Goal: Task Accomplishment & Management: Manage account settings

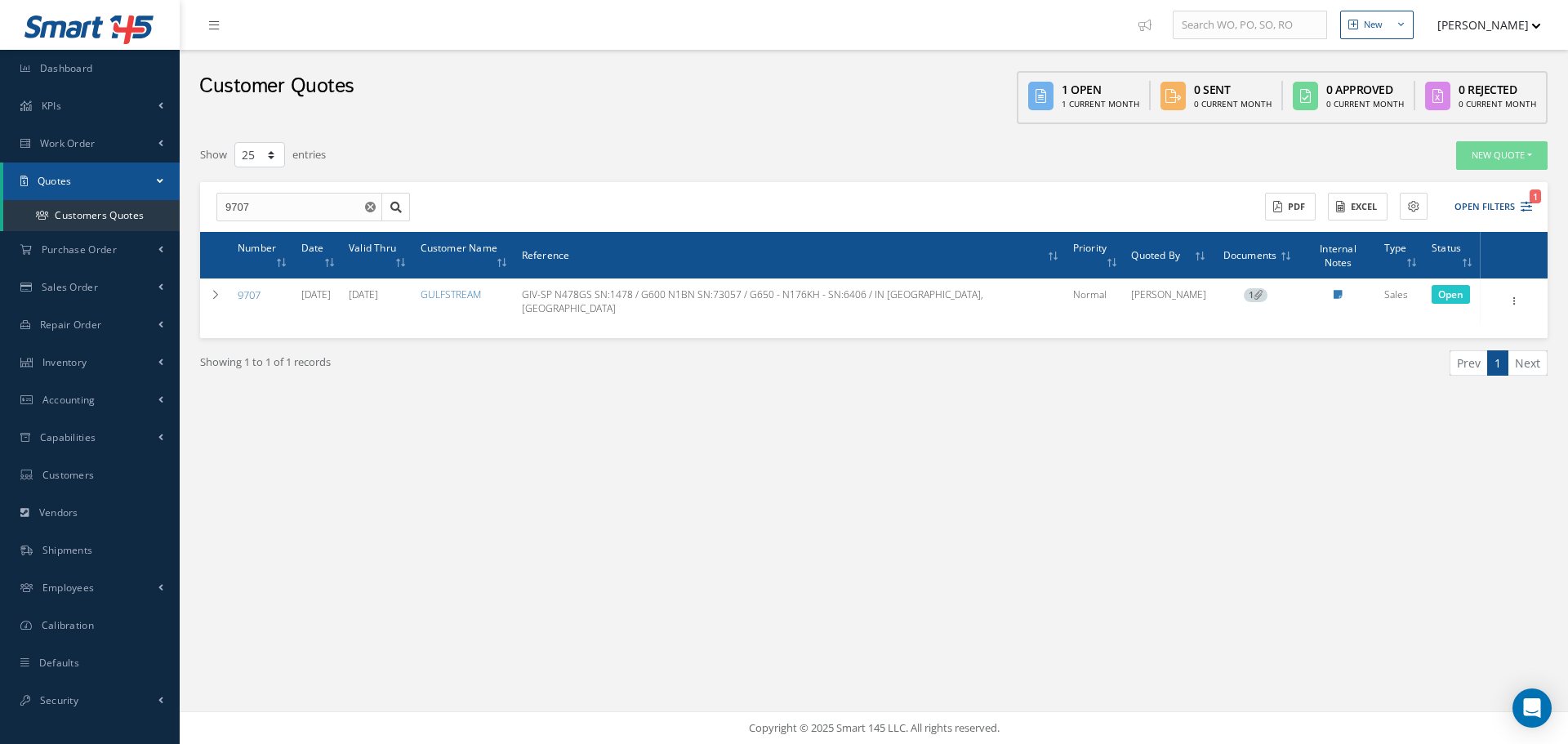
select select "25"
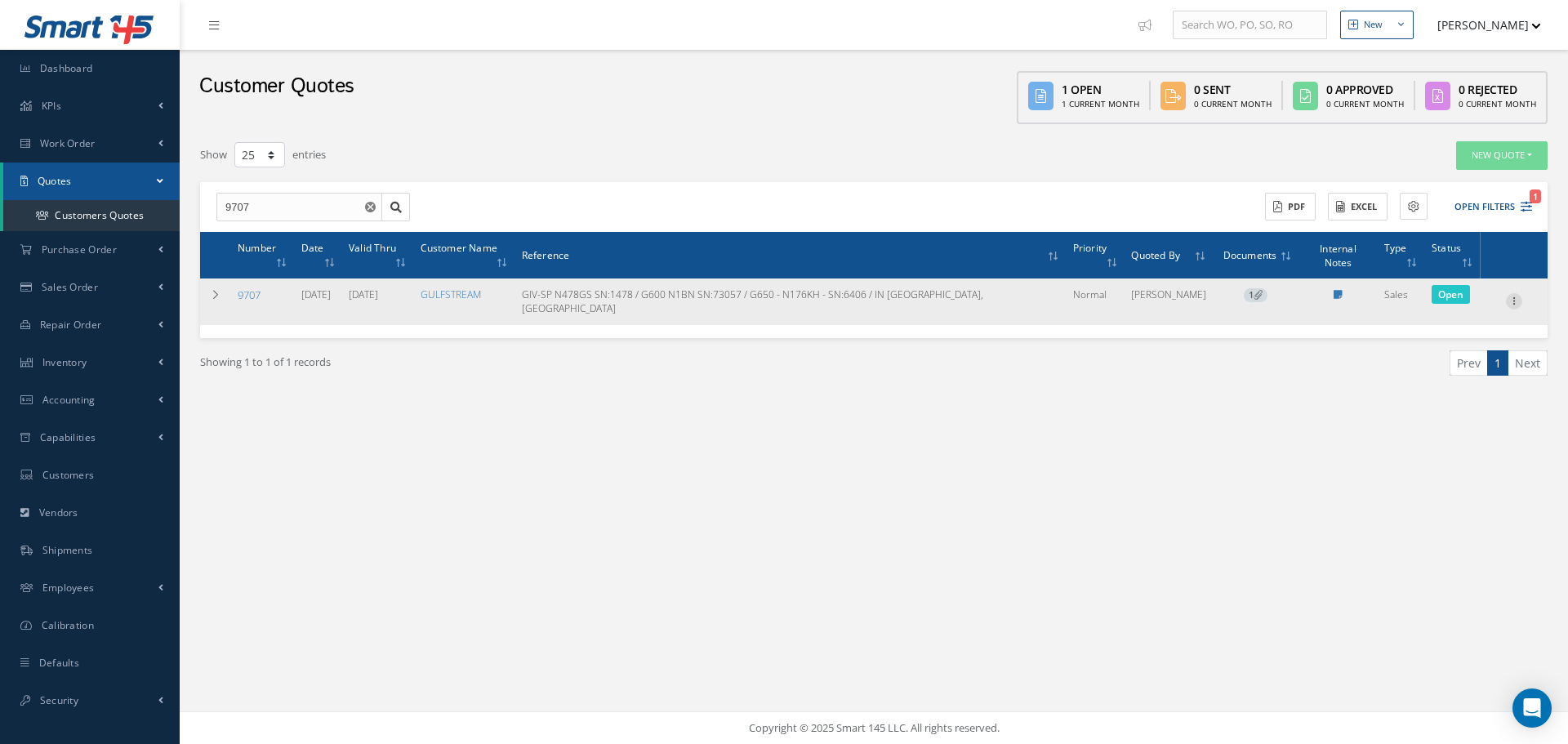
click at [1516, 293] on icon at bounding box center [1514, 299] width 17 height 13
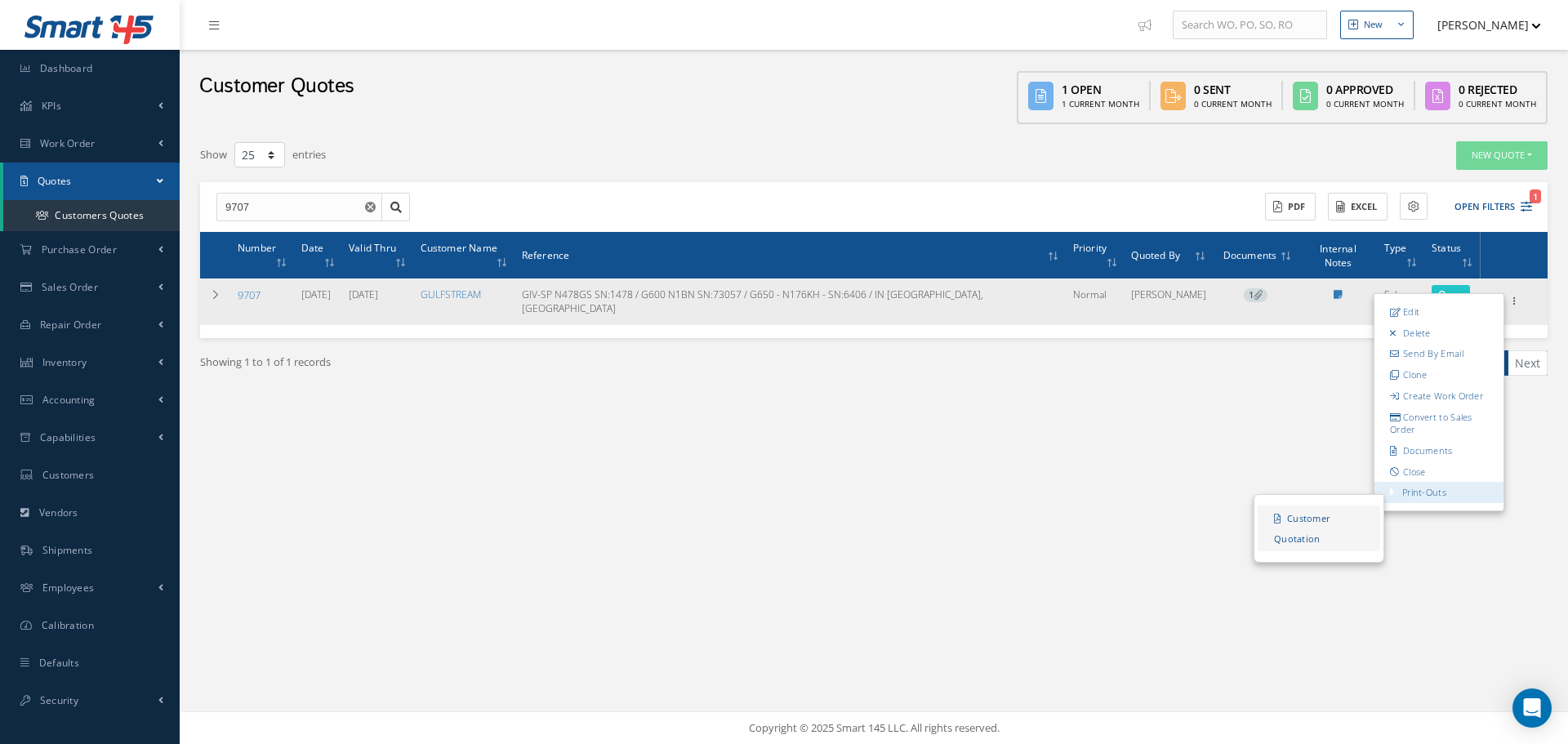
click at [1341, 506] on link "Customer Quotation" at bounding box center [1319, 529] width 122 height 45
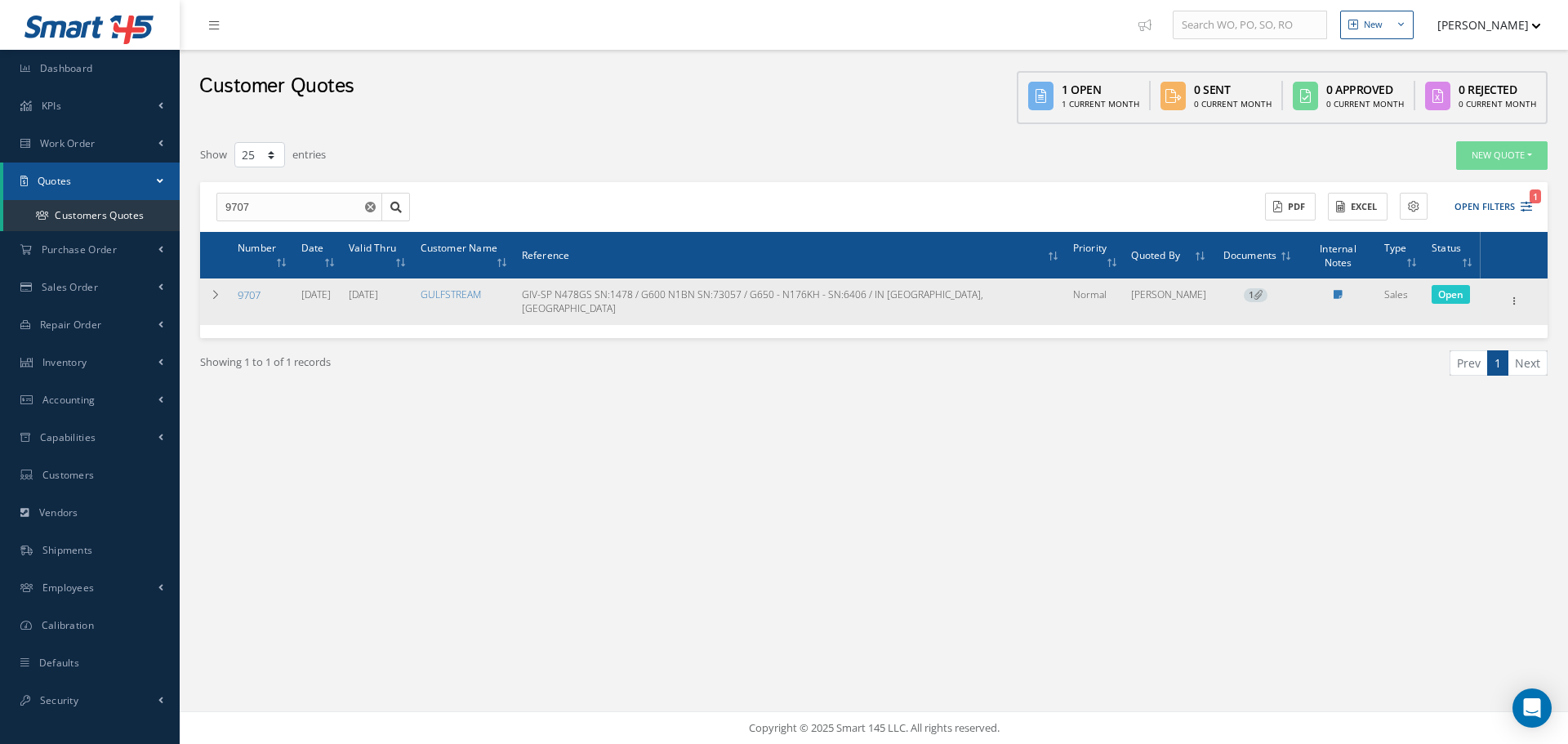
click at [1513, 291] on div "Edit Delete Send By Email Clone Create Work Order Convert to Sales Order Docume…" at bounding box center [1514, 301] width 20 height 20
click at [1512, 293] on icon at bounding box center [1514, 299] width 17 height 13
click at [1467, 301] on link "Edit" at bounding box center [1439, 312] width 129 height 21
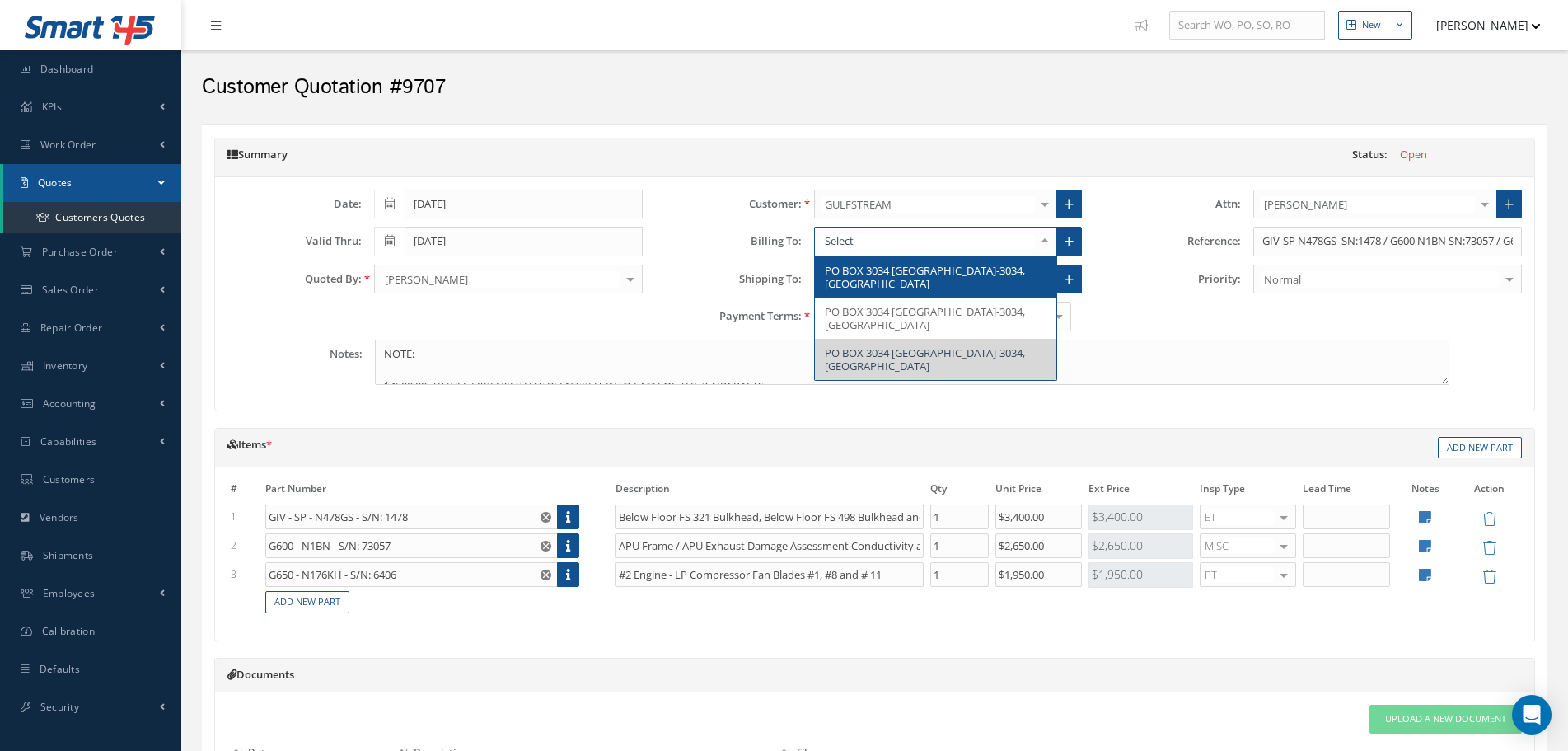
click at [936, 111] on div "Customer Quotation #9707" at bounding box center [875, 82] width 1387 height 66
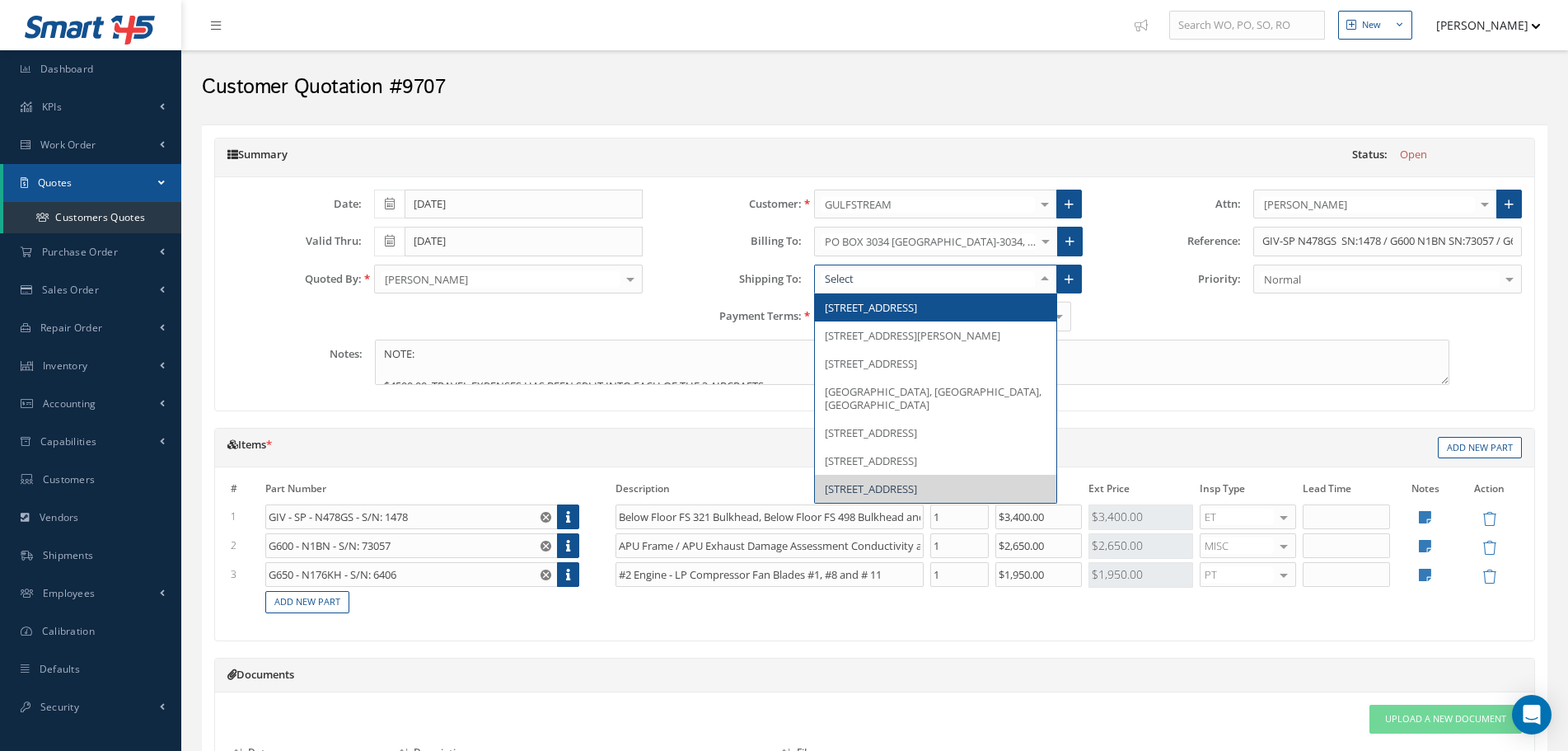
click at [863, 87] on h2 "Customer Quotation #9707" at bounding box center [874, 87] width 1346 height 25
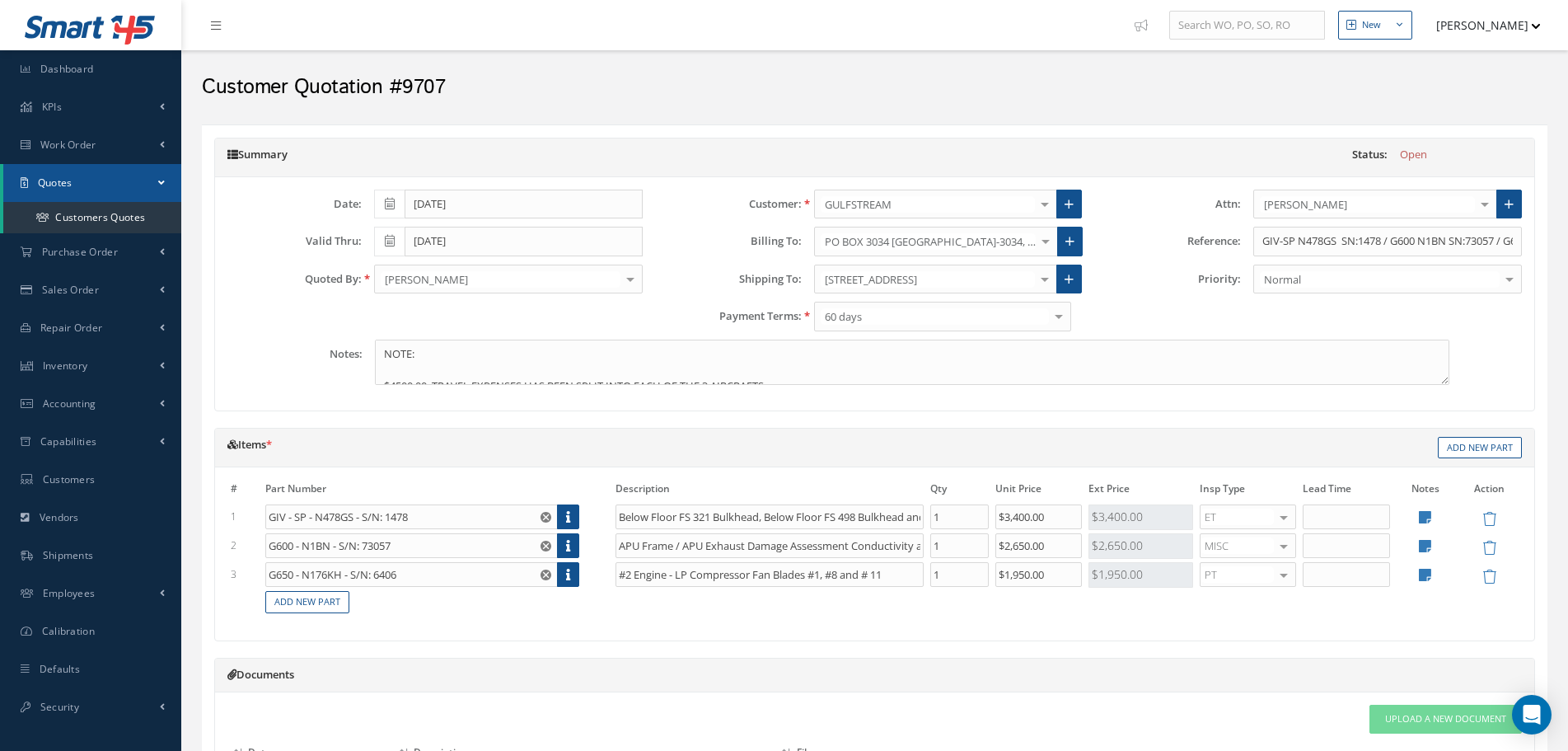
scroll to position [296, 0]
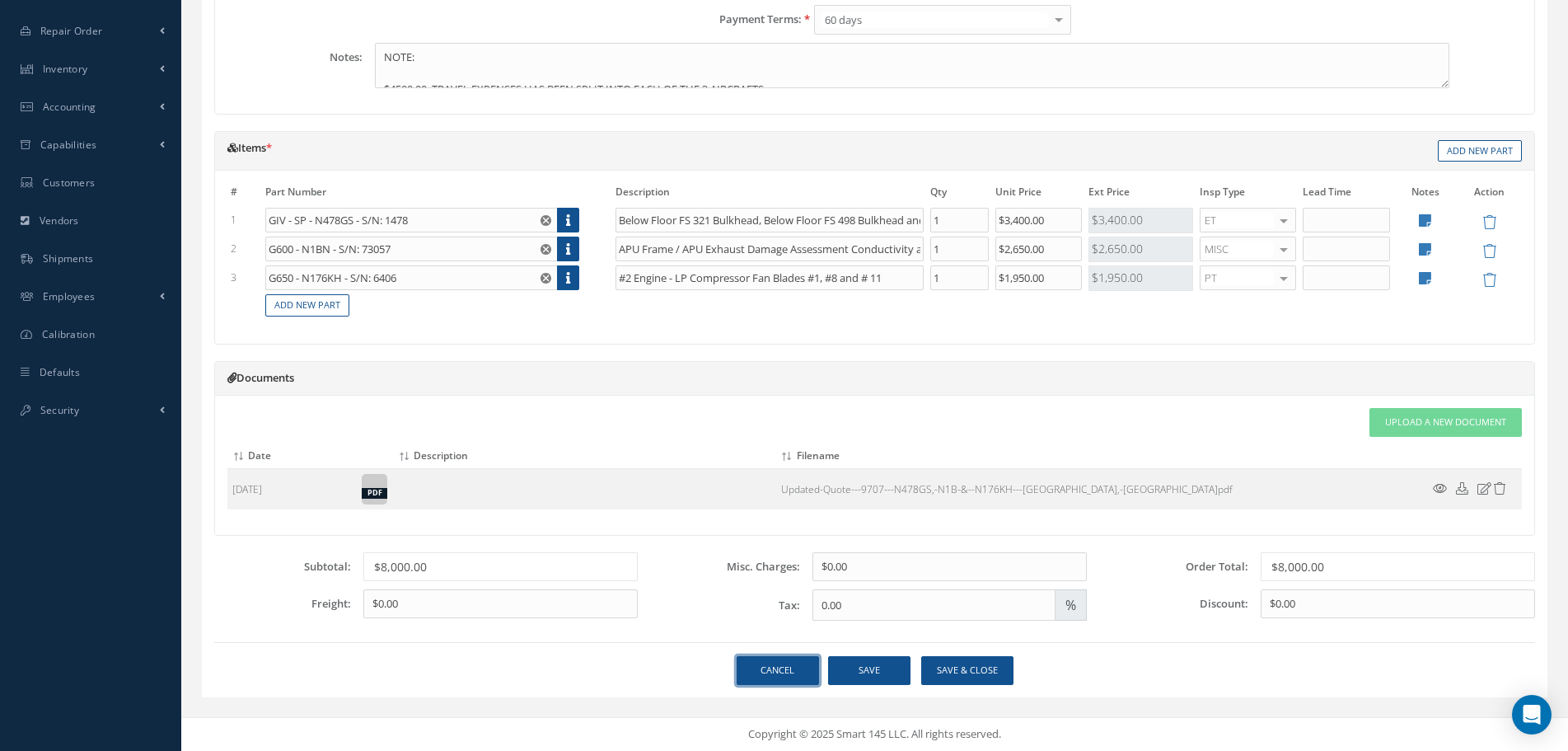
click at [776, 673] on link "Cancel" at bounding box center [778, 670] width 82 height 29
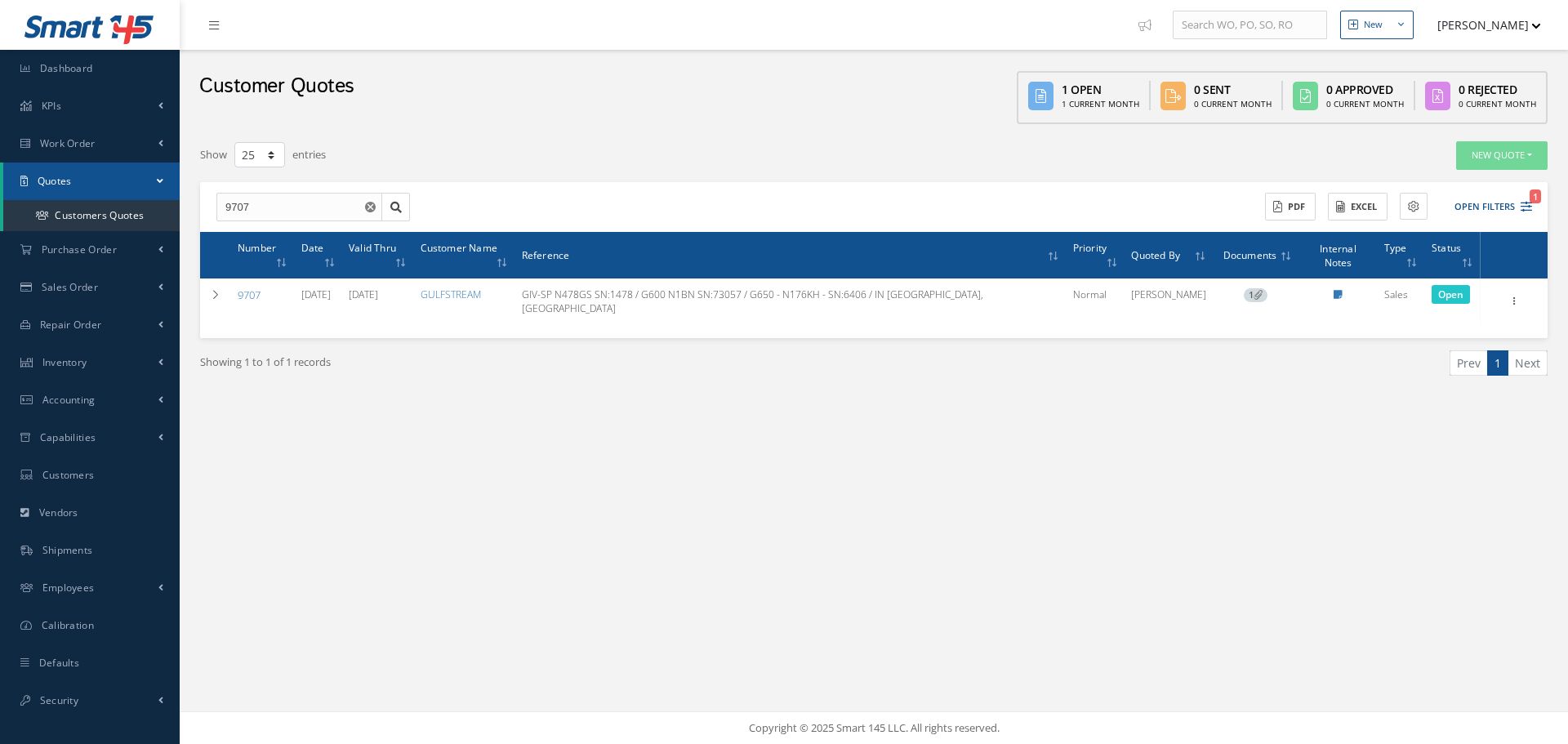
select select "25"
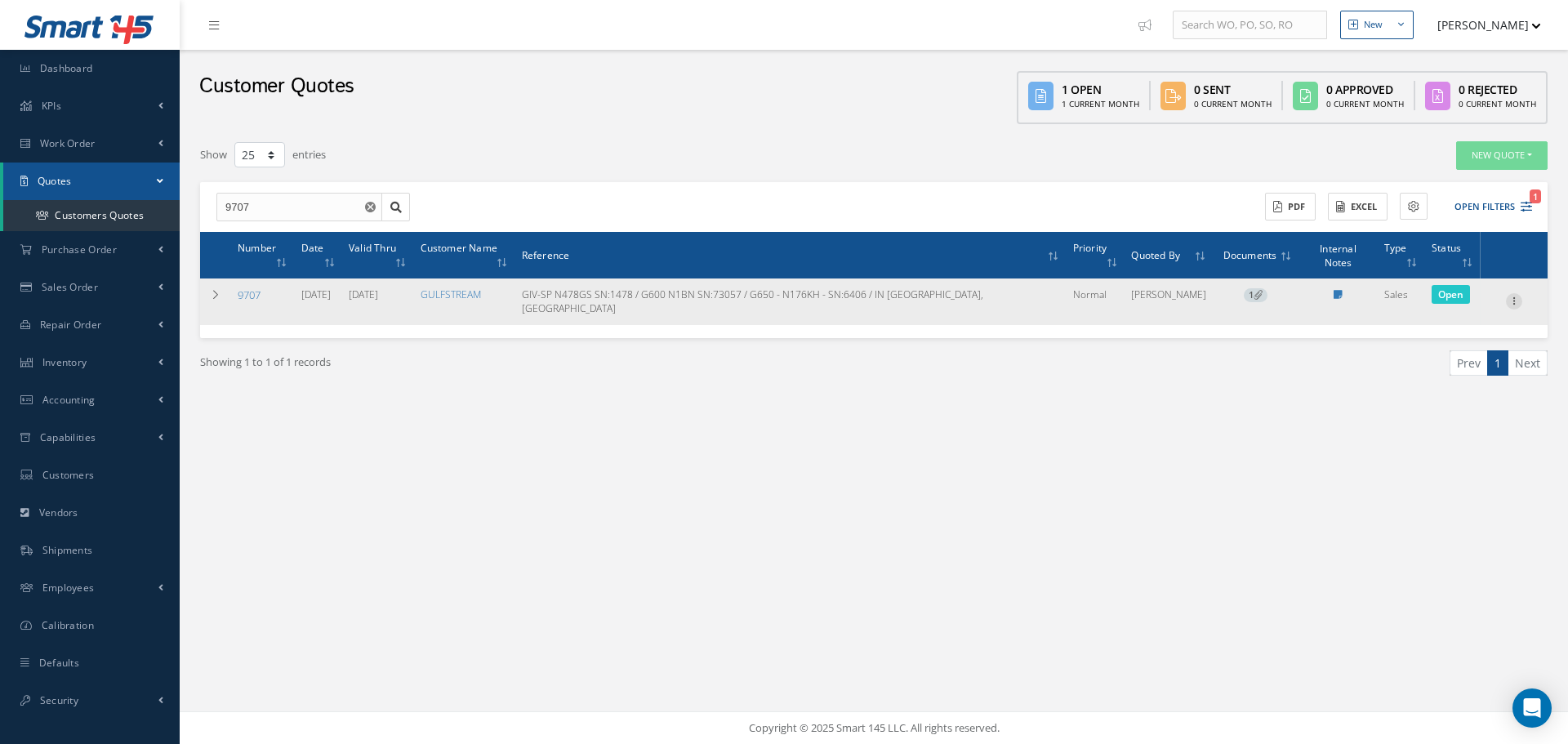
click at [1515, 293] on icon at bounding box center [1514, 299] width 17 height 13
click at [1458, 293] on div "Edit Delete Send By Email Clone Create Work Order Convert to Sales Order Docume…" at bounding box center [1439, 402] width 130 height 218
click at [1515, 293] on icon at bounding box center [1514, 299] width 17 height 13
click at [1483, 301] on link "Edit" at bounding box center [1439, 312] width 129 height 21
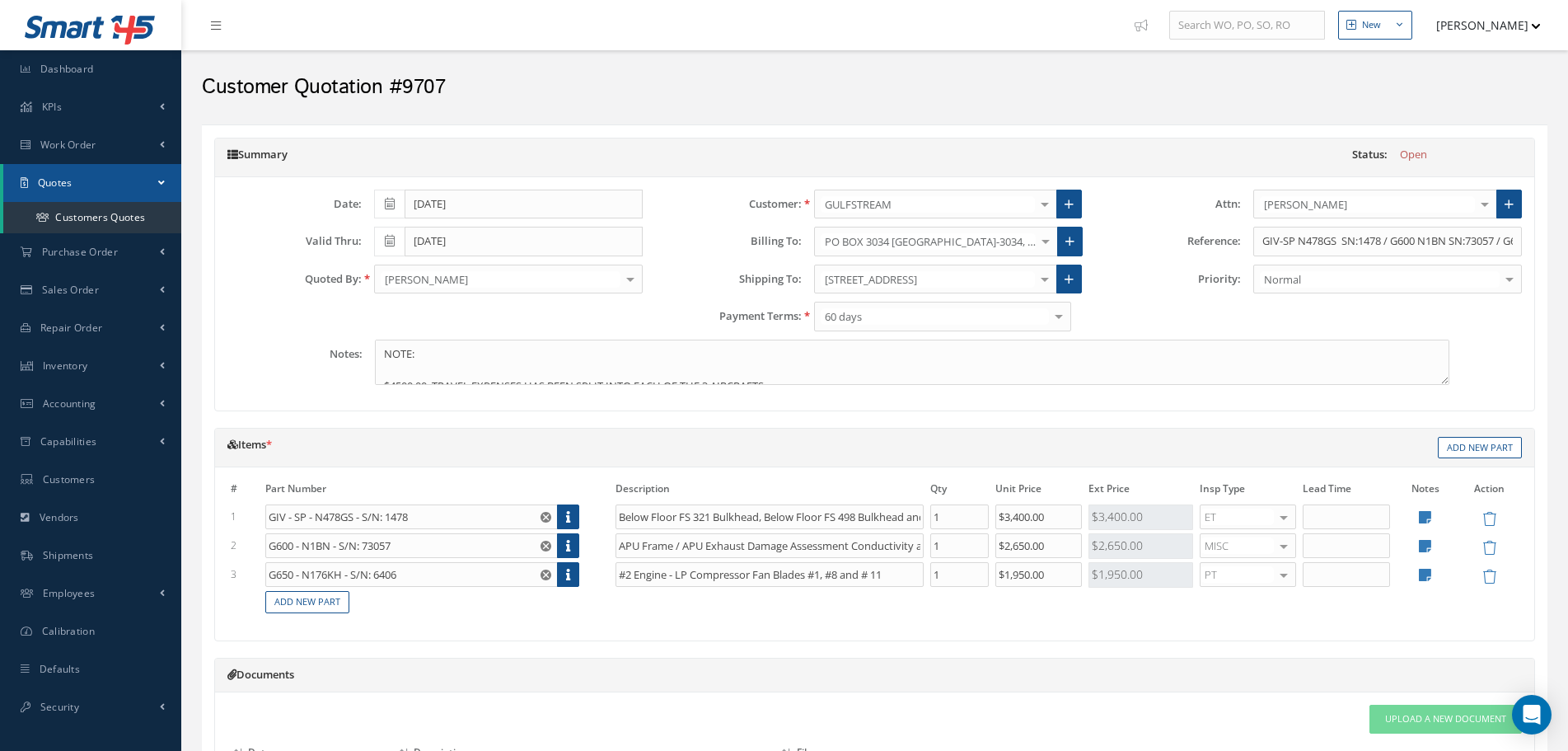
scroll to position [296, 0]
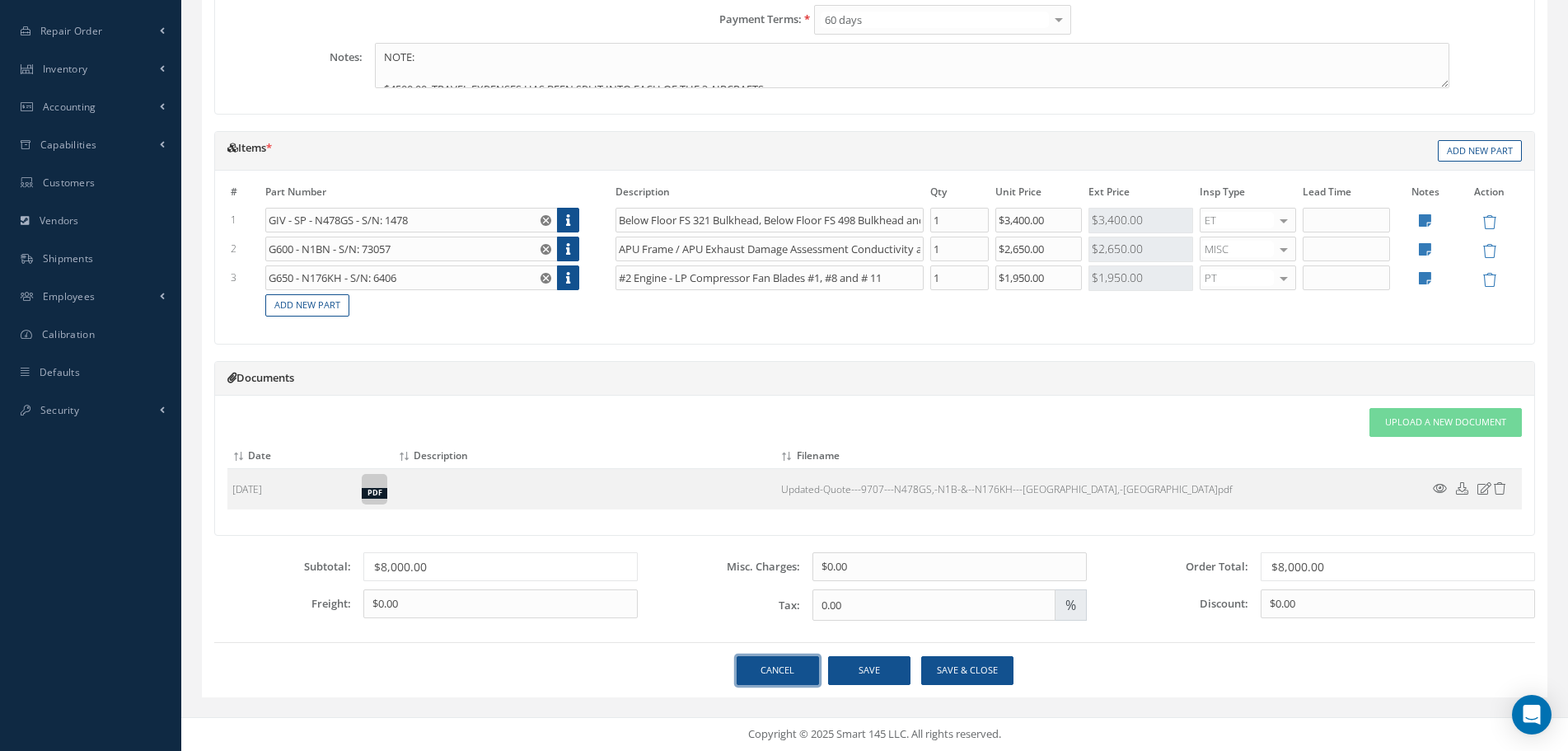
click at [759, 673] on link "Cancel" at bounding box center [778, 670] width 82 height 29
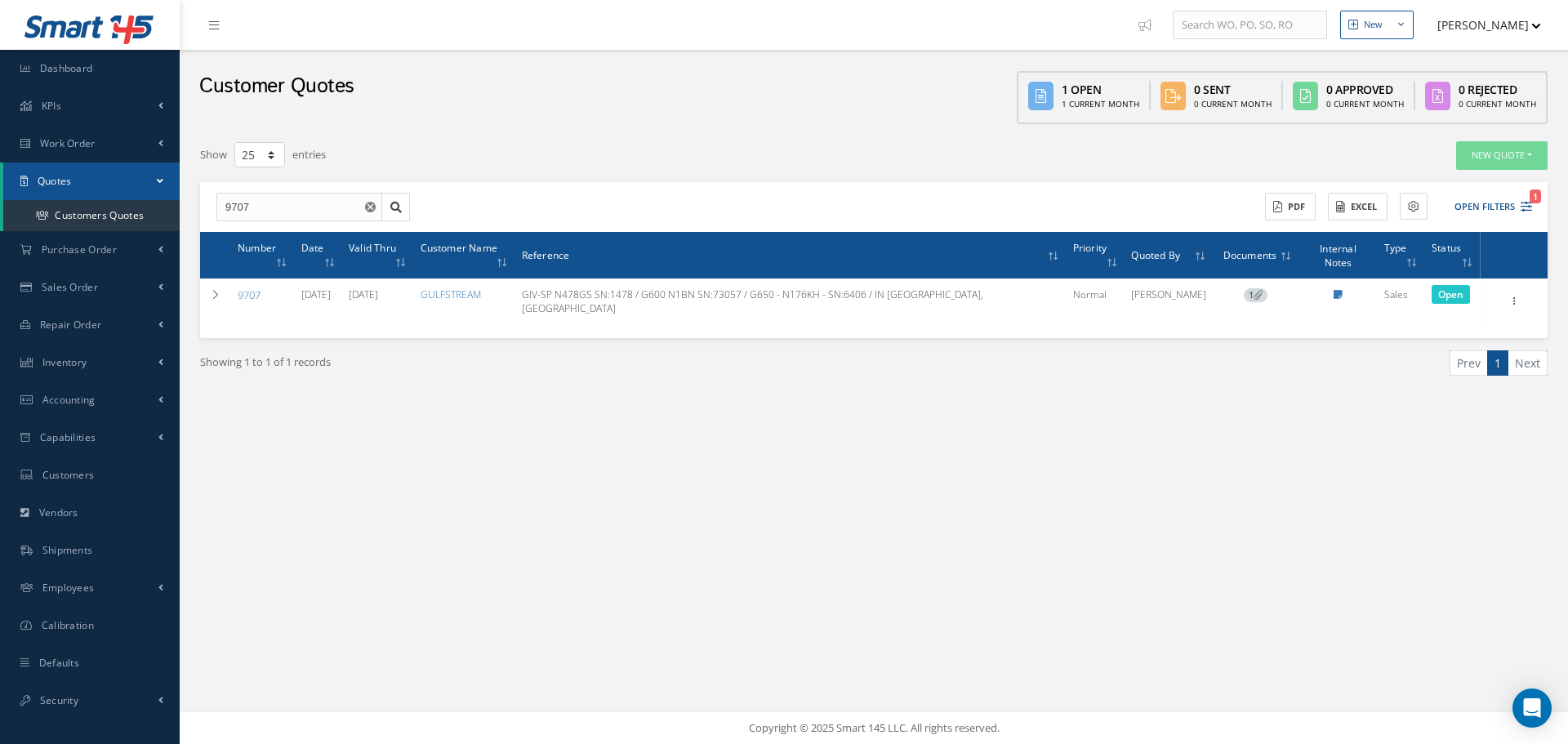
select select "25"
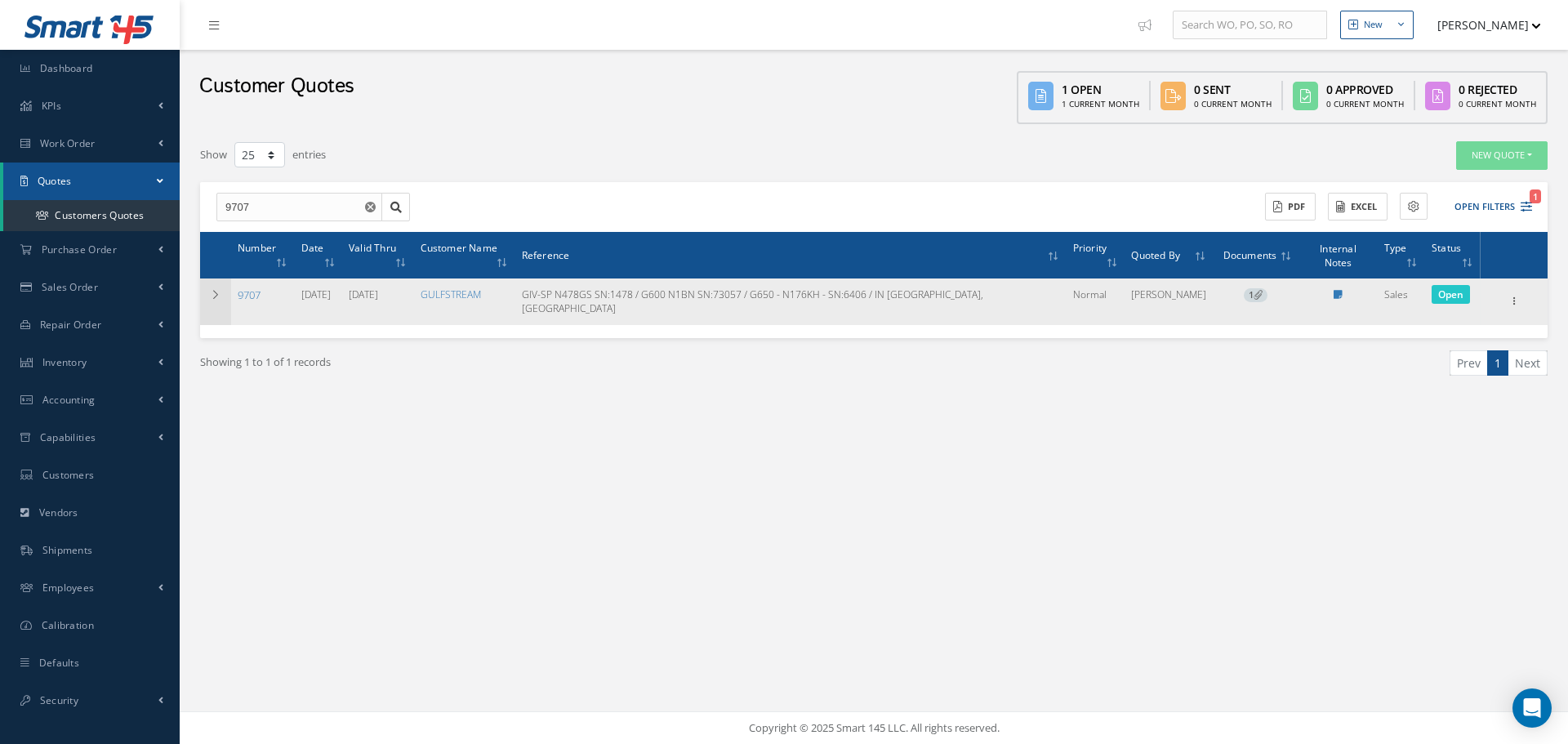
click at [206, 280] on td at bounding box center [215, 300] width 31 height 45
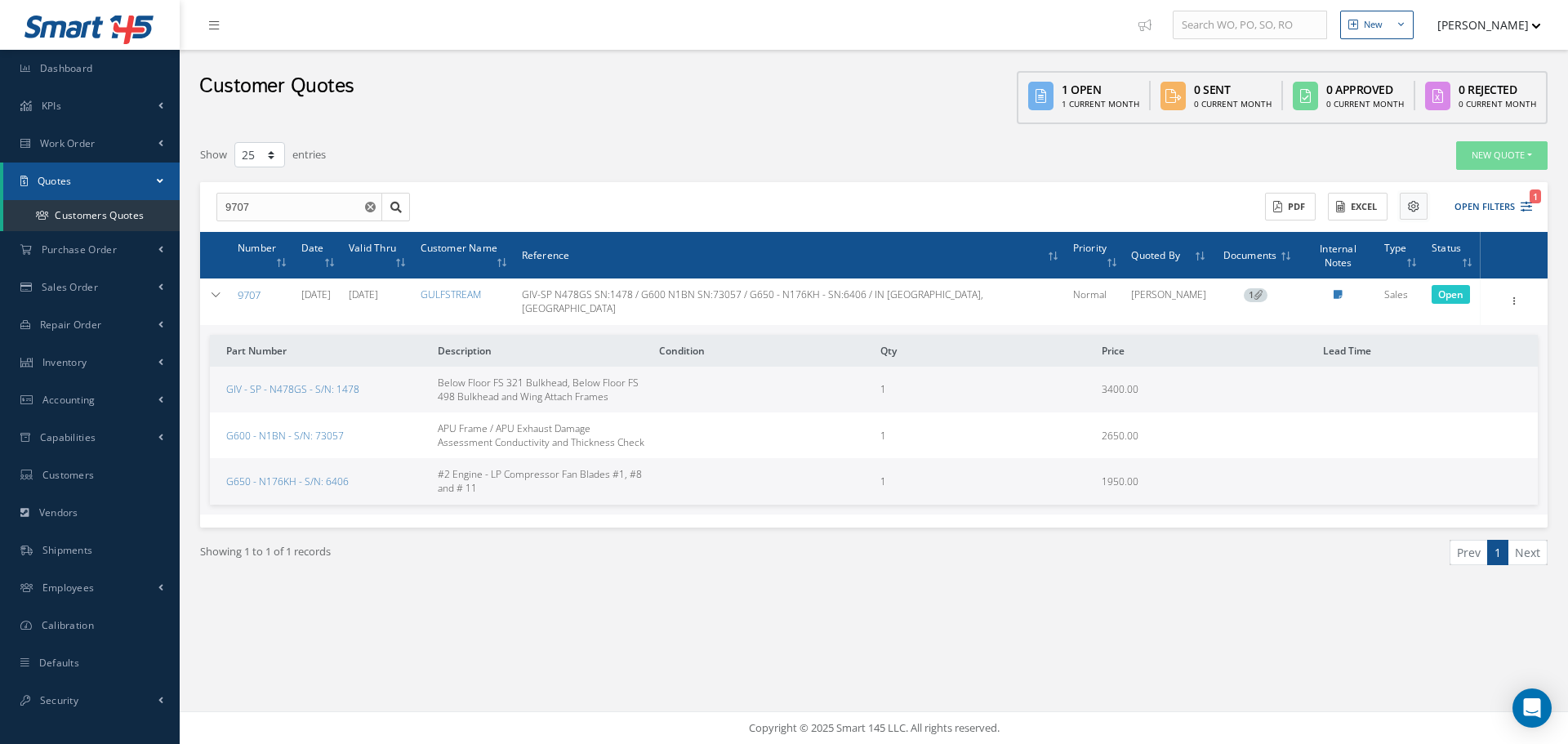
click at [1421, 212] on button at bounding box center [1414, 206] width 28 height 27
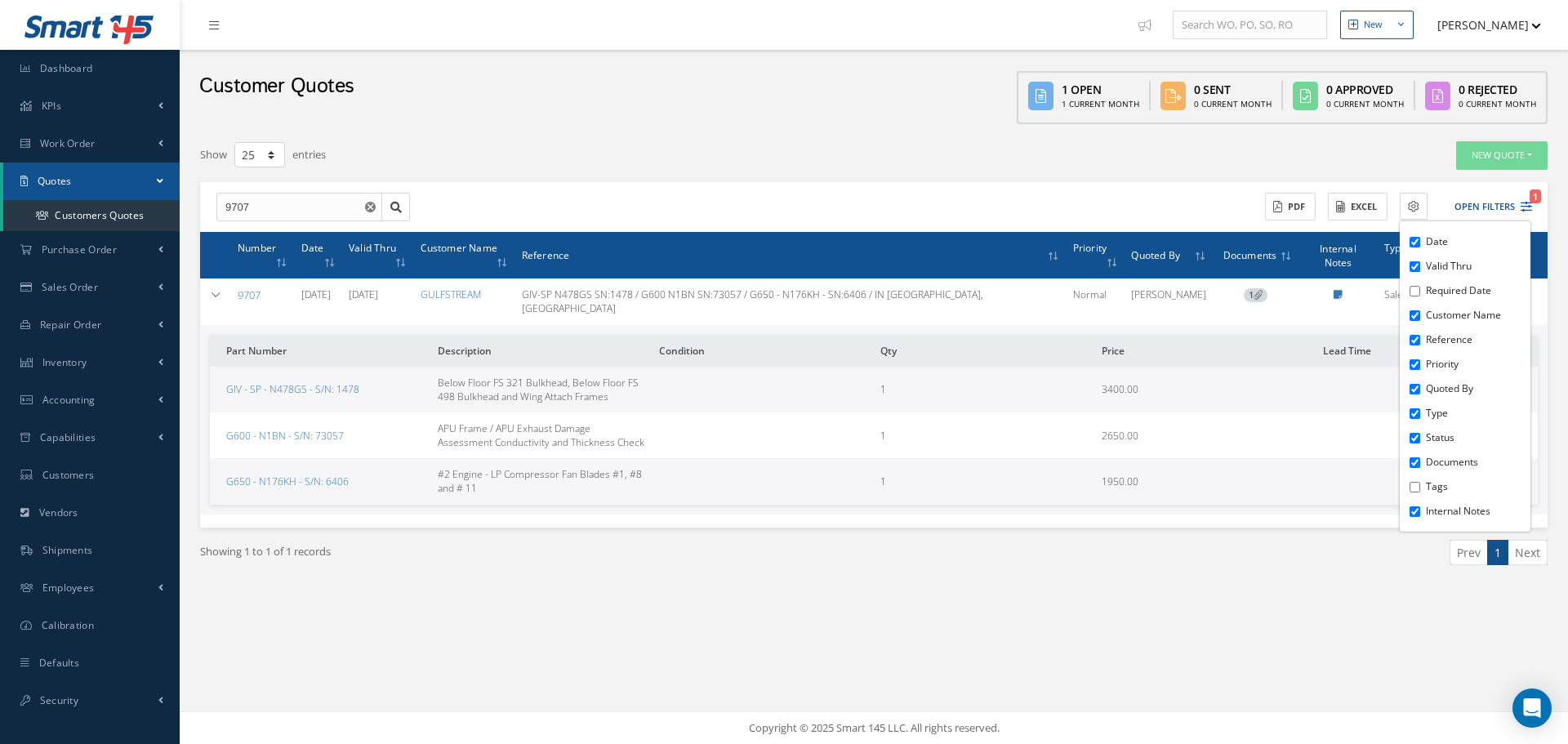
click at [1370, 157] on div "New Quote Sales Quote Service Quote" at bounding box center [1269, 155] width 556 height 29
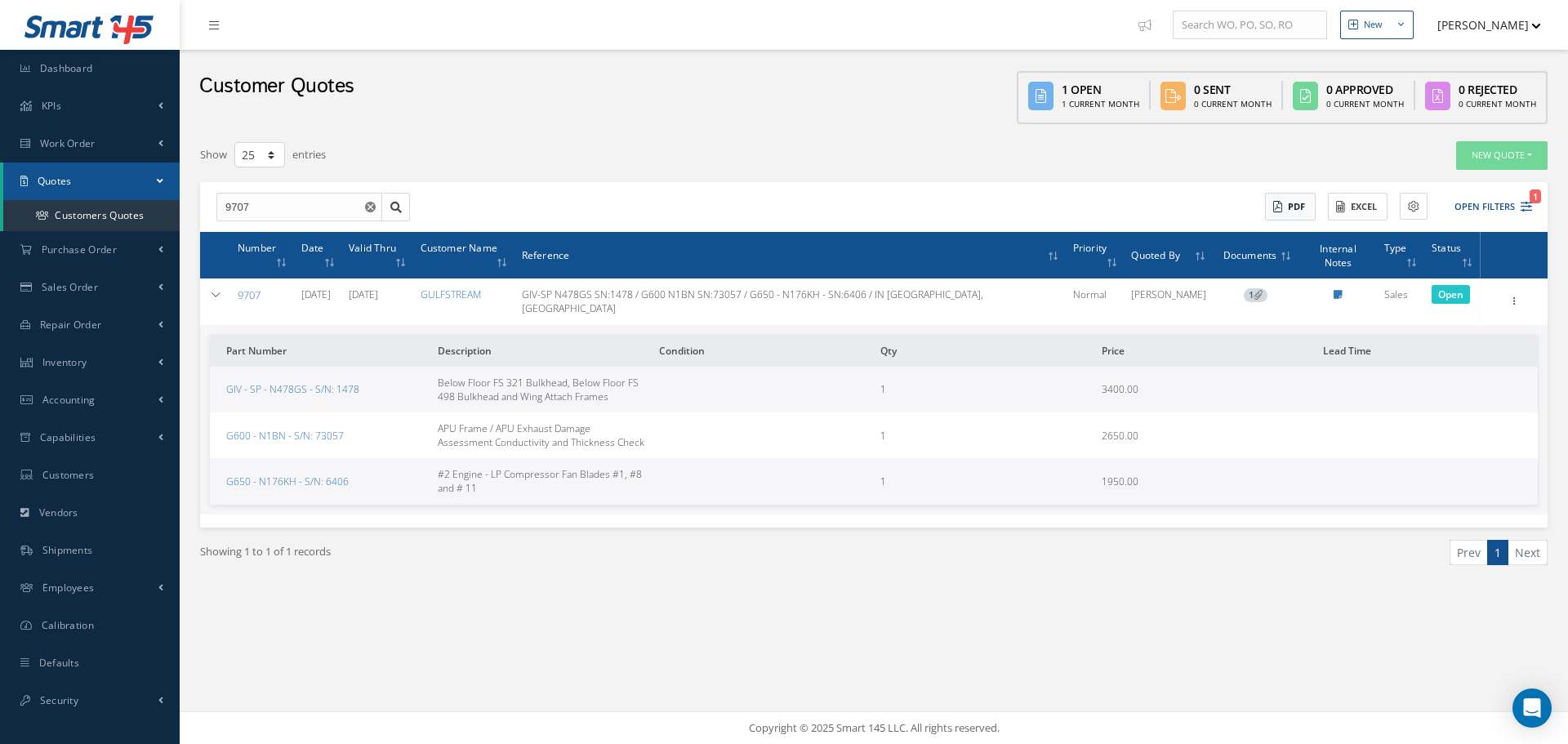
click at [1298, 214] on button "PDF" at bounding box center [1290, 207] width 50 height 29
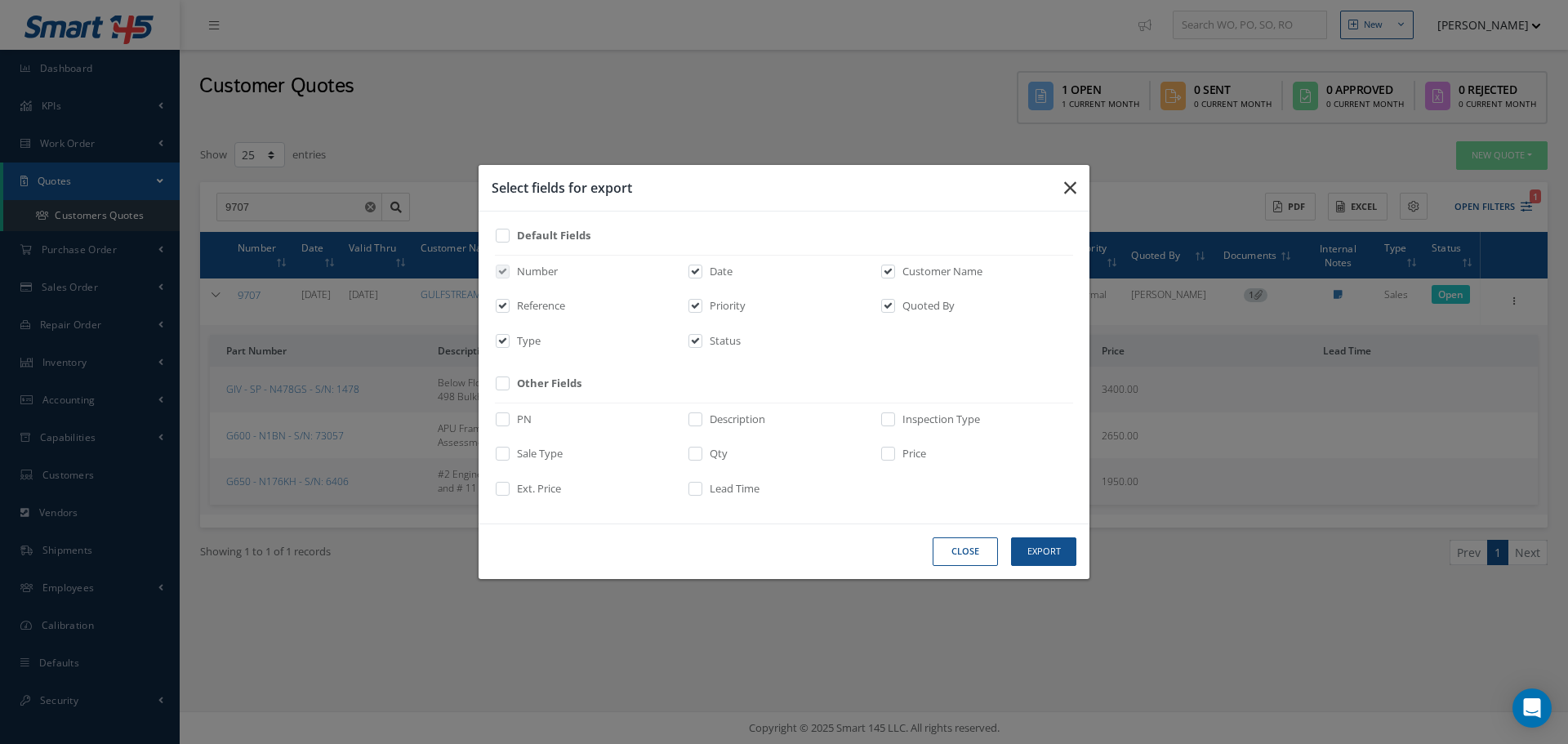
click at [1067, 183] on icon "button" at bounding box center [1070, 188] width 12 height 20
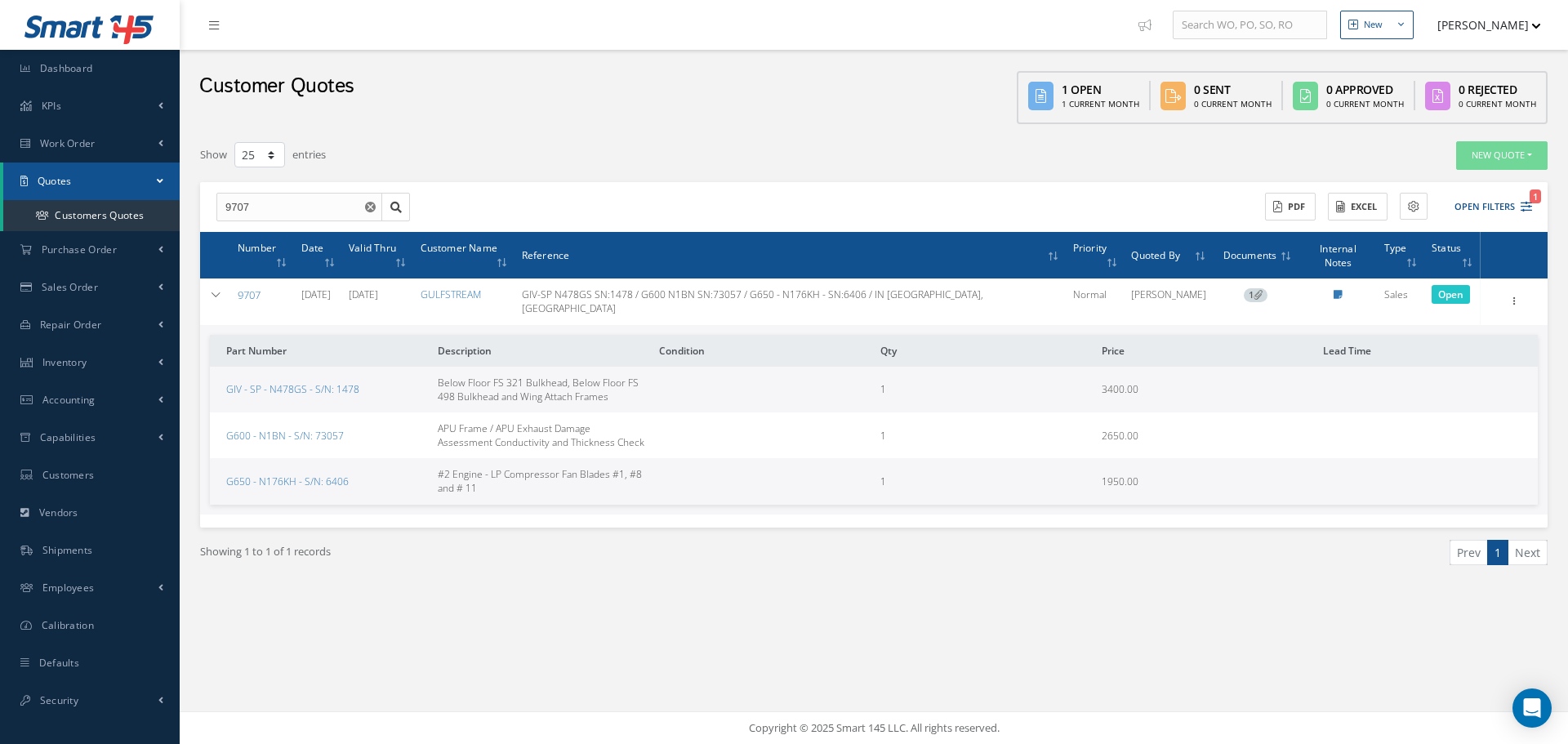
click at [253, 287] on link "9707" at bounding box center [249, 294] width 23 height 15
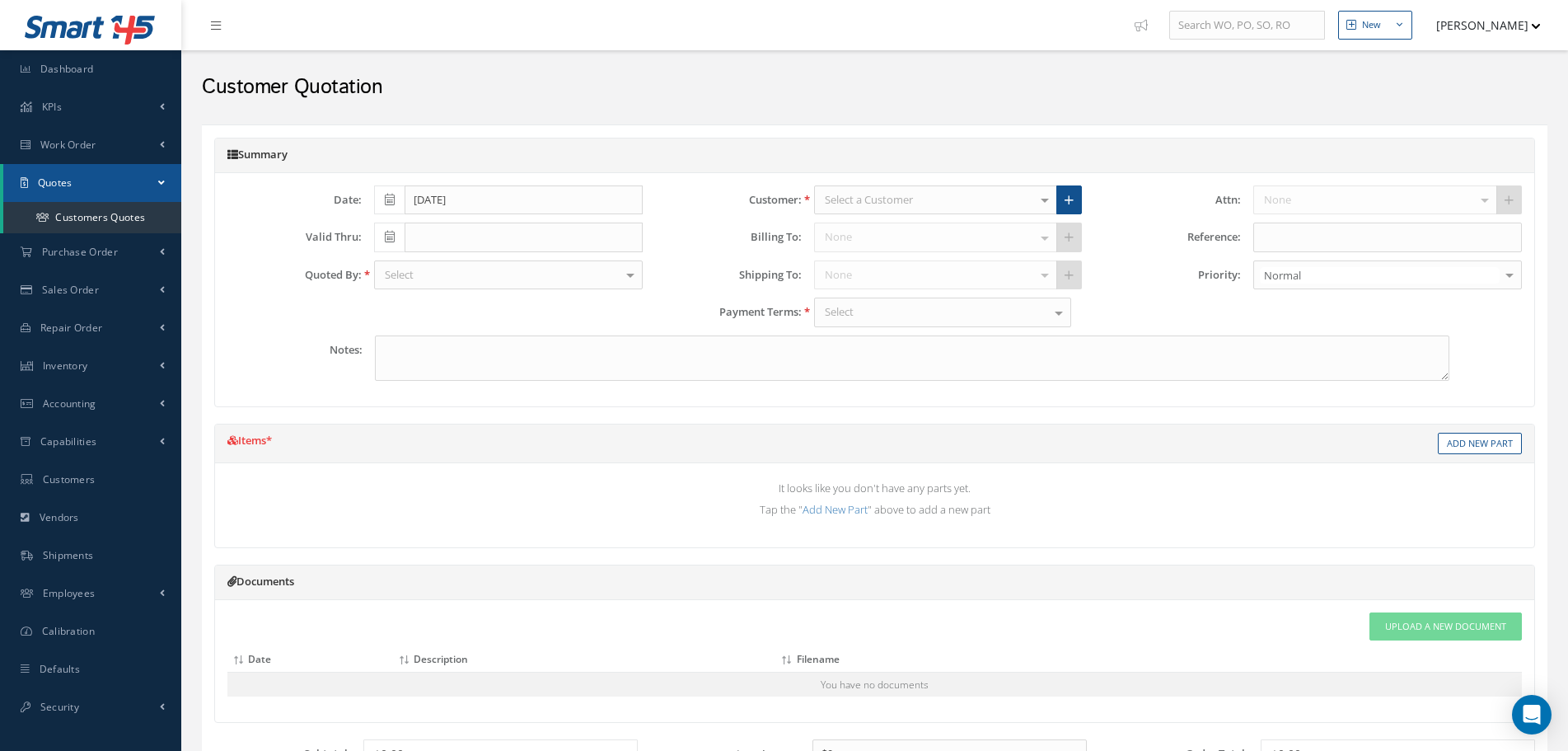
type textarea "NOTE: $4500.00 TRAVEL EXPENSES HAS BEEN SPLIT INTO EACH OF THE 3 AIRCRAFTS."
type input "[DATE]"
type input "GIV-SP N478GS SN:1478 / G600 N1BN SN:73057 / G650 - N176KH - SN:6406 / IN [GEOG…"
type input "0.00"
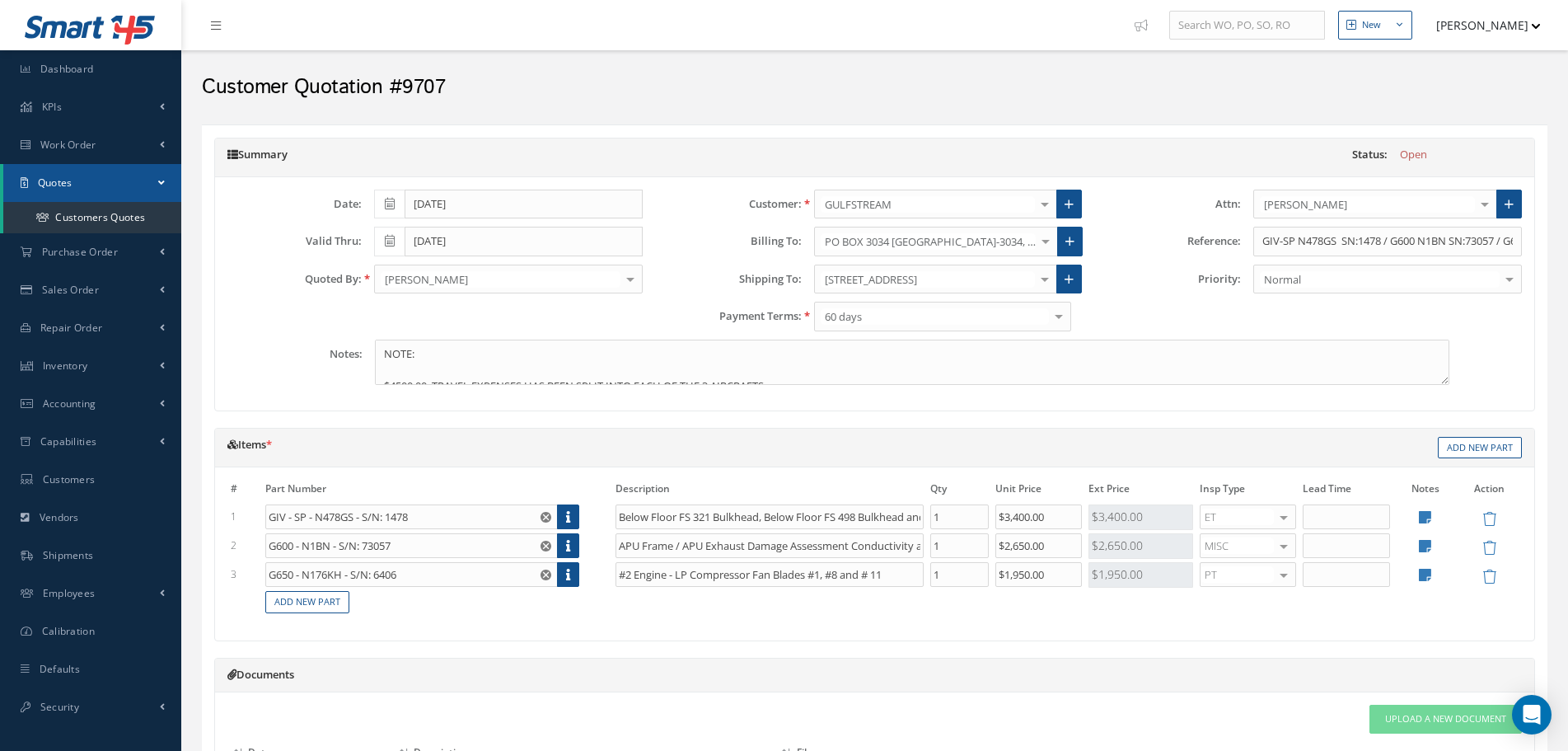
select select "25"
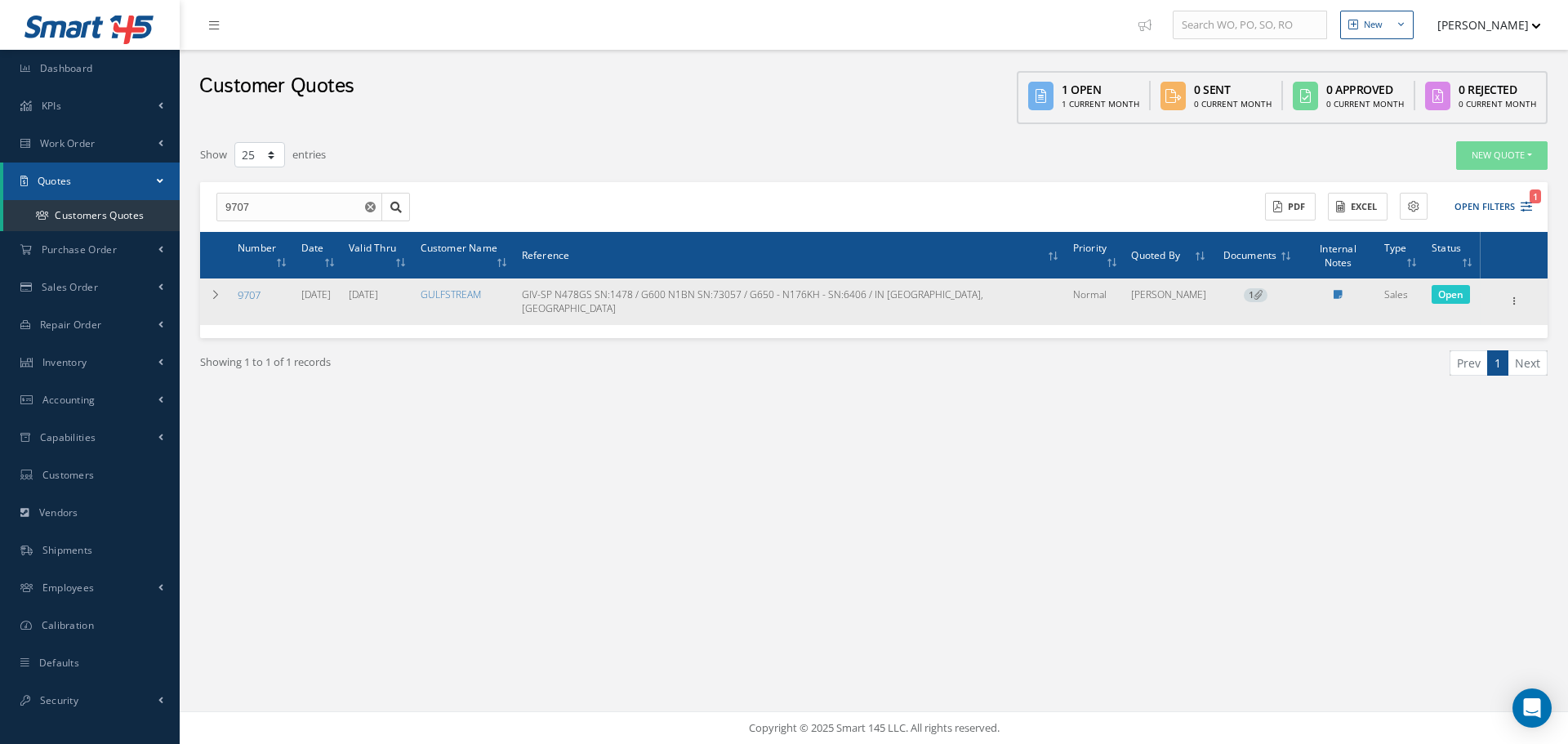
click at [1515, 278] on td "Edit Delete Send By Email Clone Create Work Order Convert to Sales Order Docume…" at bounding box center [1514, 300] width 68 height 45
click at [1514, 278] on td "Edit Delete Send By Email Clone Create Work Order Convert to Sales Order Docume…" at bounding box center [1514, 300] width 68 height 45
click at [1512, 293] on icon at bounding box center [1514, 299] width 17 height 13
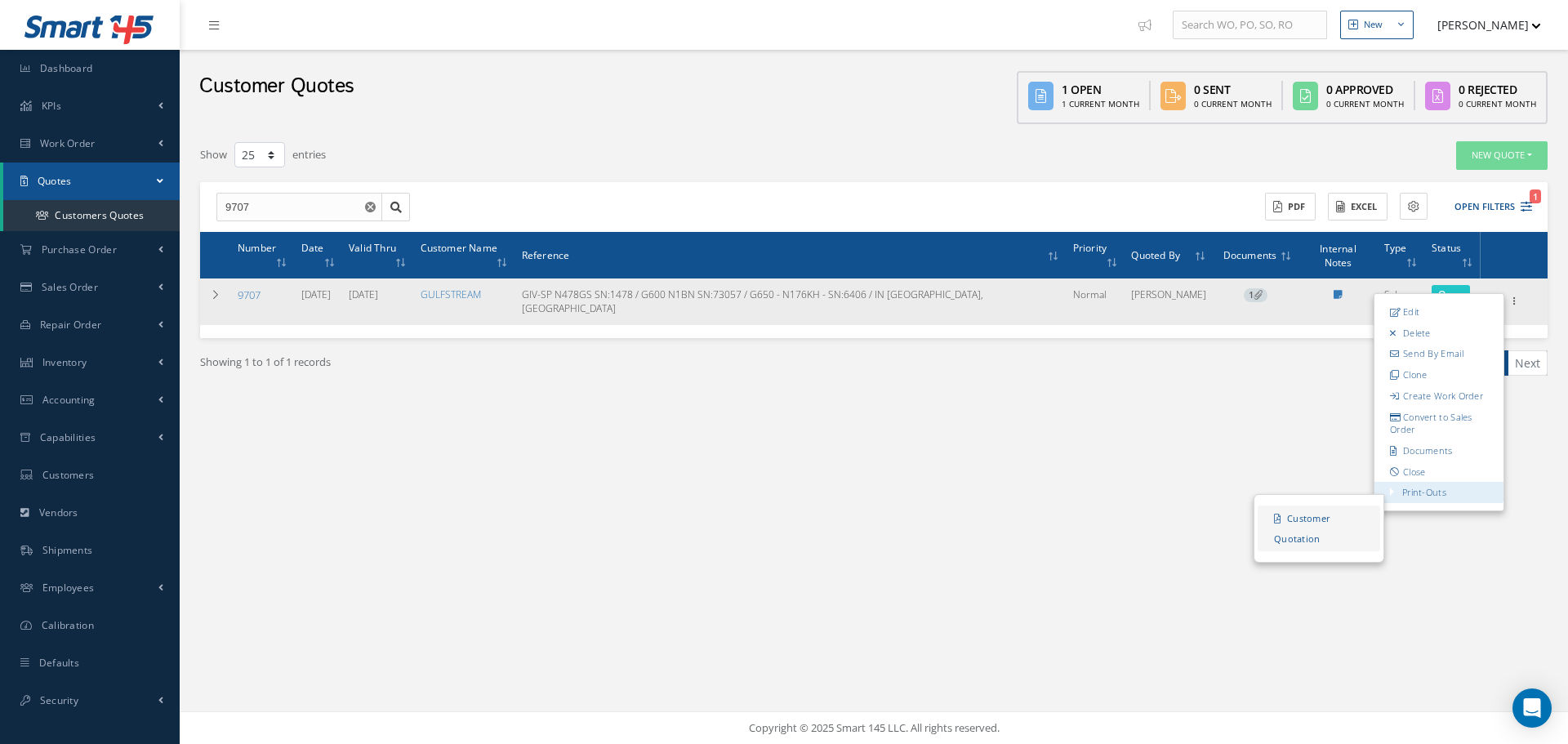
click at [1328, 506] on link "Customer Quotation" at bounding box center [1319, 529] width 122 height 45
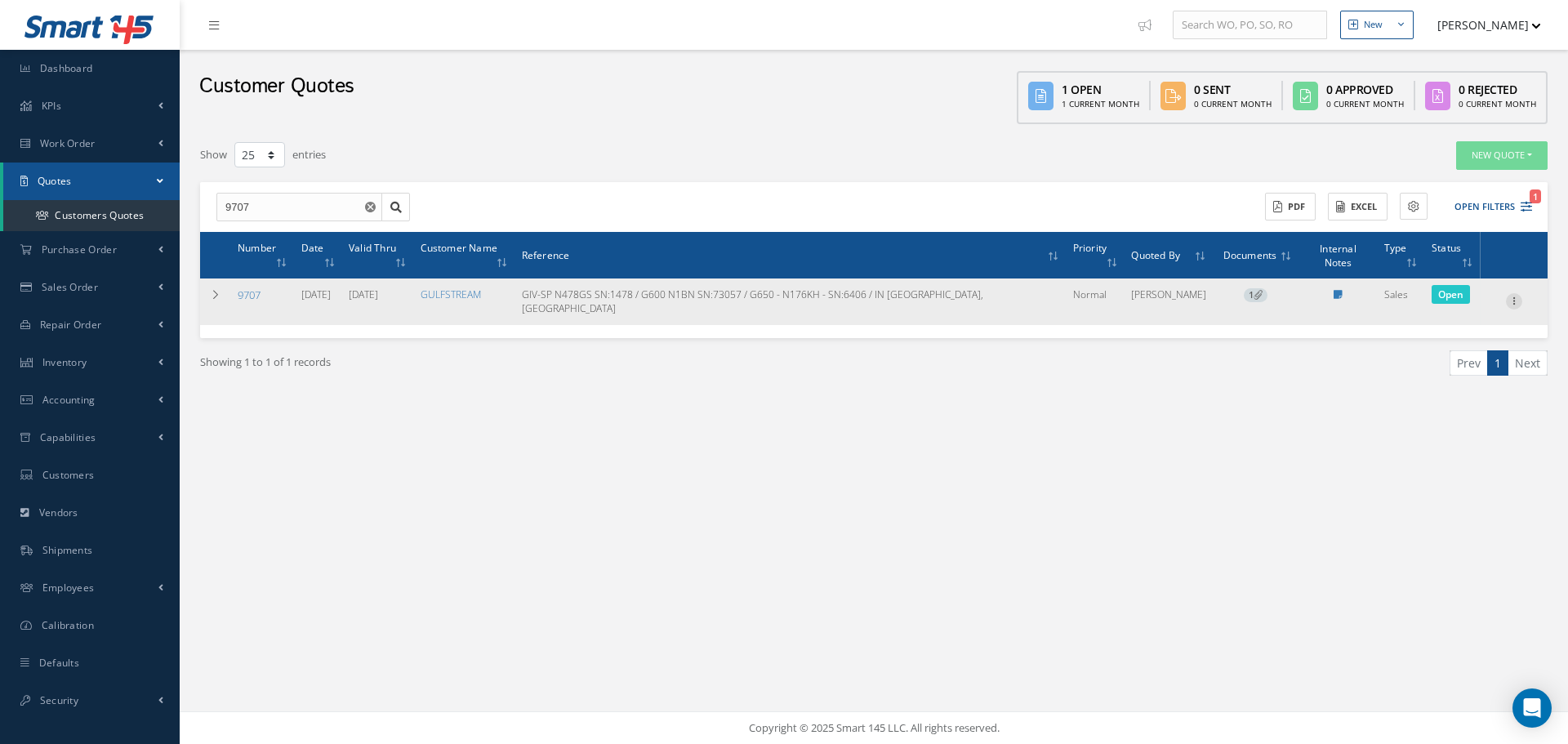
click at [1514, 293] on icon at bounding box center [1514, 299] width 17 height 13
click at [1480, 301] on link "Edit" at bounding box center [1439, 312] width 129 height 21
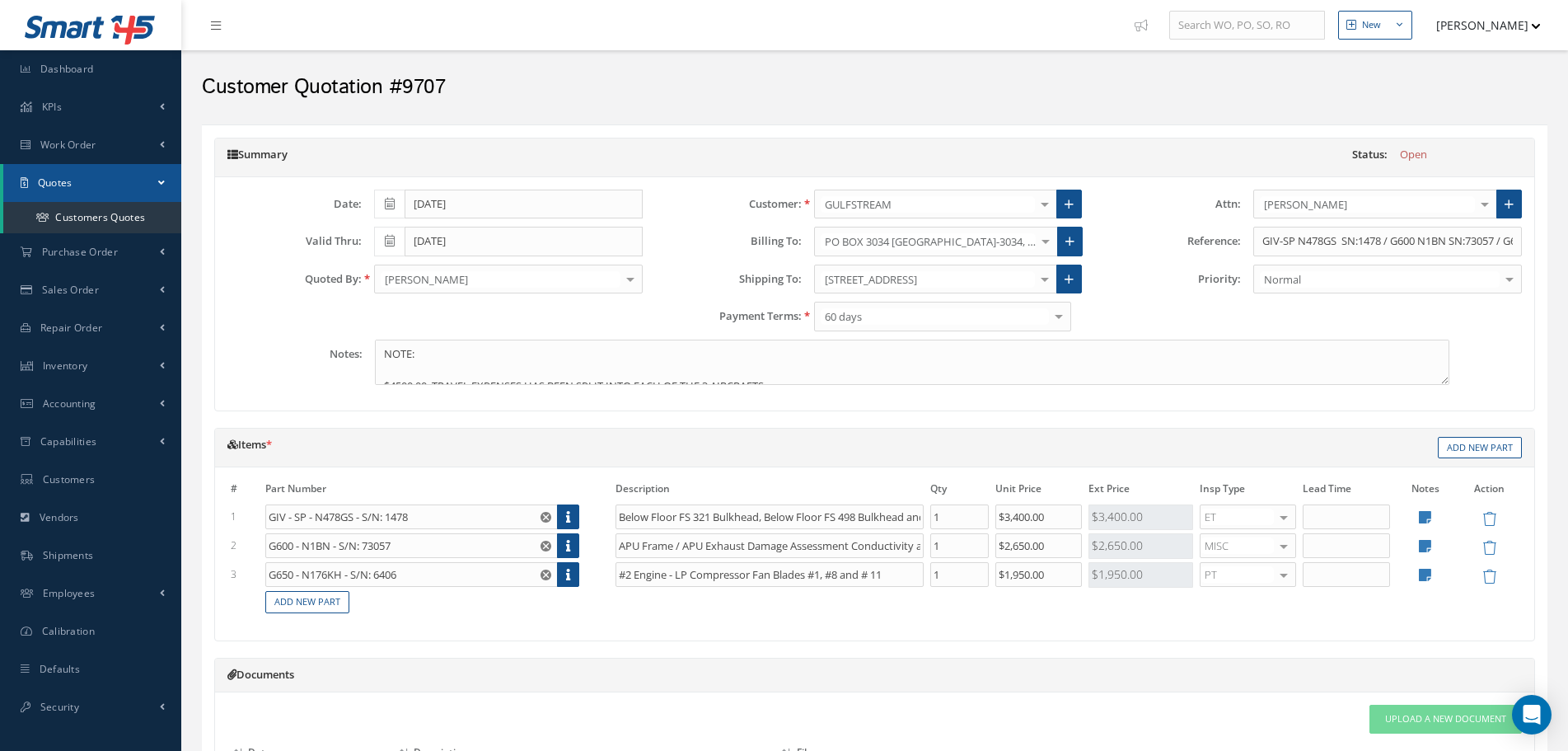
scroll to position [296, 0]
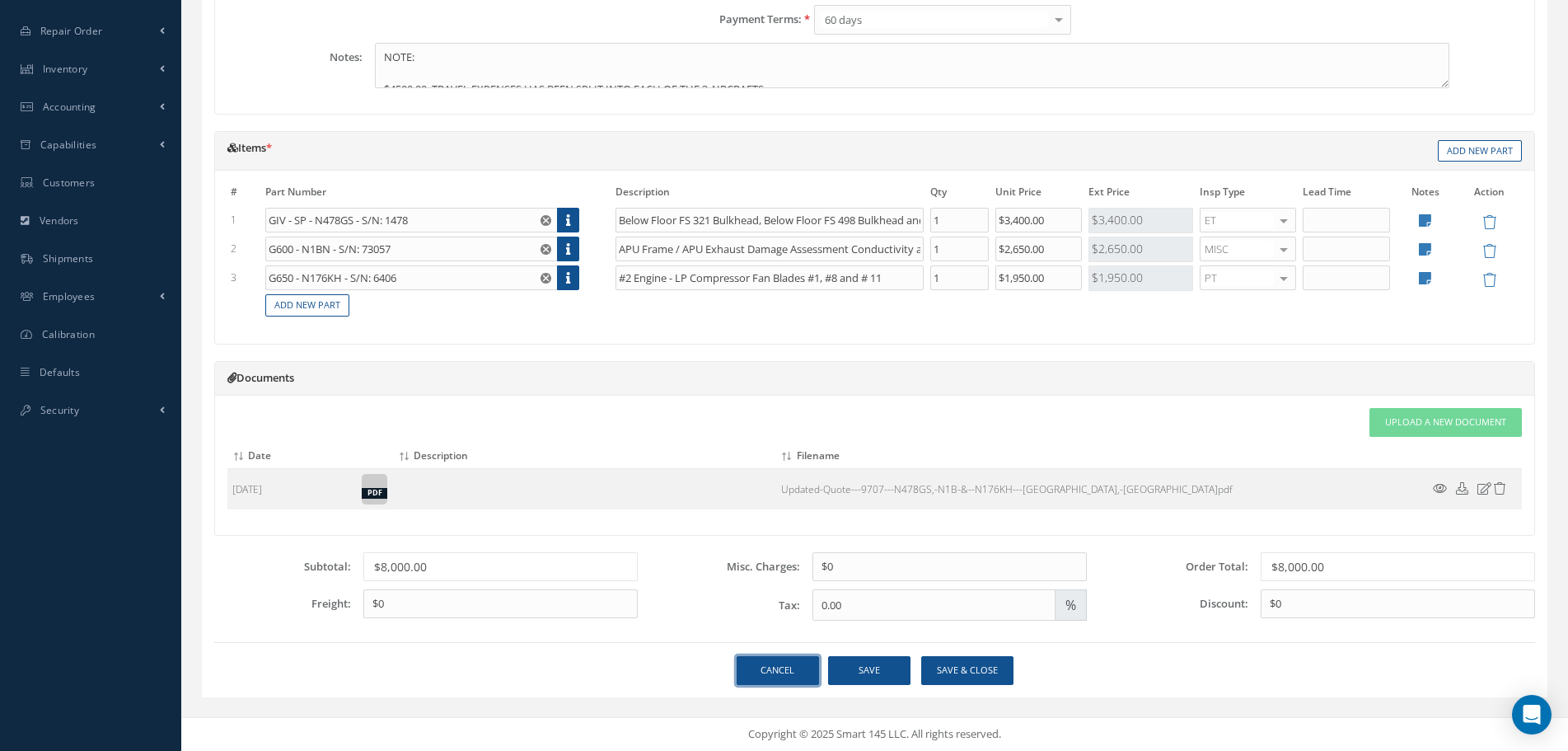
click at [803, 679] on link "Cancel" at bounding box center [778, 670] width 82 height 29
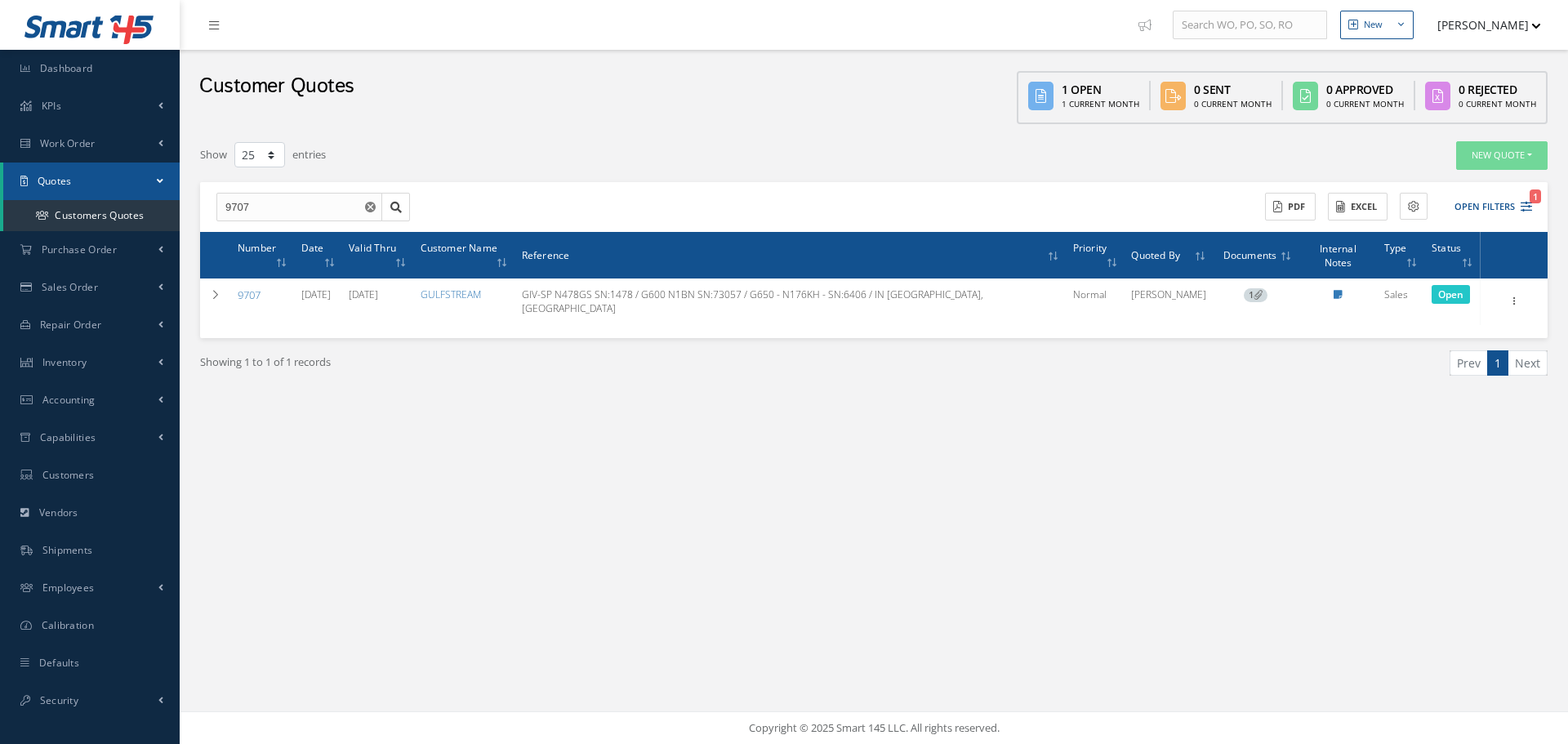
select select "25"
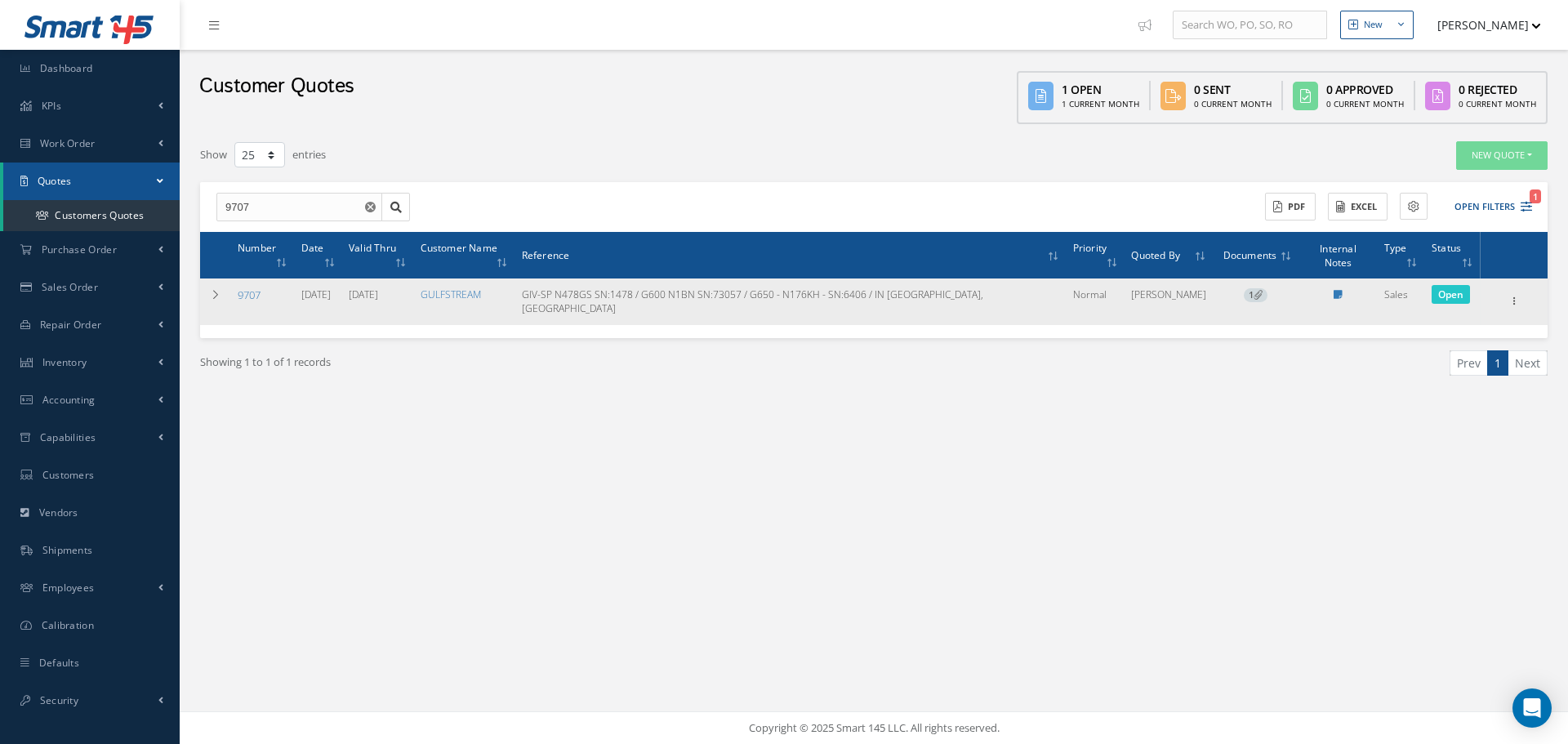
click at [1523, 291] on div "Edit Delete Send By Email Clone Create Work Order Convert to Sales Order Docume…" at bounding box center [1514, 301] width 20 height 20
click at [1510, 293] on icon at bounding box center [1514, 299] width 17 height 13
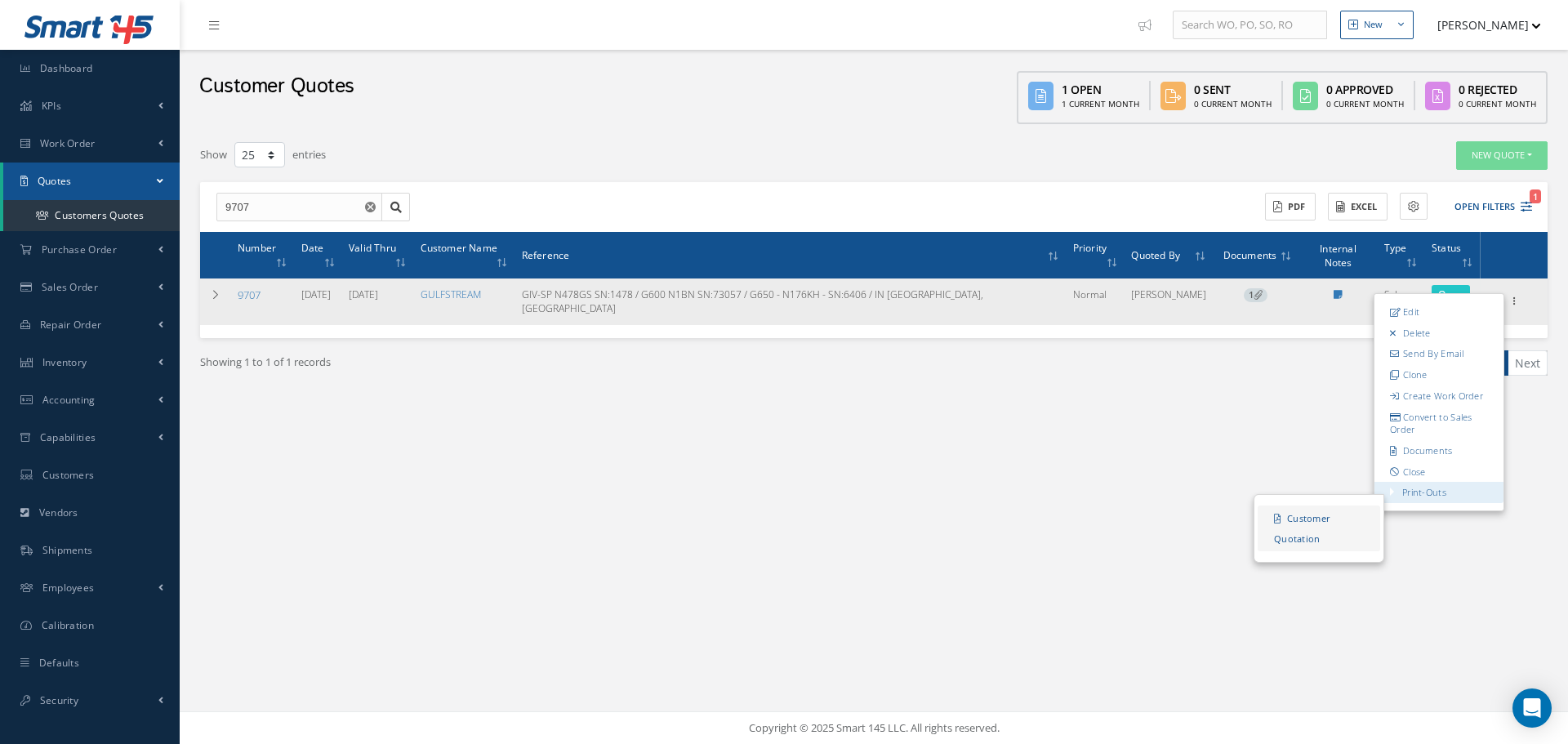
click at [1321, 506] on link "Customer Quotation" at bounding box center [1319, 529] width 122 height 45
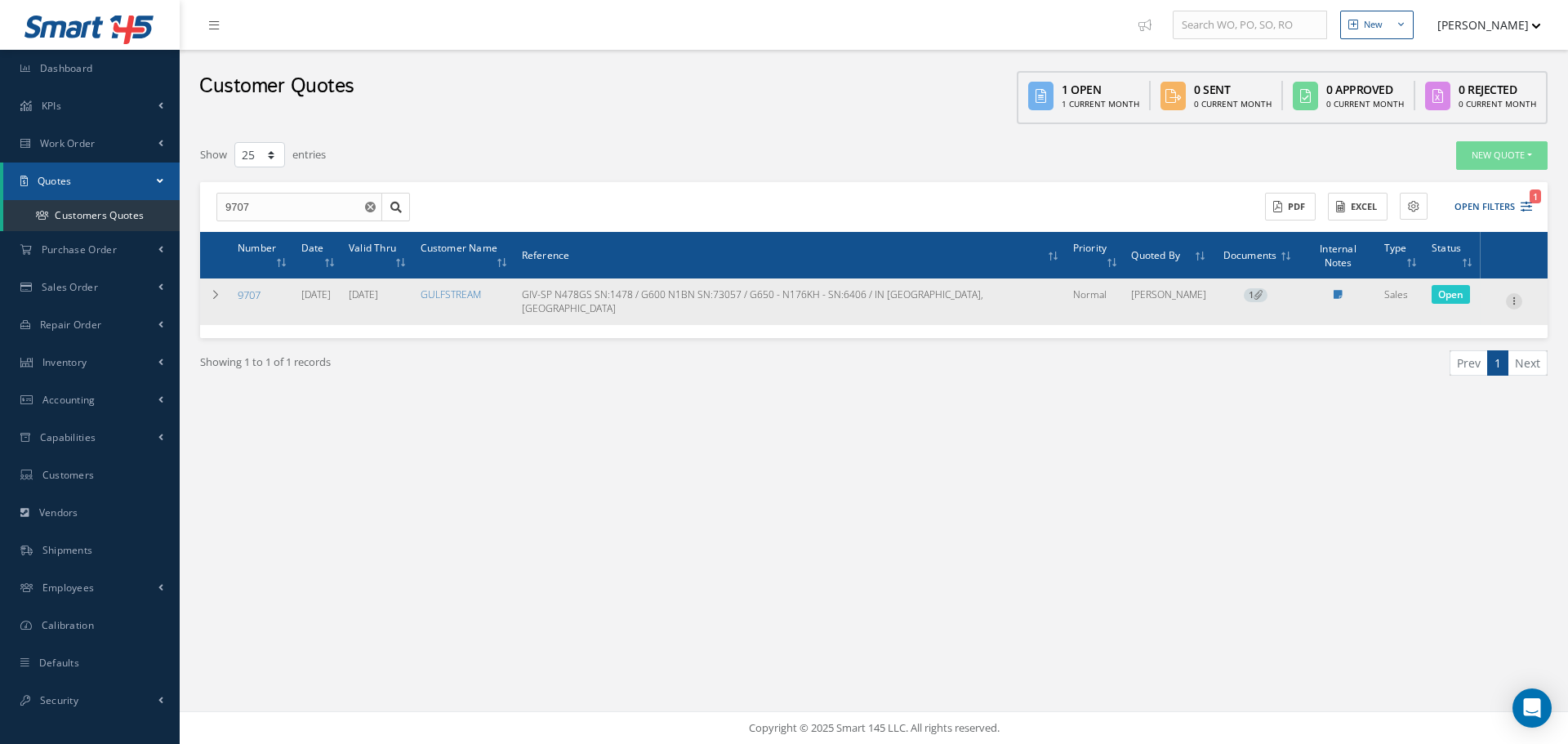
click at [1517, 293] on icon at bounding box center [1514, 299] width 17 height 13
click at [1480, 301] on link "Edit" at bounding box center [1439, 312] width 129 height 21
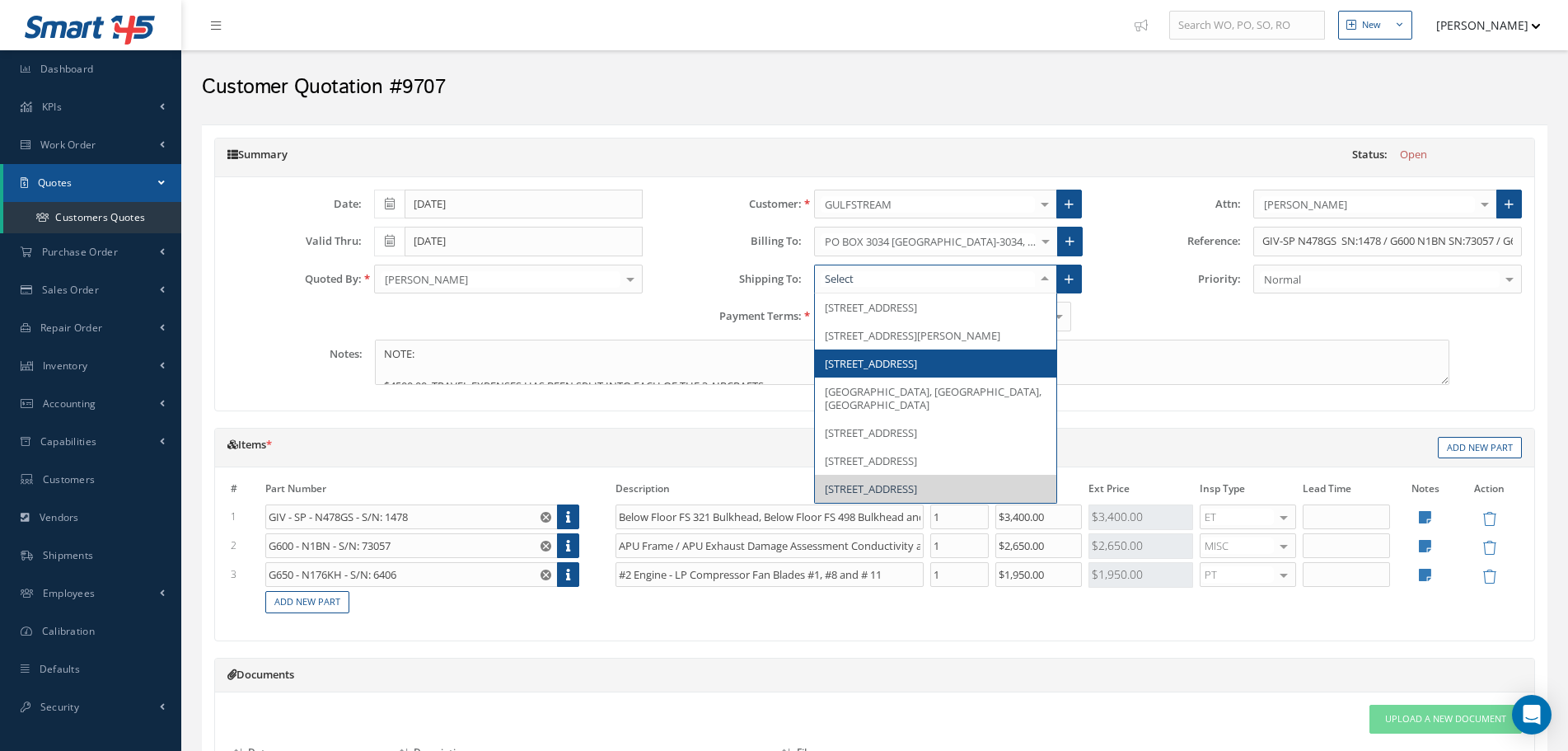
scroll to position [42, 0]
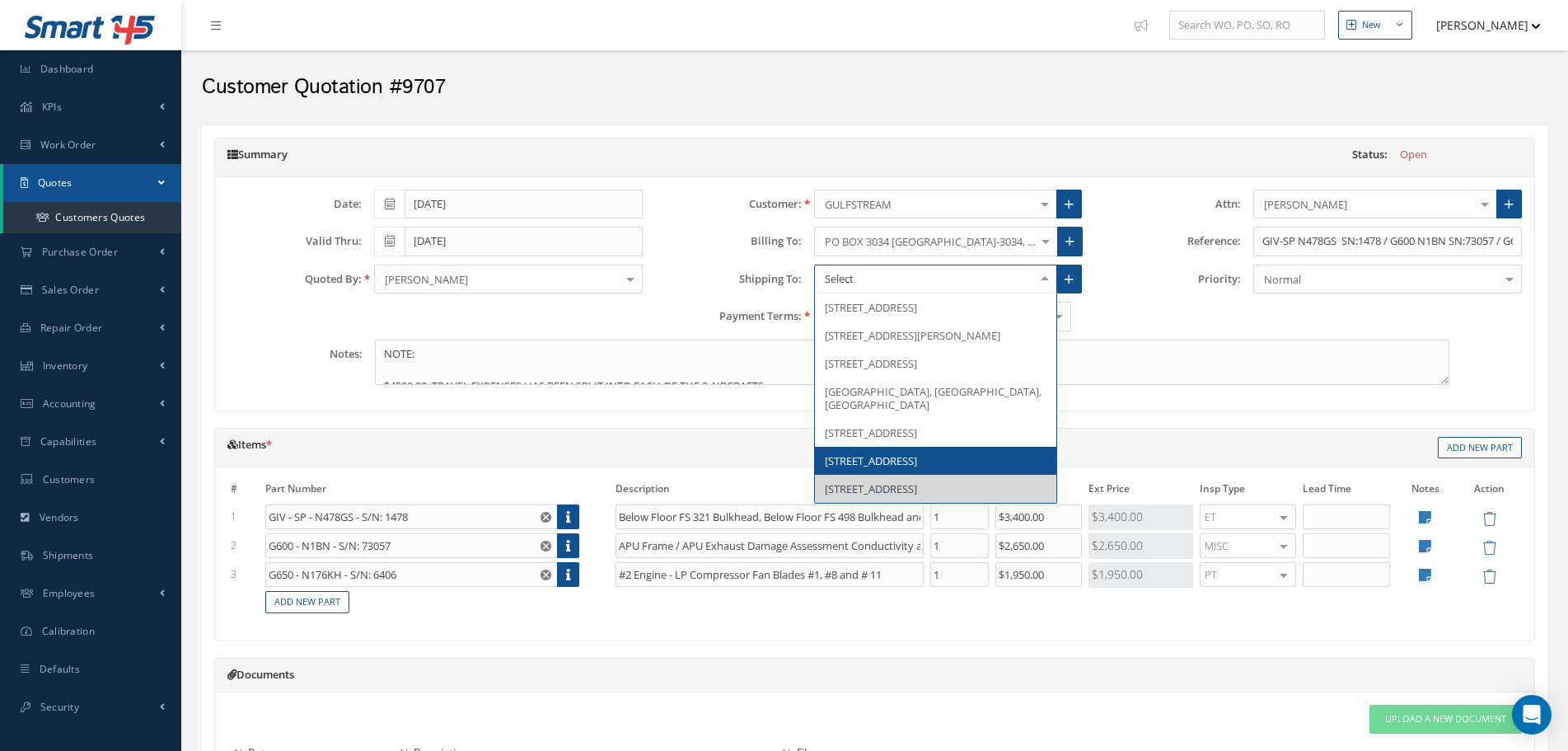
click at [923, 475] on span "33 ELISE STREET, WESTFIELD, MA 01085, United States" at bounding box center [936, 460] width 242 height 28
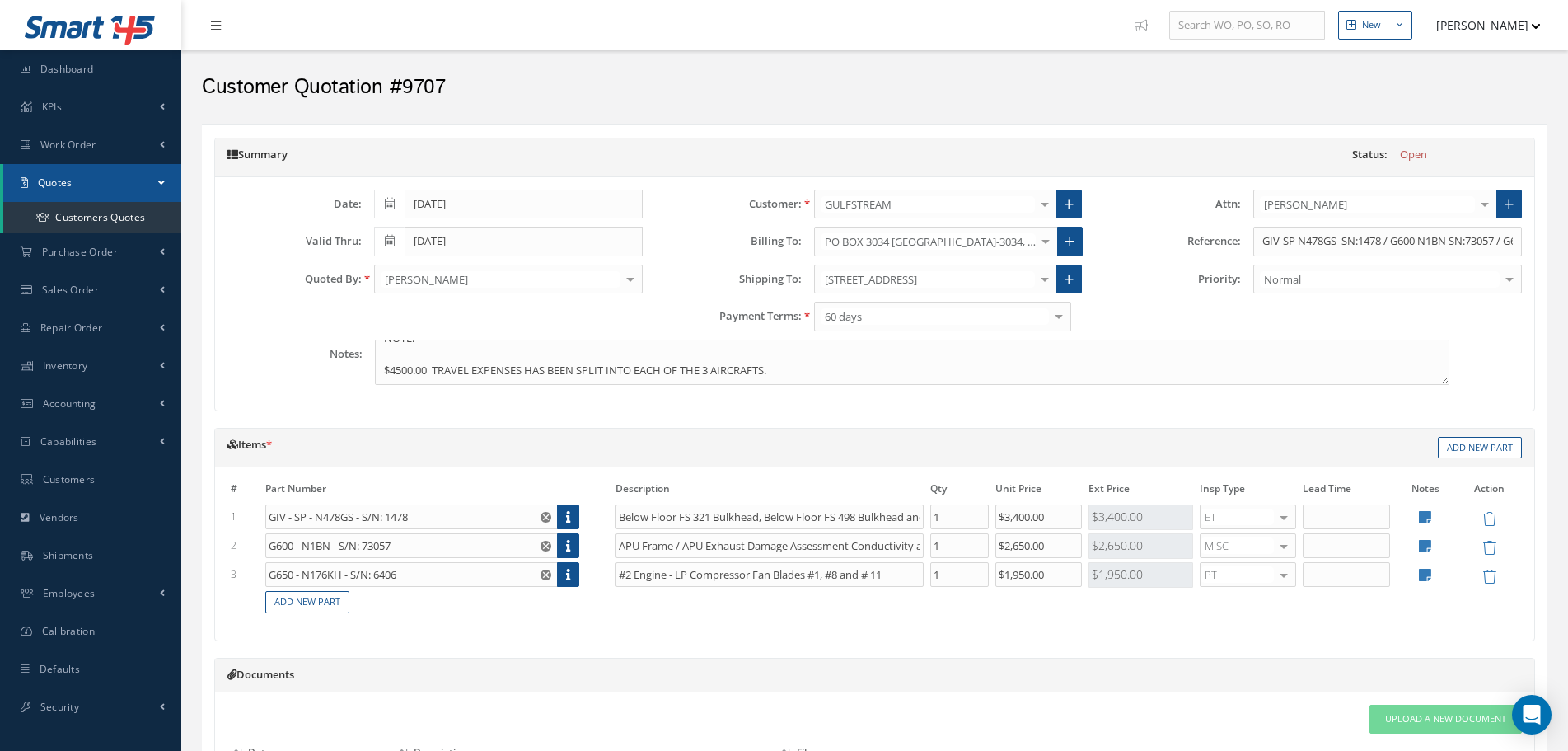
scroll to position [296, 0]
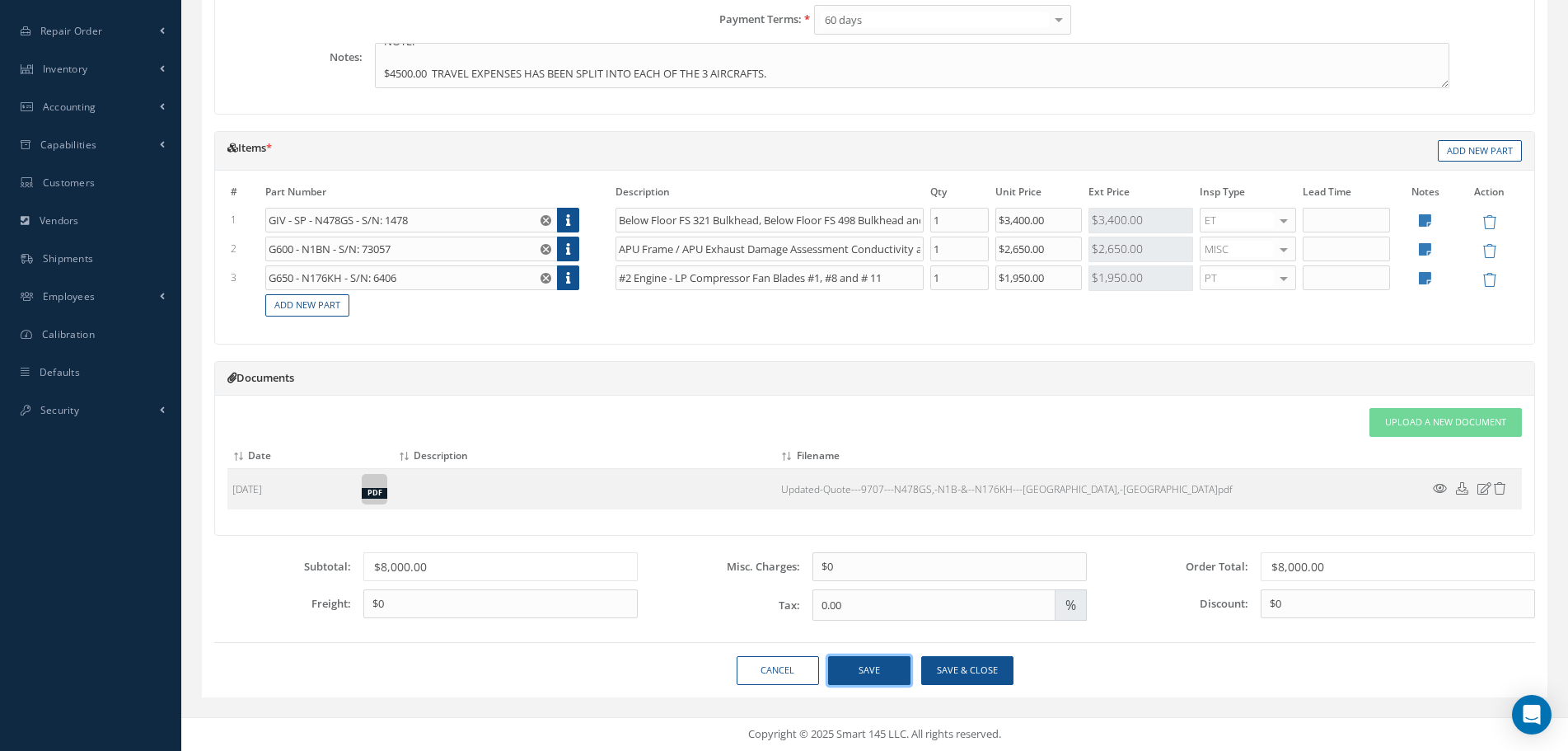
click at [875, 671] on button "Save" at bounding box center [869, 670] width 82 height 29
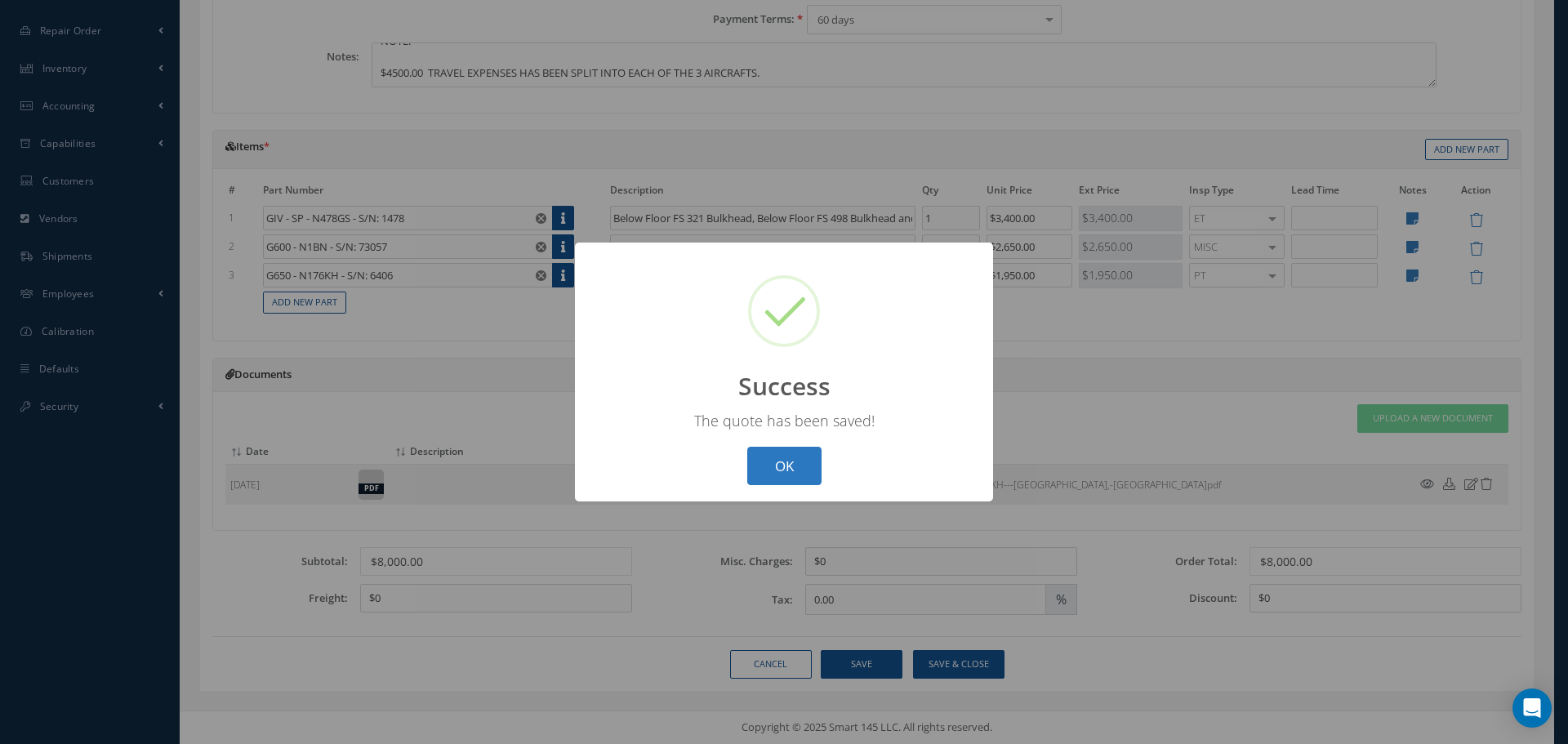
click at [790, 472] on button "OK" at bounding box center [785, 465] width 74 height 39
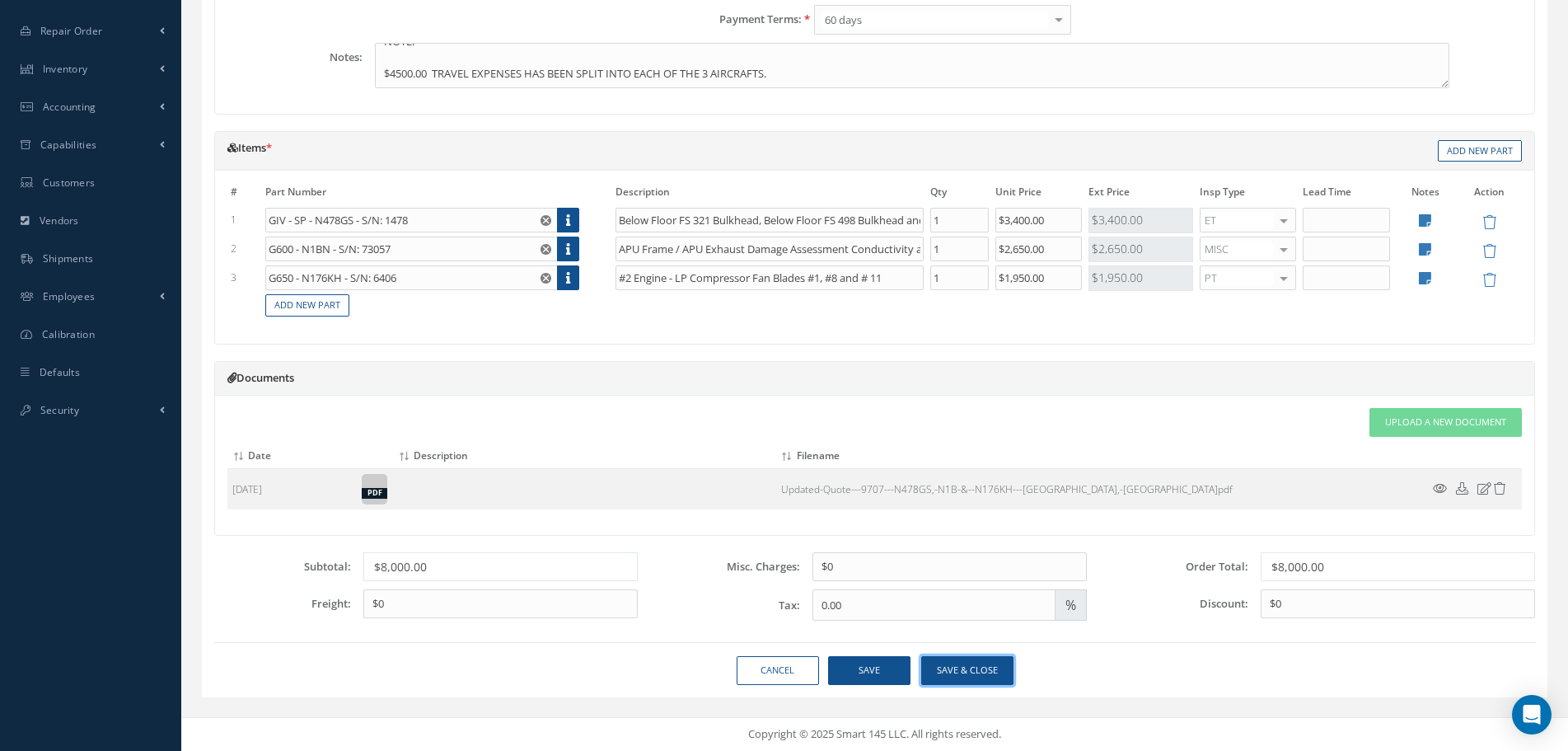
click at [951, 672] on button "Save & close" at bounding box center [967, 670] width 92 height 29
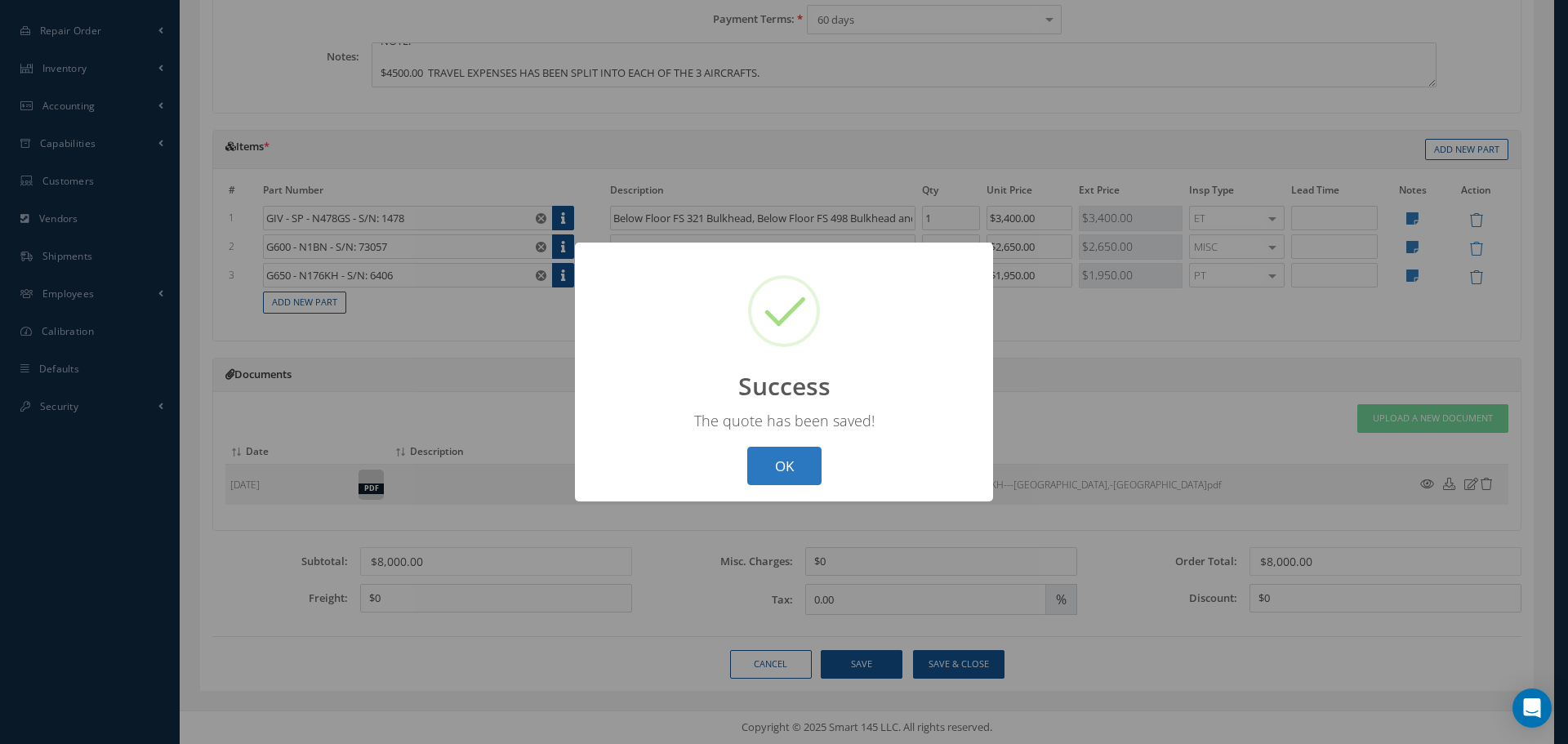
click at [767, 456] on button "OK" at bounding box center [785, 465] width 74 height 39
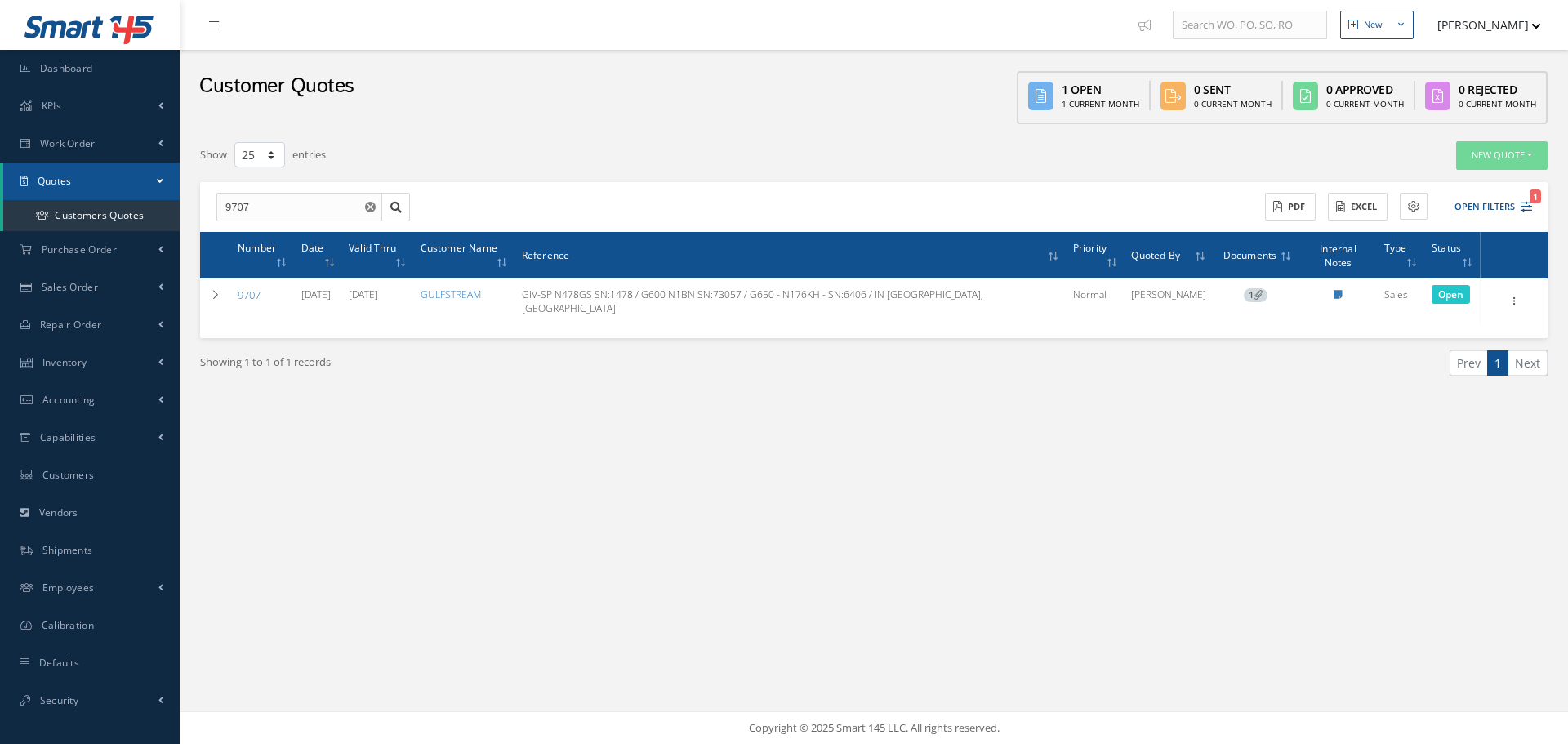
select select "25"
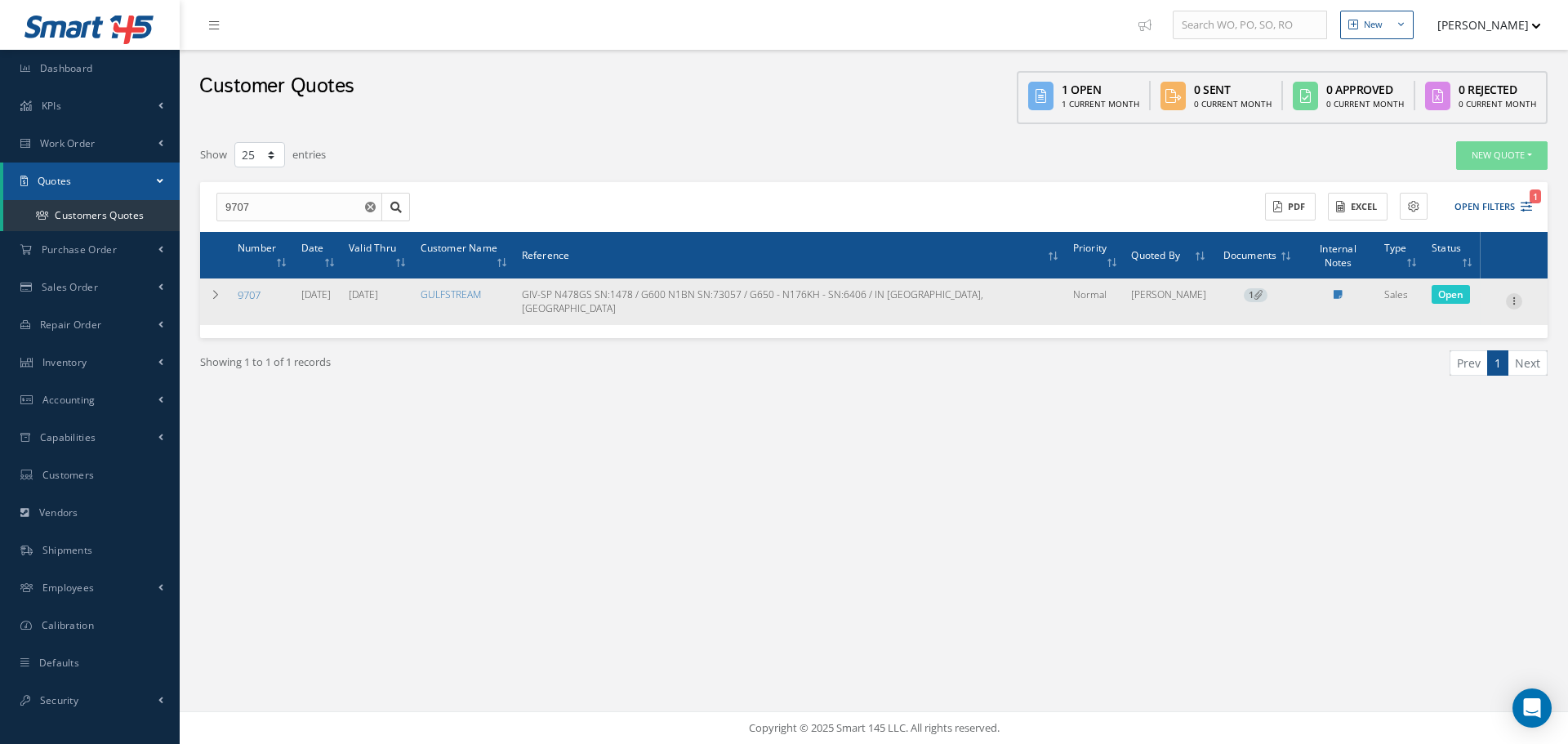
click at [1511, 293] on icon at bounding box center [1514, 299] width 17 height 13
click at [1470, 301] on link "Edit" at bounding box center [1439, 312] width 129 height 21
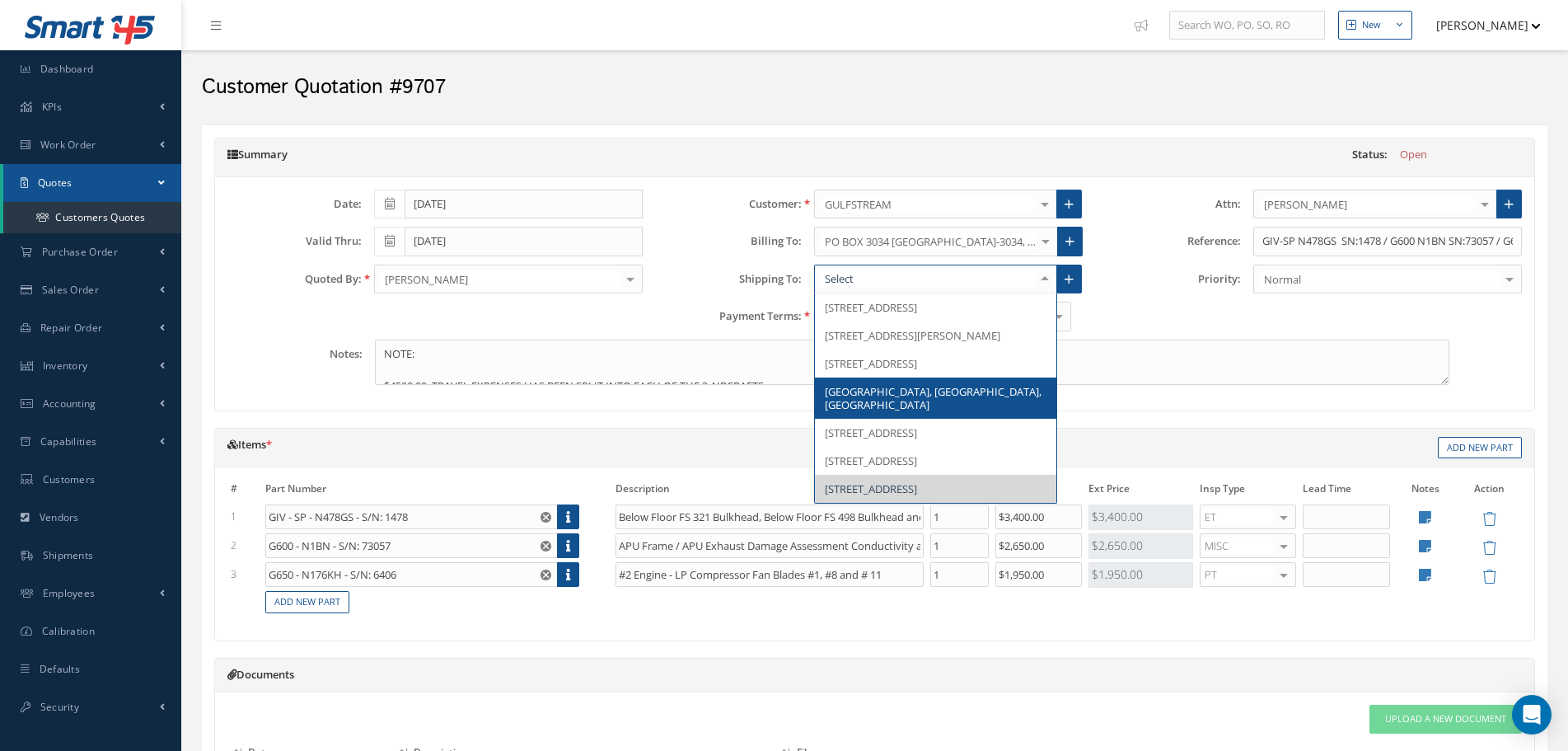
scroll to position [42, 0]
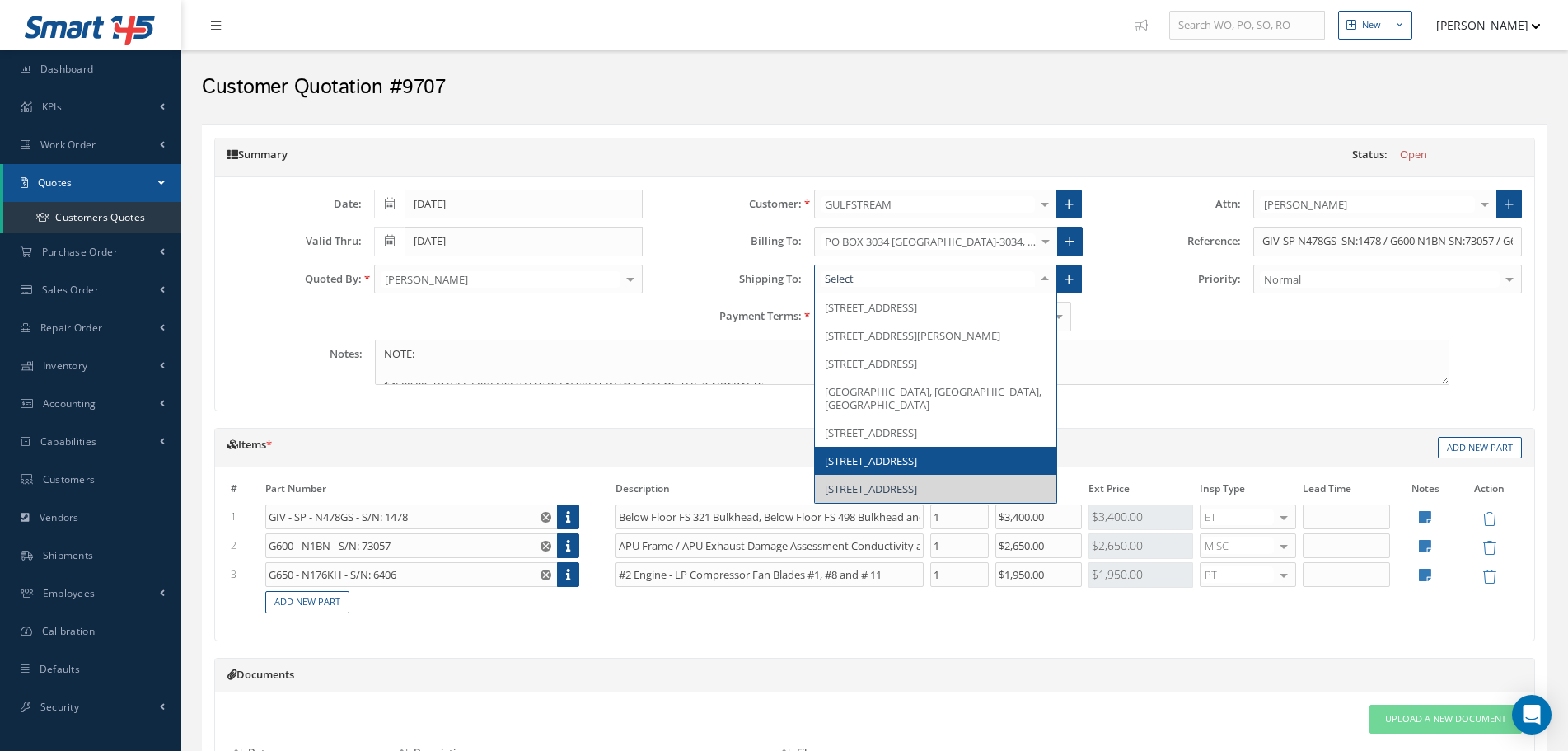
click at [903, 467] on span "[STREET_ADDRESS]" at bounding box center [871, 460] width 92 height 15
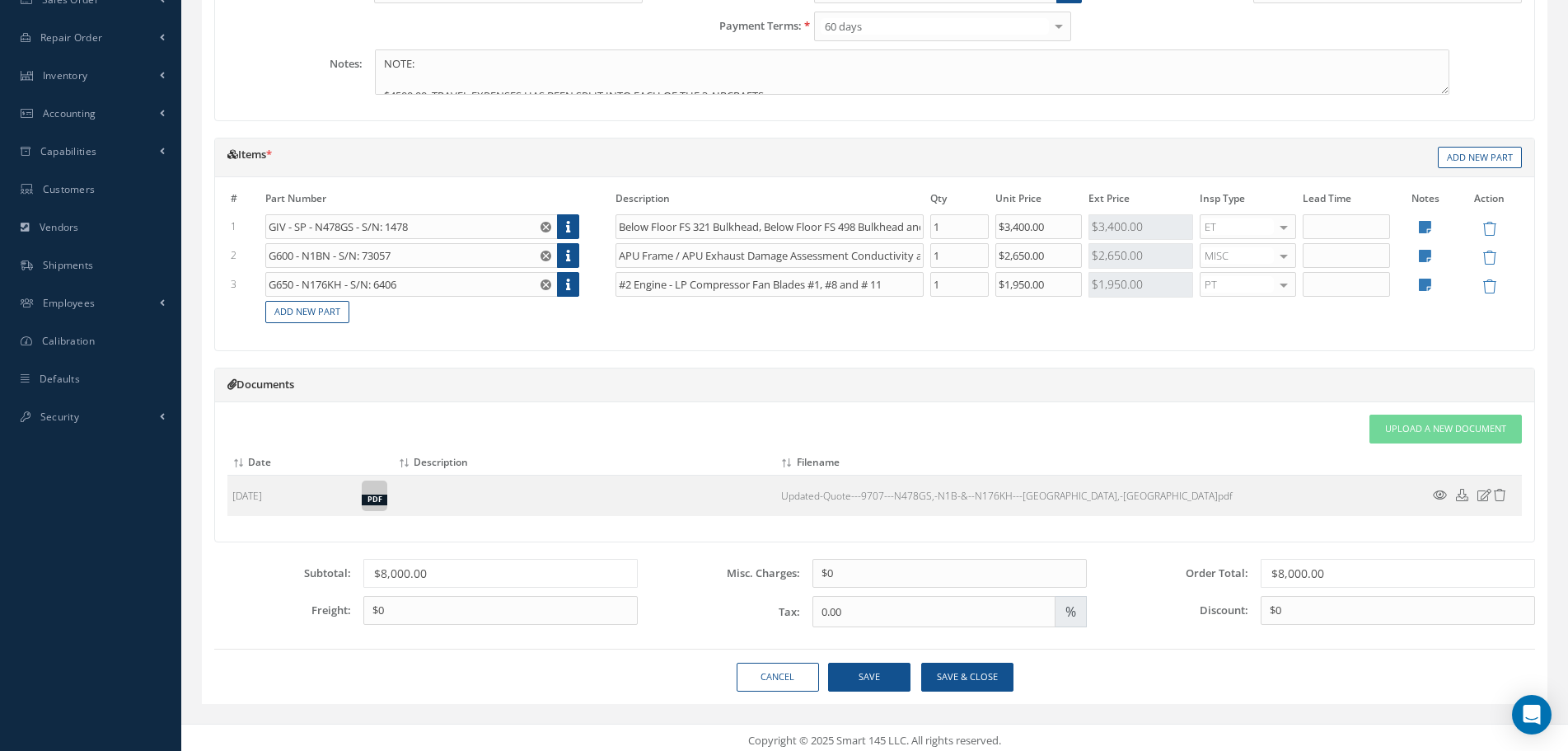
scroll to position [296, 0]
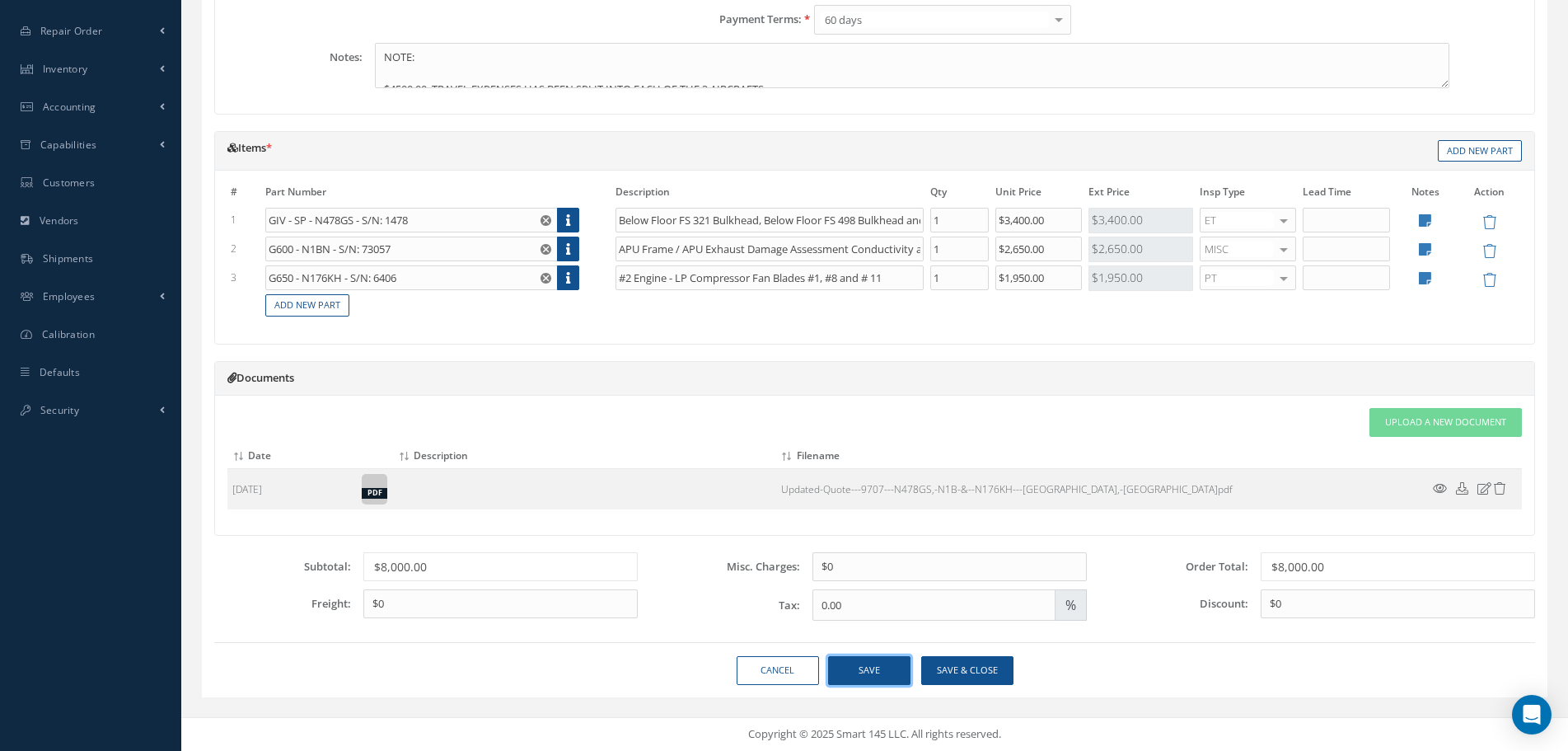
click at [861, 669] on button "Save" at bounding box center [869, 670] width 82 height 29
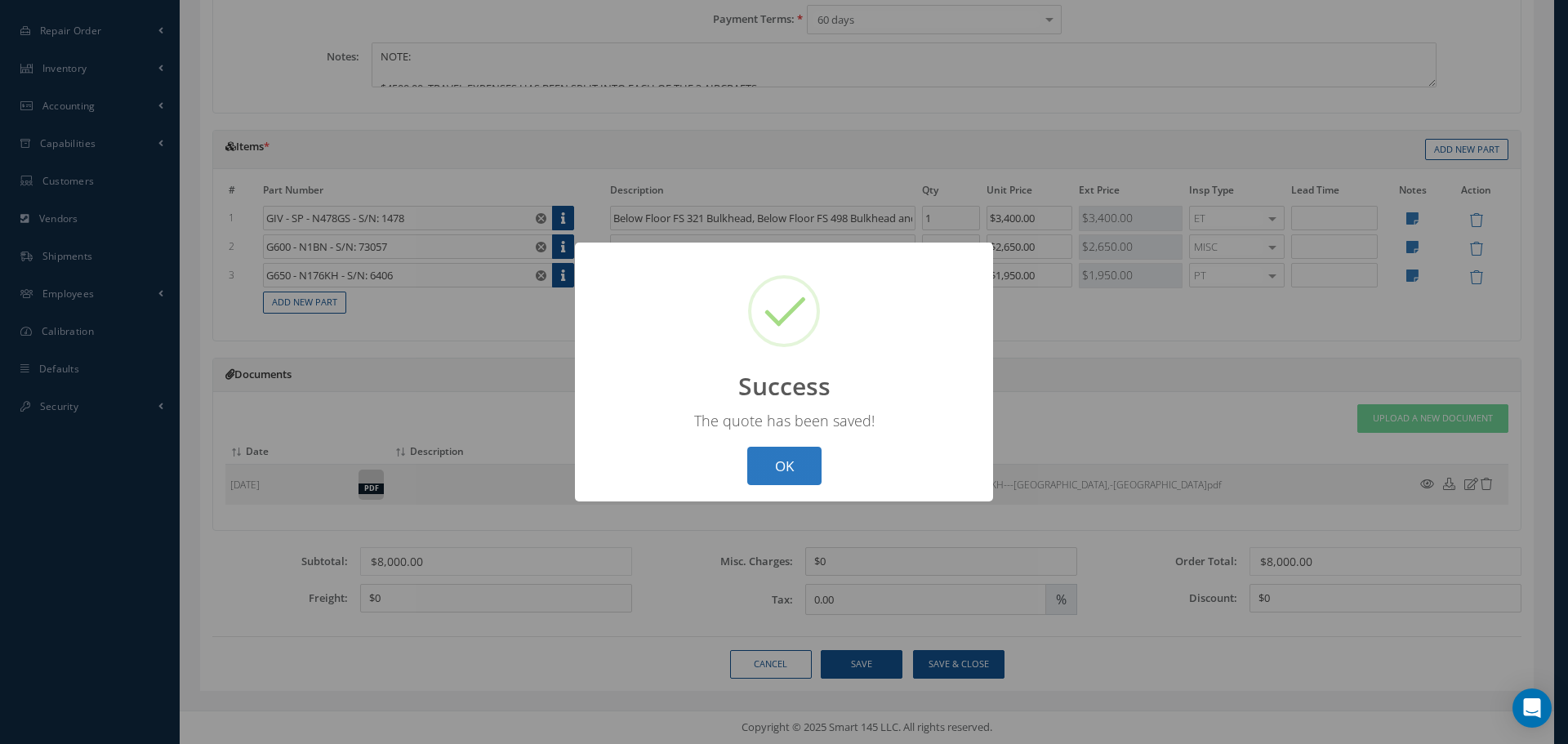
click at [809, 467] on button "OK" at bounding box center [785, 465] width 74 height 39
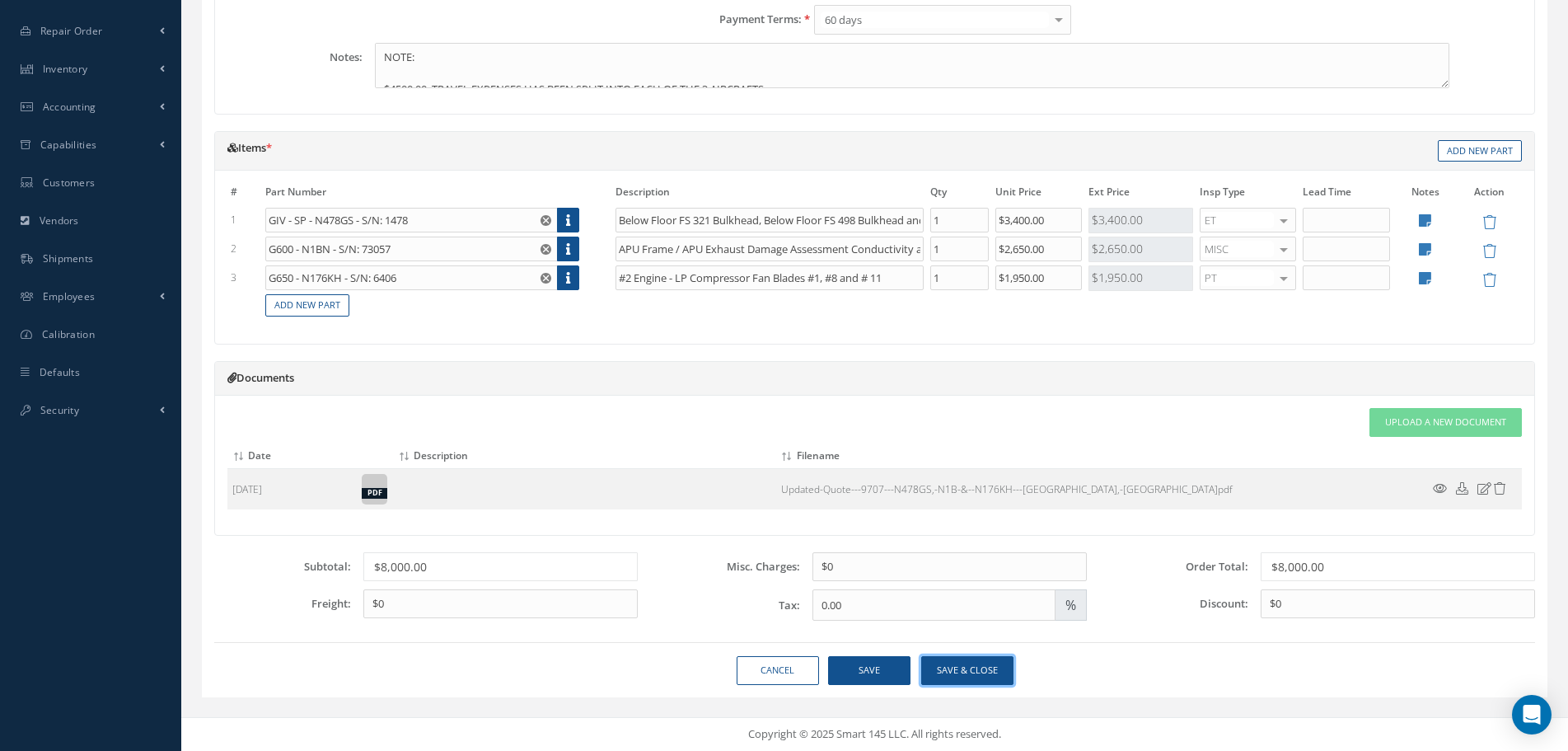
click at [959, 672] on button "Save & close" at bounding box center [967, 670] width 92 height 29
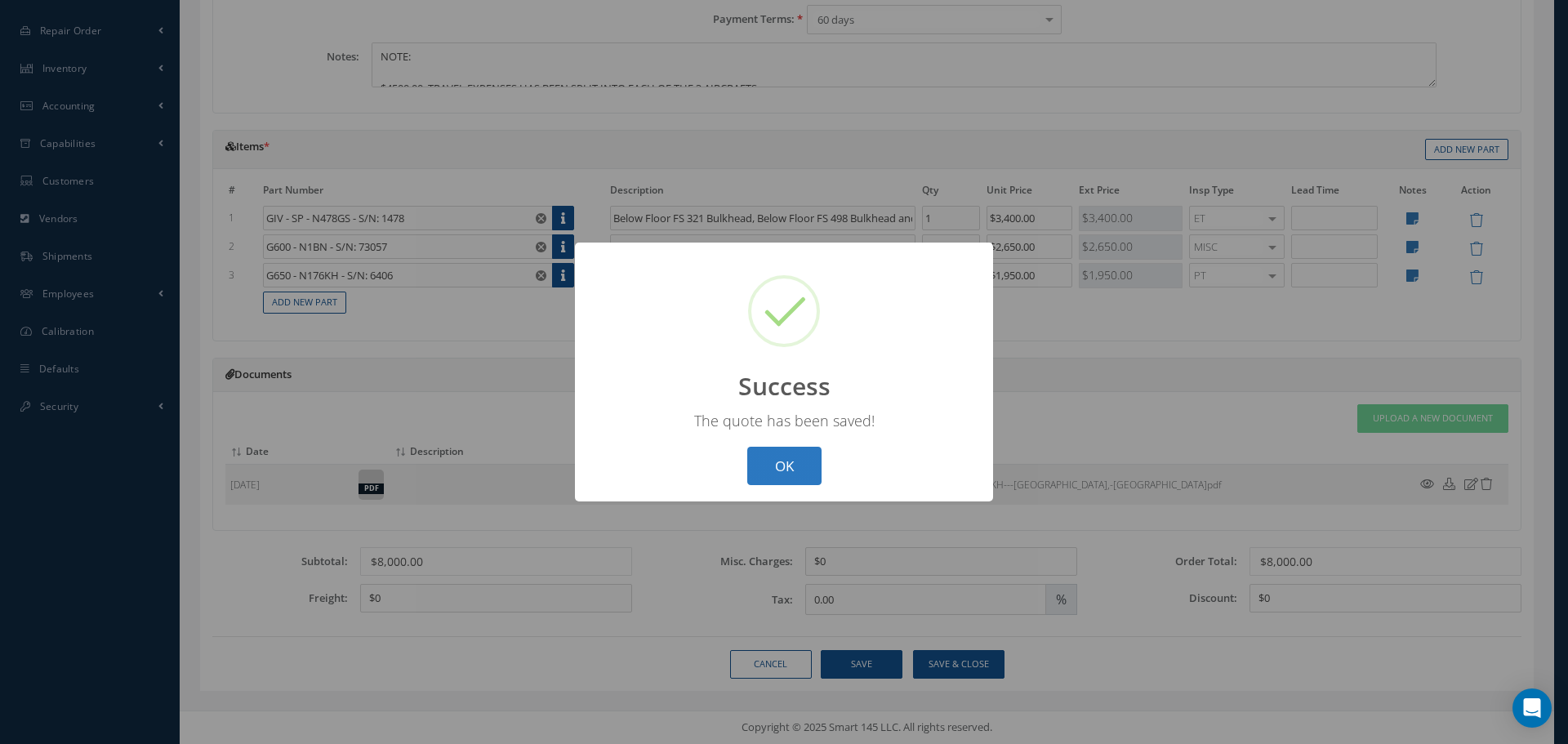
click at [779, 475] on button "OK" at bounding box center [785, 465] width 74 height 39
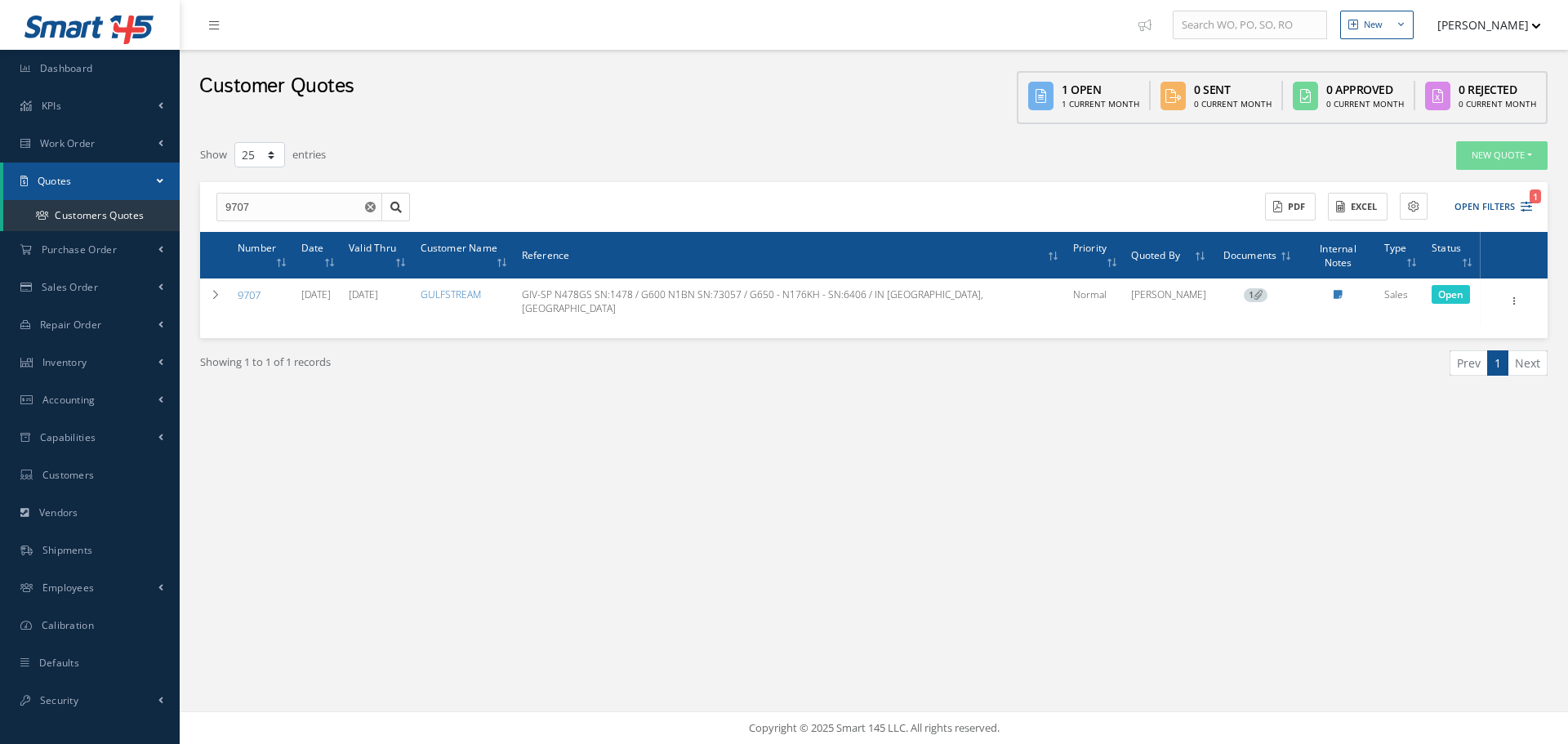
select select "25"
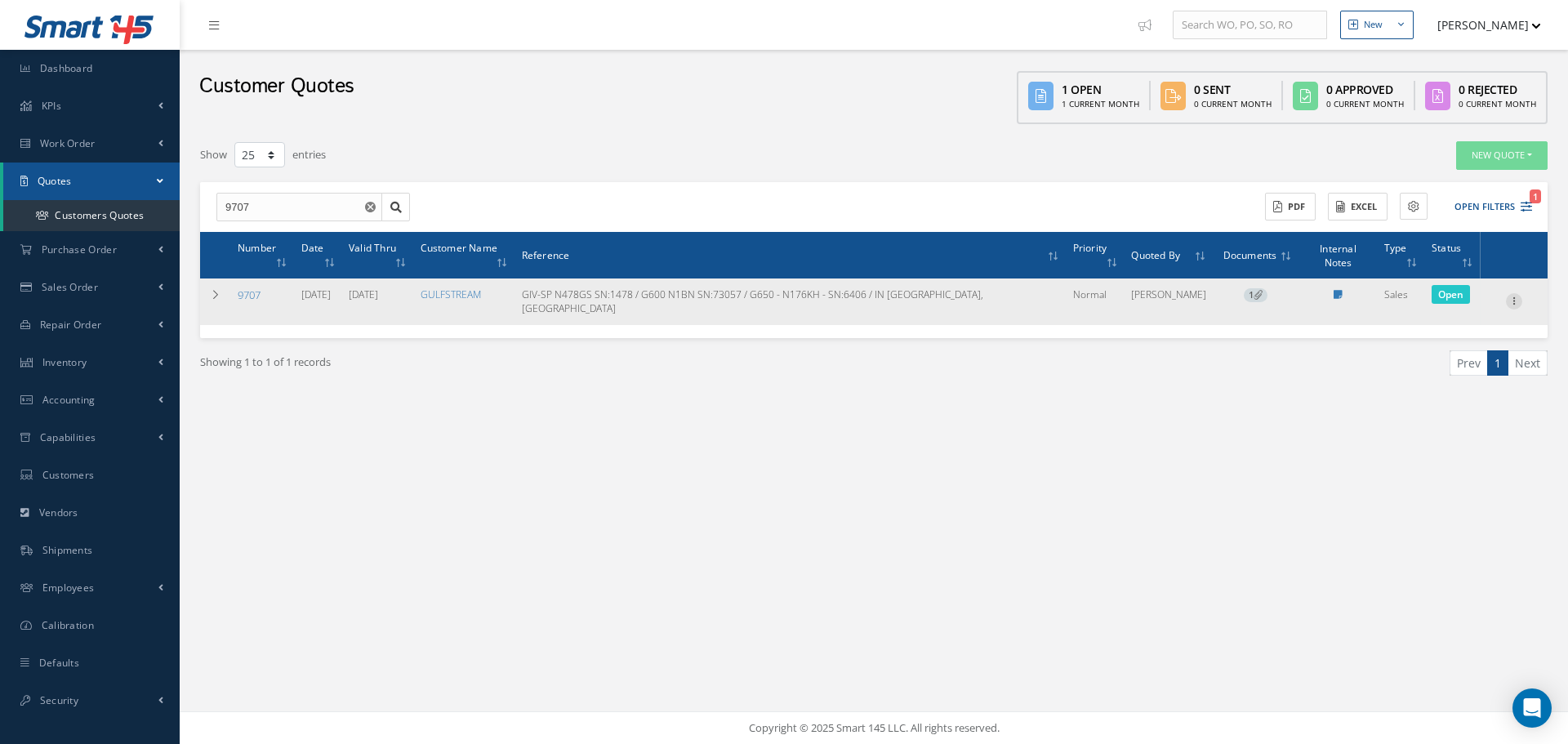
click at [1514, 293] on icon at bounding box center [1514, 299] width 17 height 13
click at [1471, 301] on link "Edit" at bounding box center [1439, 312] width 129 height 21
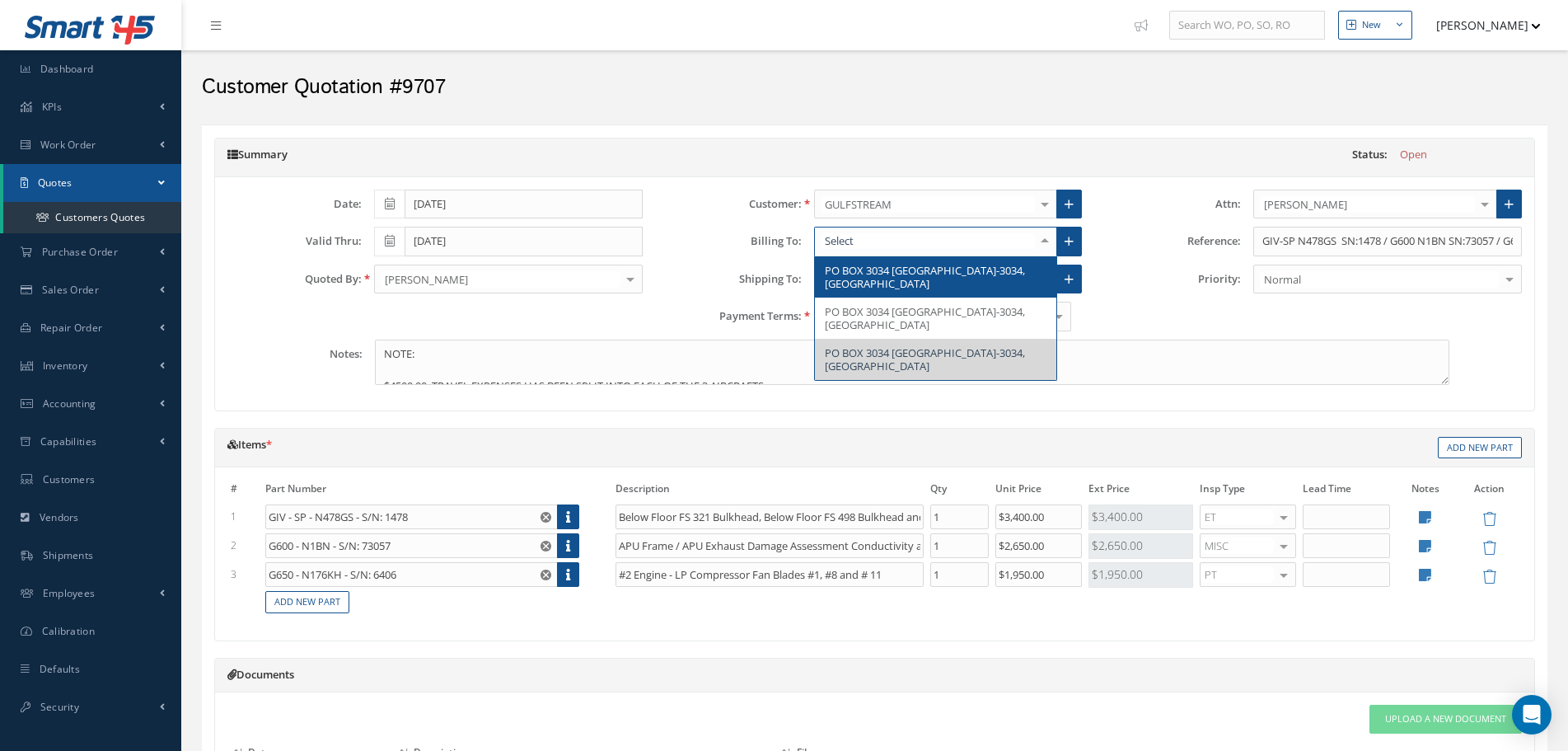
click at [1061, 104] on div "Customer Quotation #9707" at bounding box center [875, 82] width 1371 height 49
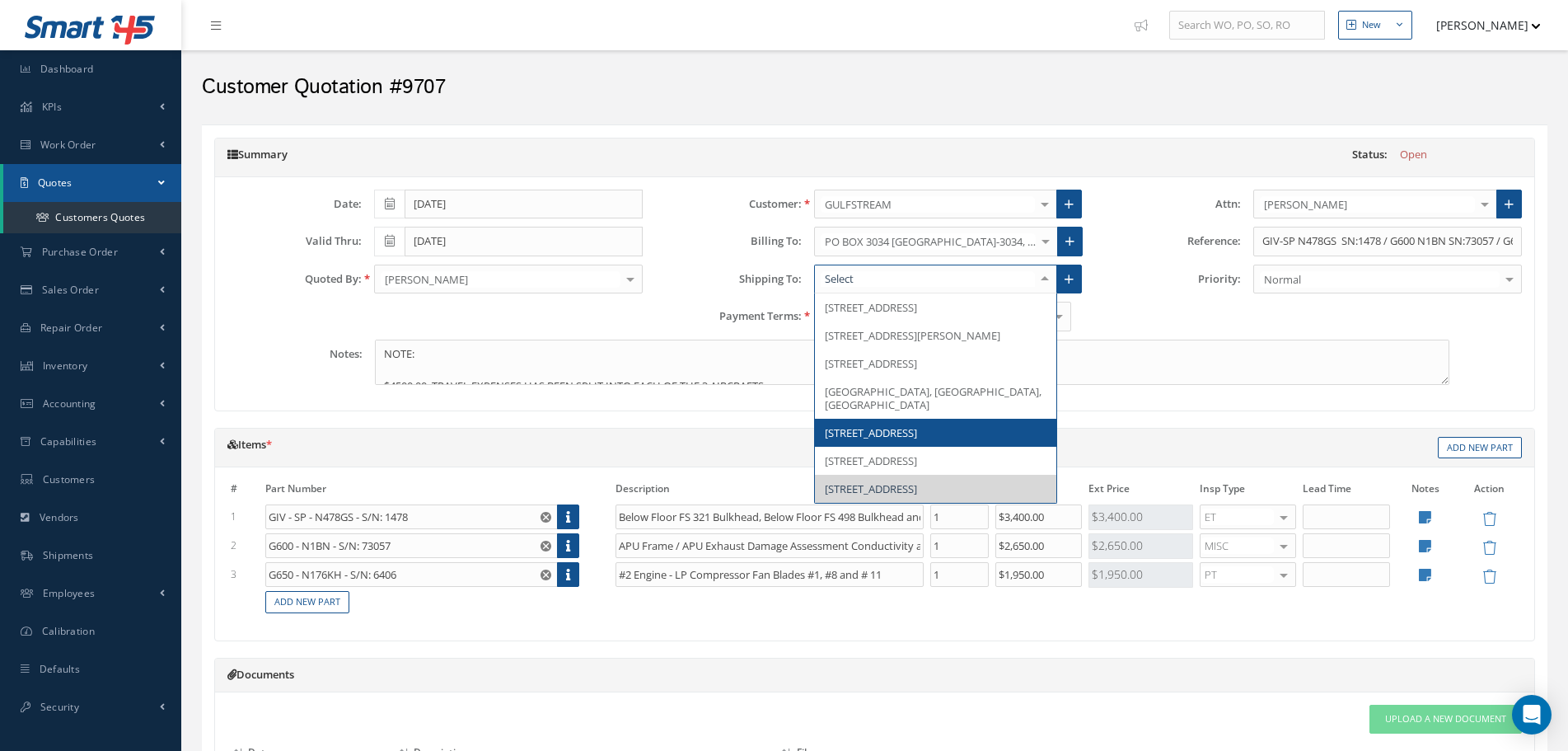
scroll to position [42, 0]
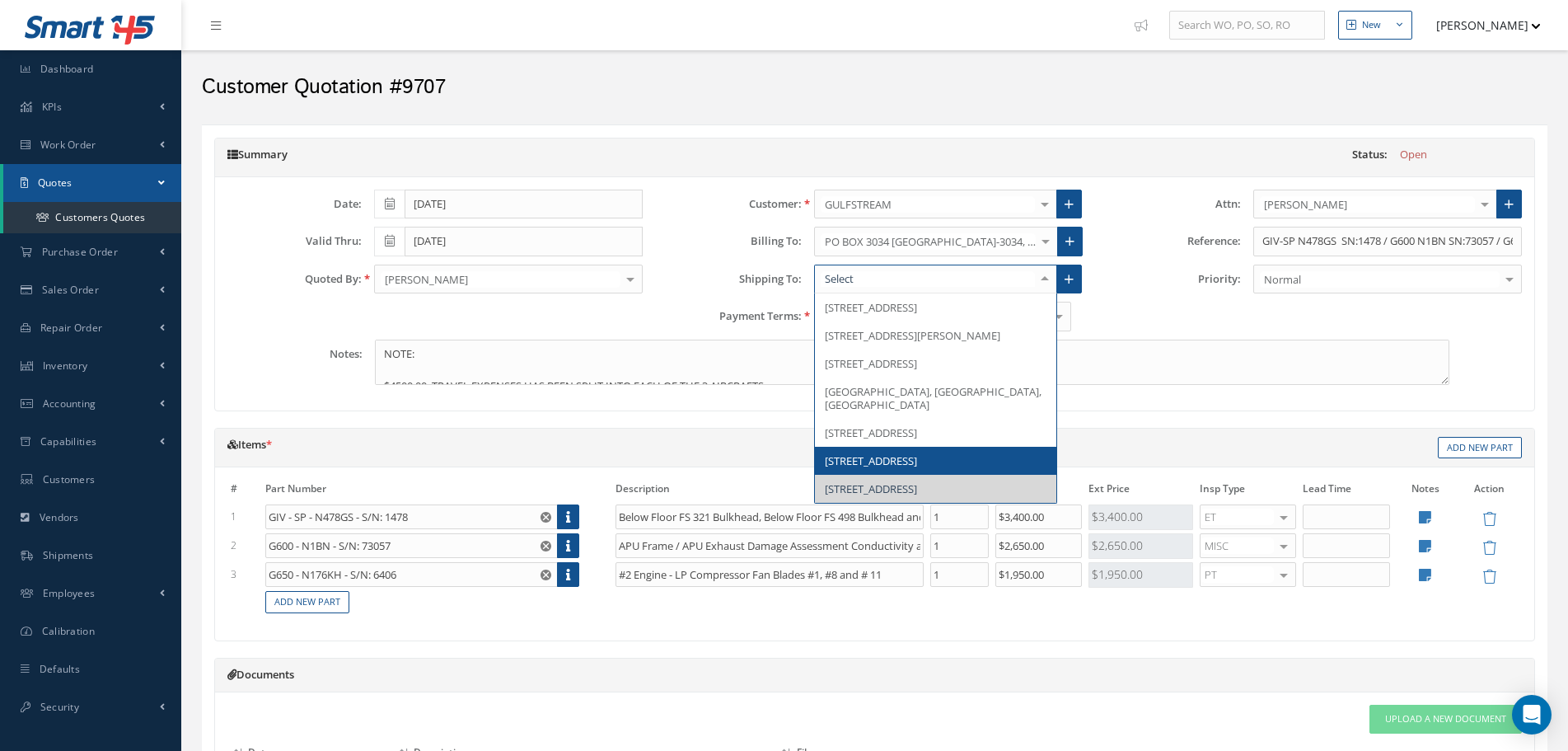
click at [917, 468] on span "33 ELISE STREET, WESTFIELD, MA 01085, United States" at bounding box center [871, 460] width 92 height 15
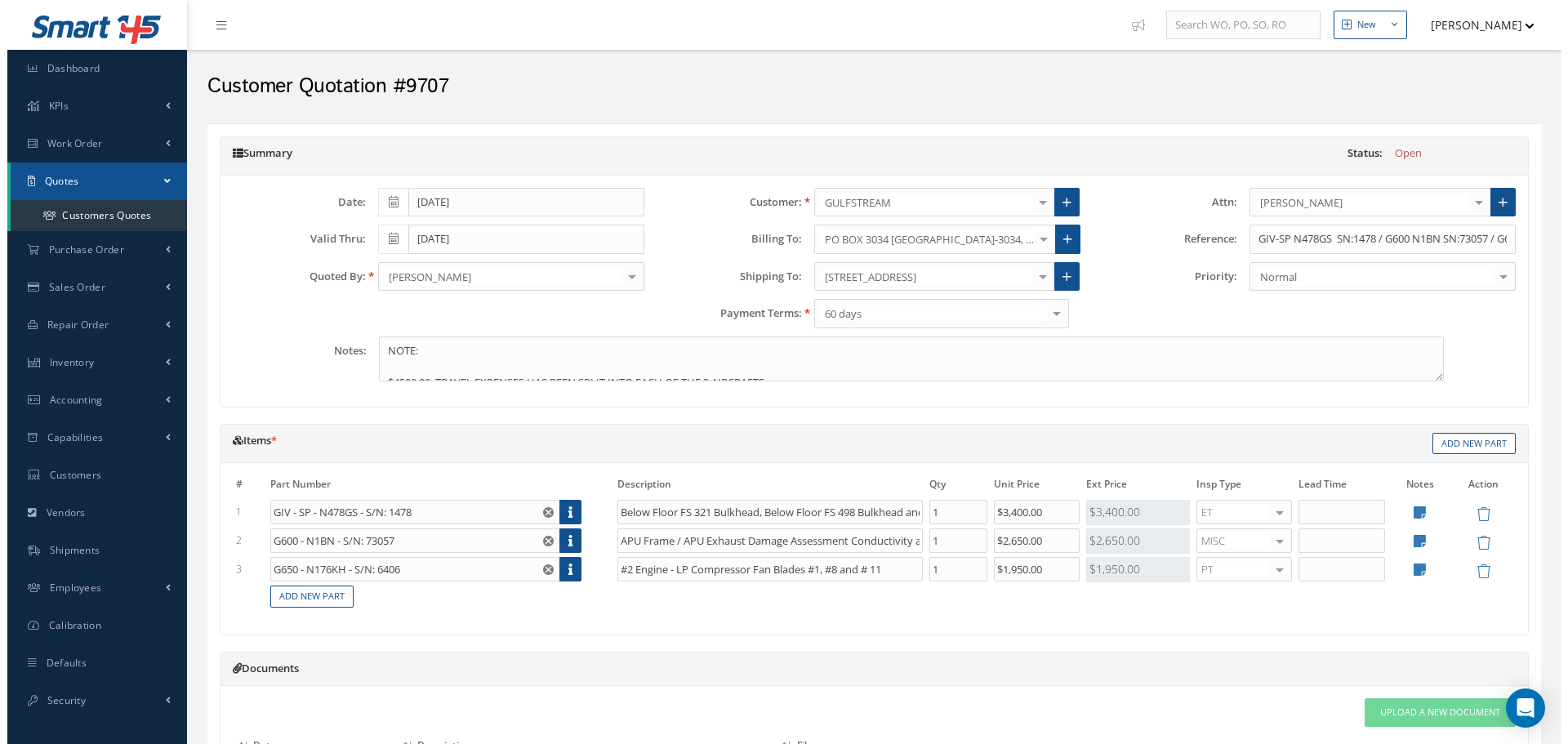
scroll to position [294, 0]
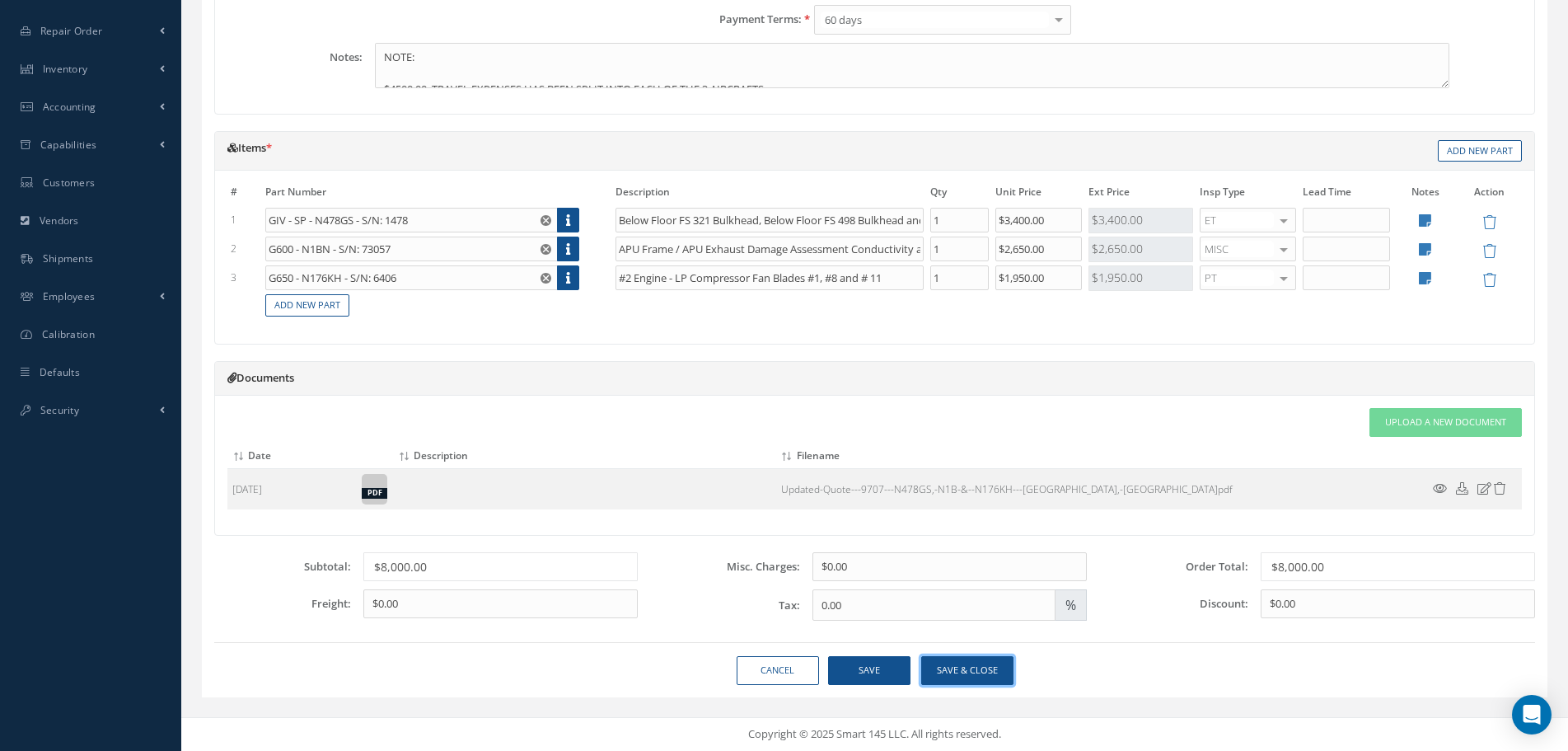
click at [958, 664] on button "Save & close" at bounding box center [967, 670] width 92 height 29
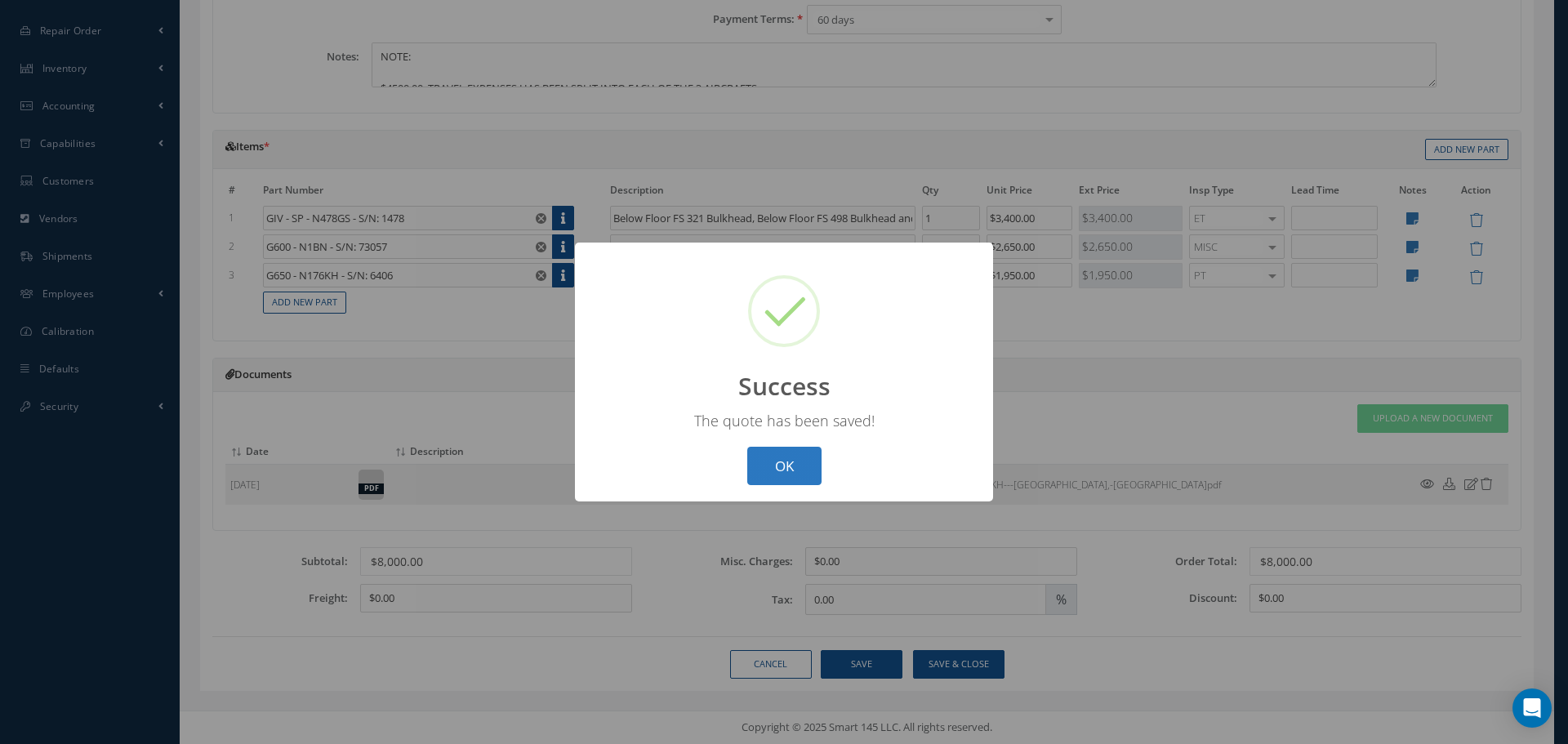
click at [791, 448] on button "OK" at bounding box center [785, 465] width 74 height 39
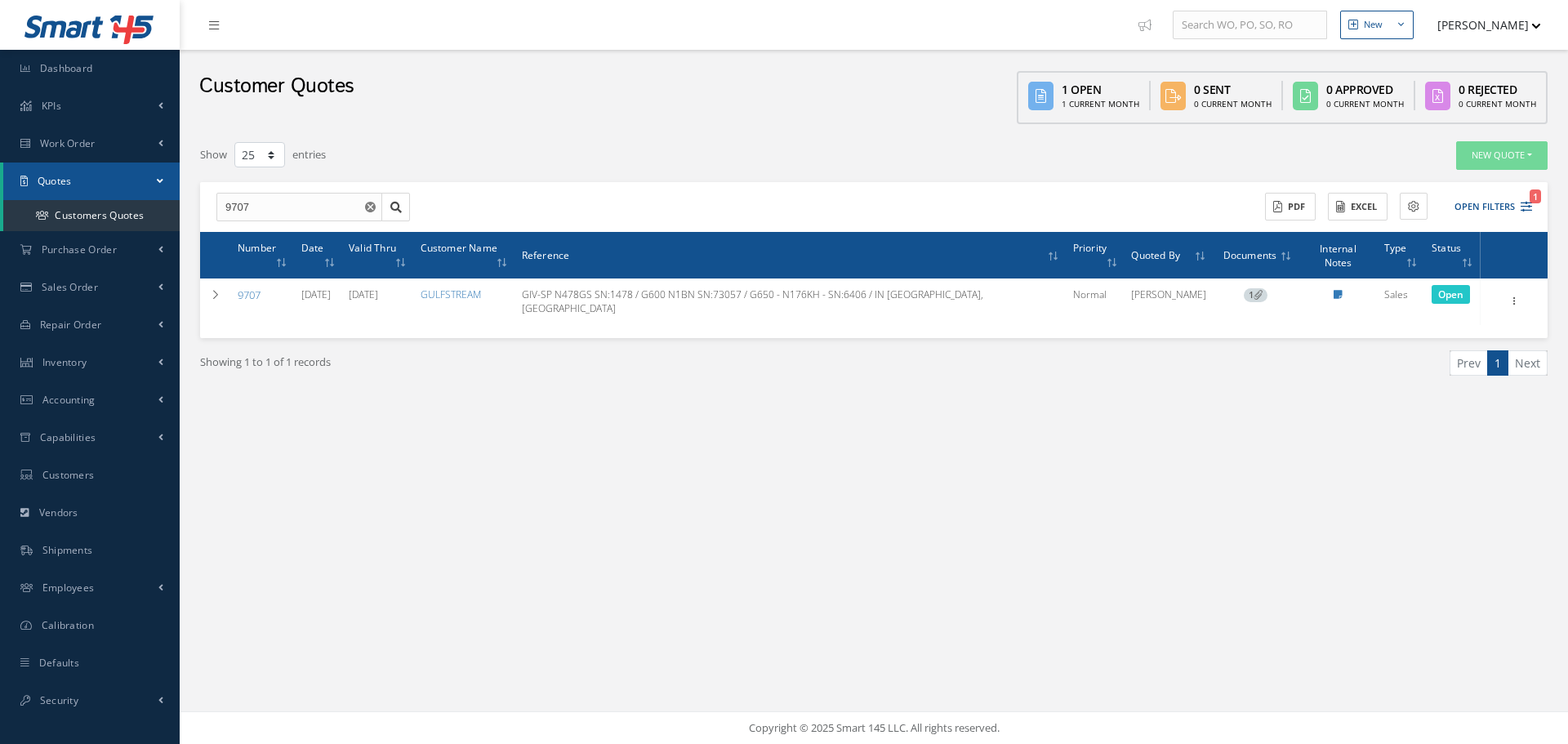
select select "25"
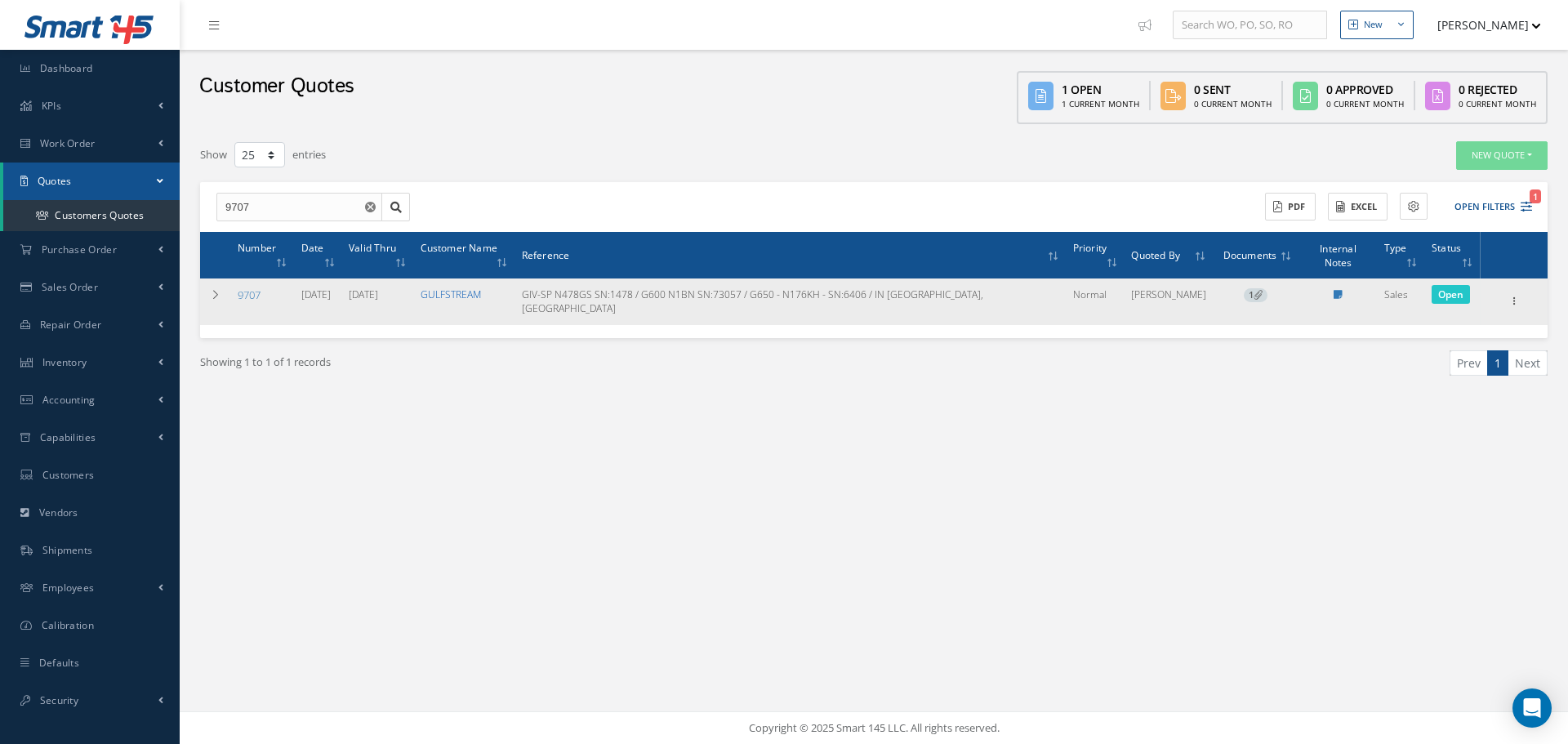
click at [475, 287] on link "GULFSTREAM" at bounding box center [451, 294] width 60 height 14
click at [1509, 293] on icon at bounding box center [1514, 299] width 17 height 13
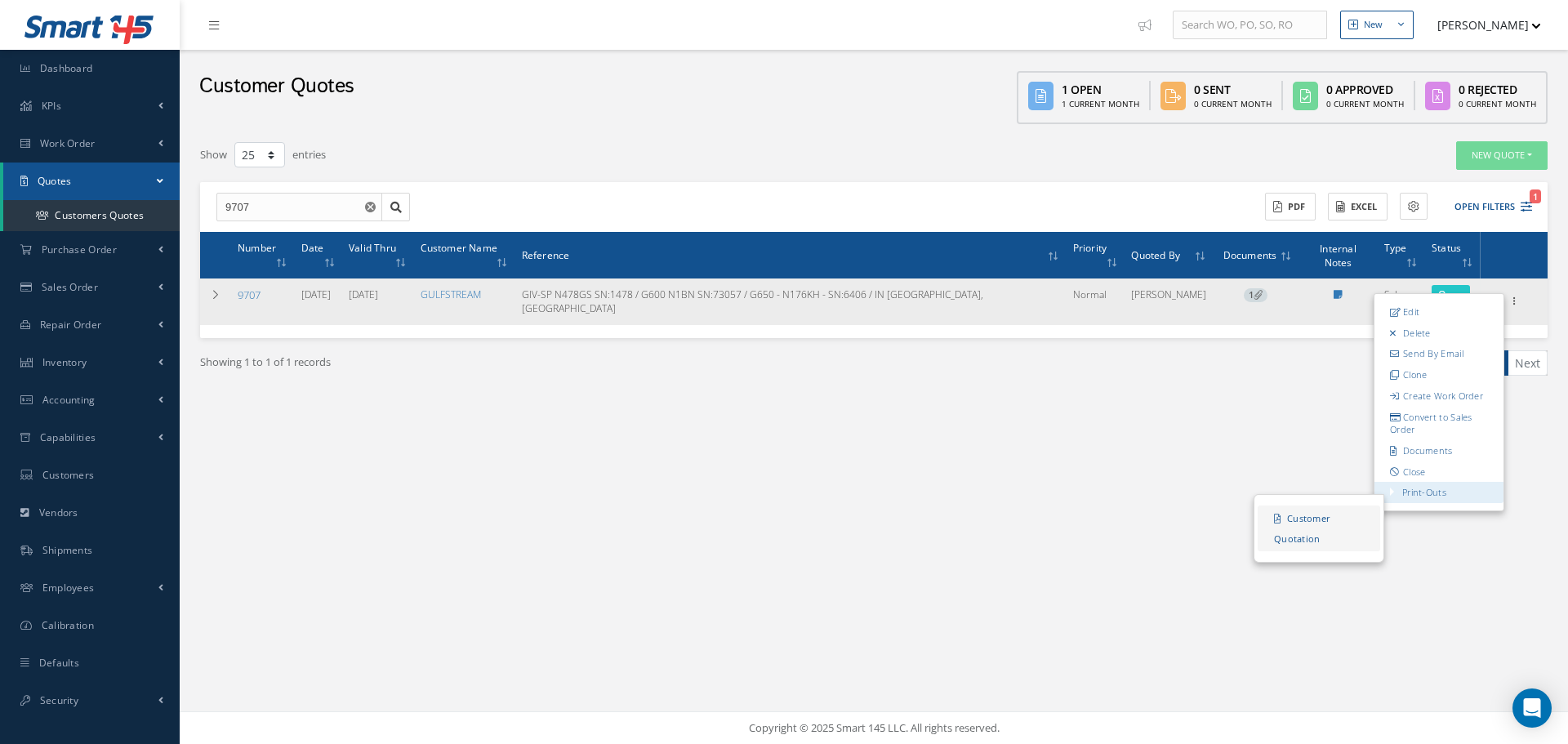
click at [1302, 506] on link "Customer Quotation" at bounding box center [1319, 529] width 122 height 45
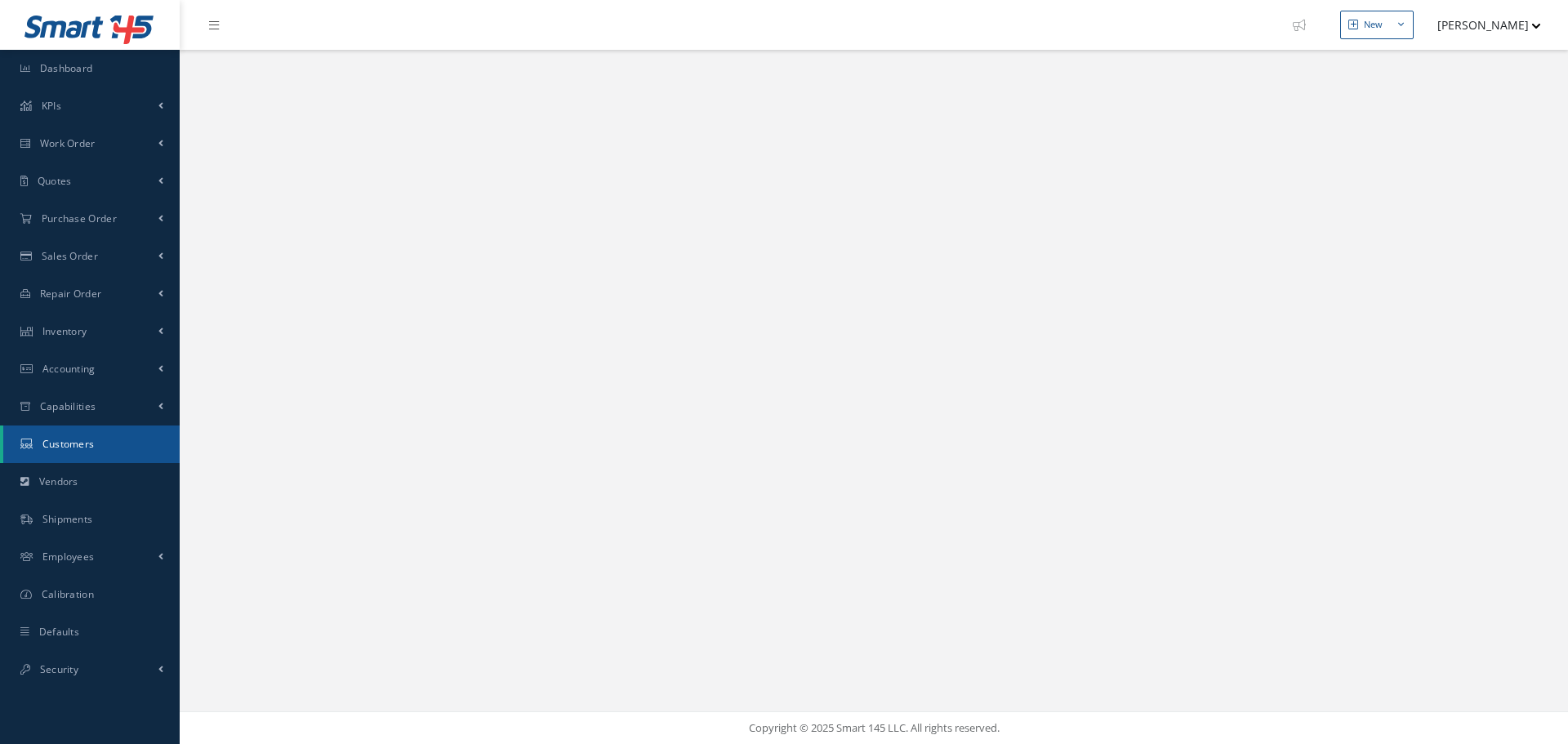
select select "25"
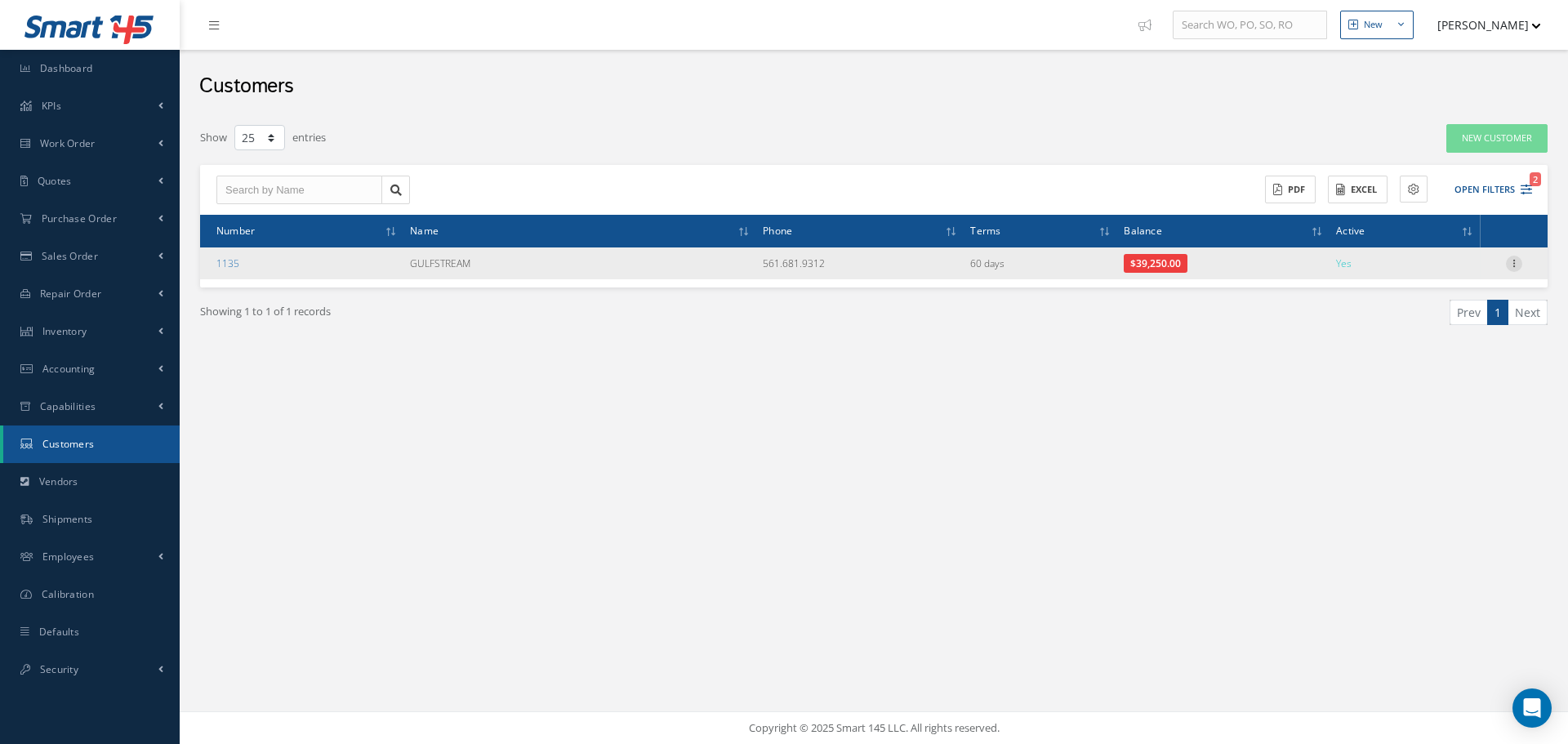
click at [1514, 269] on div at bounding box center [1514, 264] width 17 height 16
click at [1454, 318] on link "Addresses" at bounding box center [1439, 316] width 129 height 21
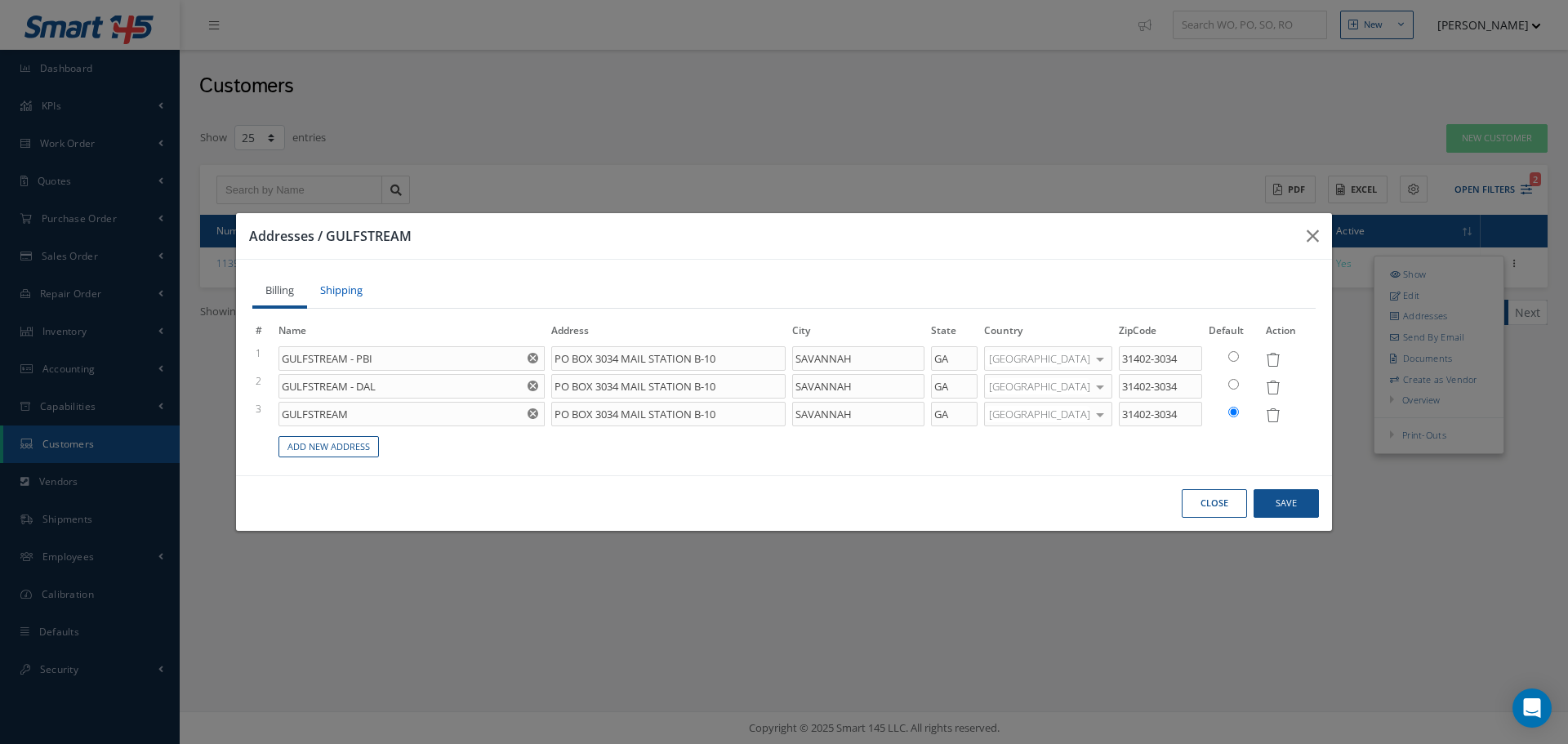
click at [352, 293] on link "Shipping" at bounding box center [341, 292] width 68 height 33
